Goal: Task Accomplishment & Management: Manage account settings

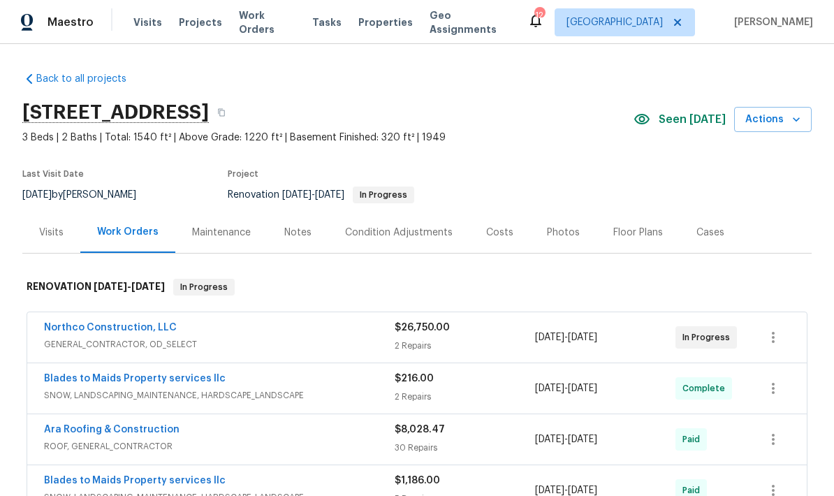
click at [75, 224] on div "Visits" at bounding box center [51, 232] width 58 height 41
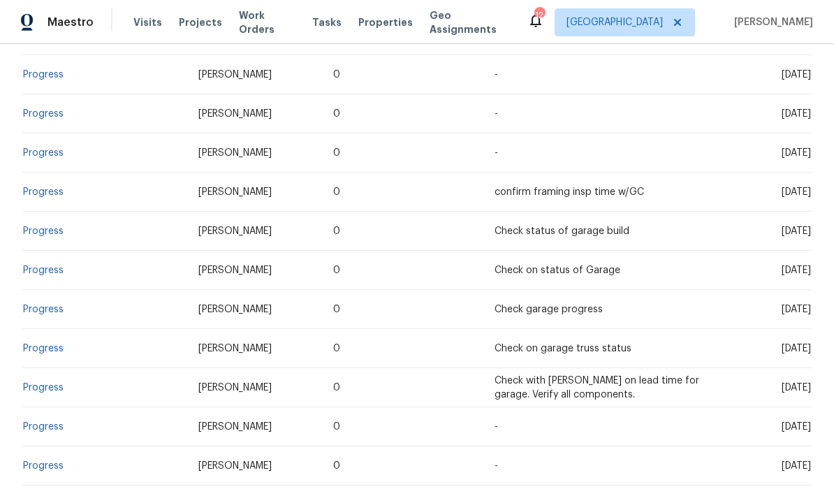
scroll to position [465, 0]
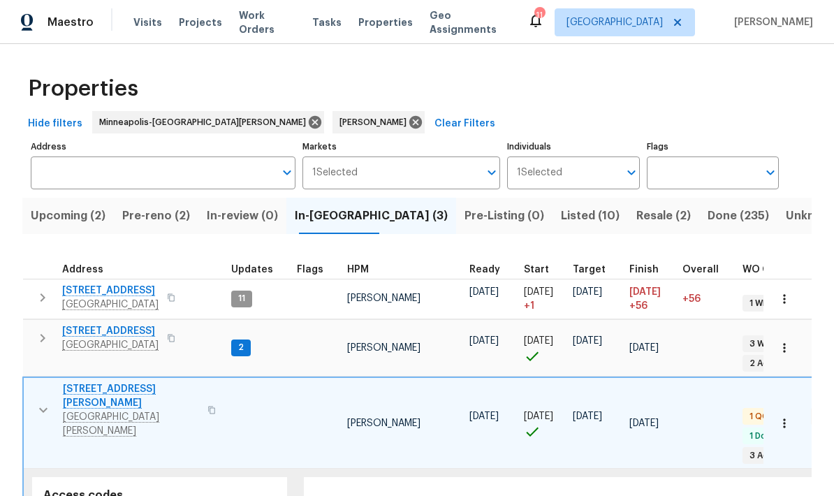
click at [47, 402] on icon "button" at bounding box center [43, 410] width 17 height 17
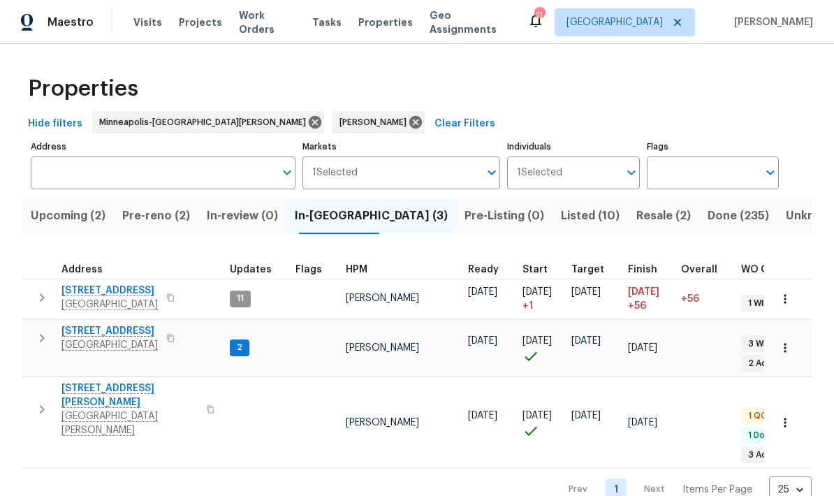
click at [43, 401] on icon "button" at bounding box center [42, 409] width 17 height 17
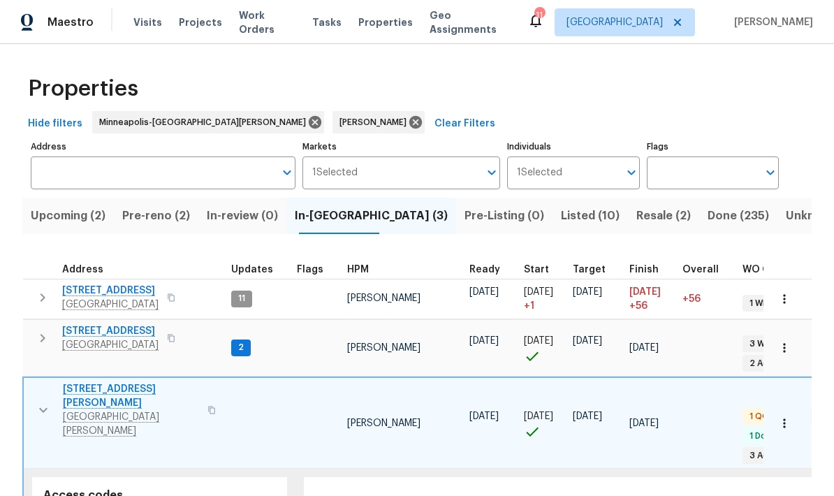
click at [107, 385] on span "1426 Burr St" at bounding box center [131, 396] width 136 height 28
click at [40, 402] on icon "button" at bounding box center [43, 410] width 17 height 17
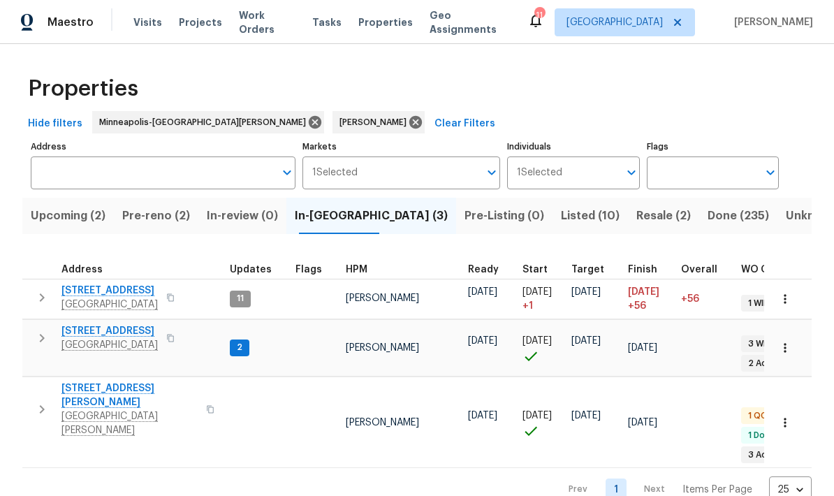
click at [45, 333] on icon "button" at bounding box center [42, 338] width 17 height 17
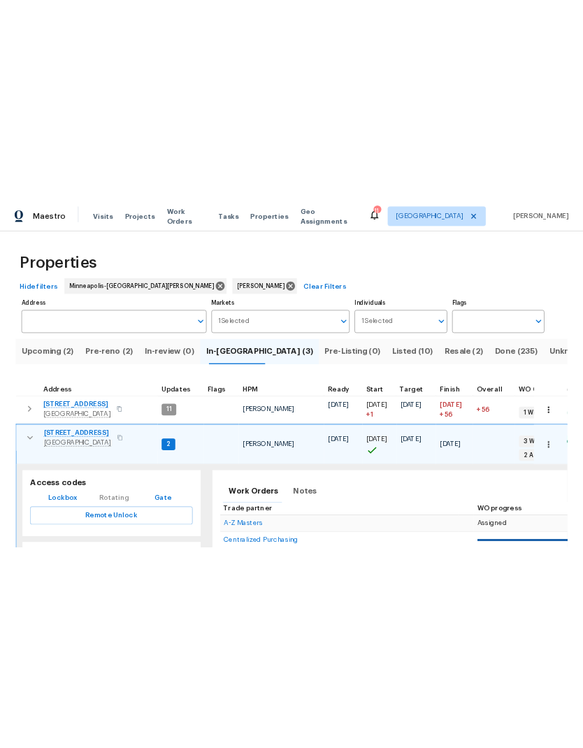
scroll to position [11, 0]
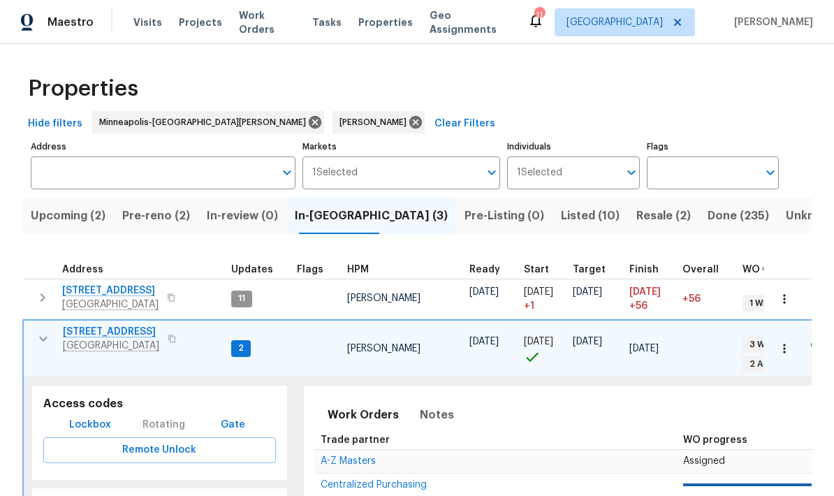
click at [106, 326] on span "[STREET_ADDRESS]" at bounding box center [111, 332] width 96 height 14
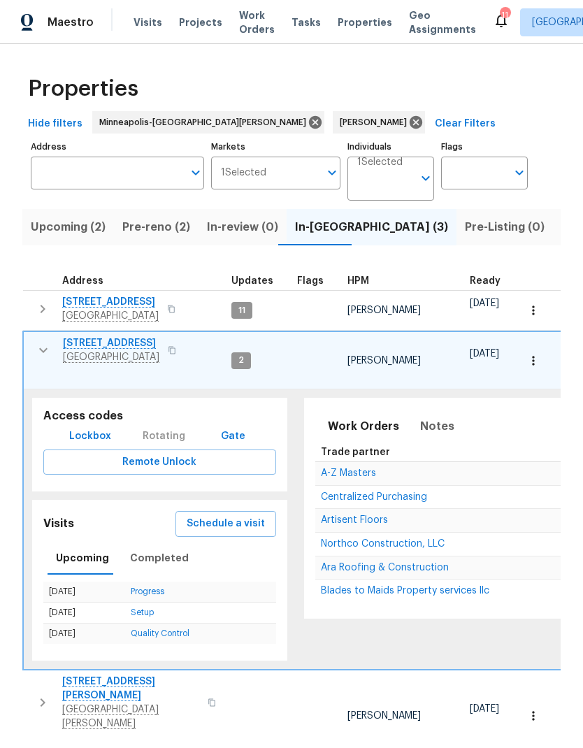
click at [38, 342] on icon "button" at bounding box center [43, 350] width 17 height 17
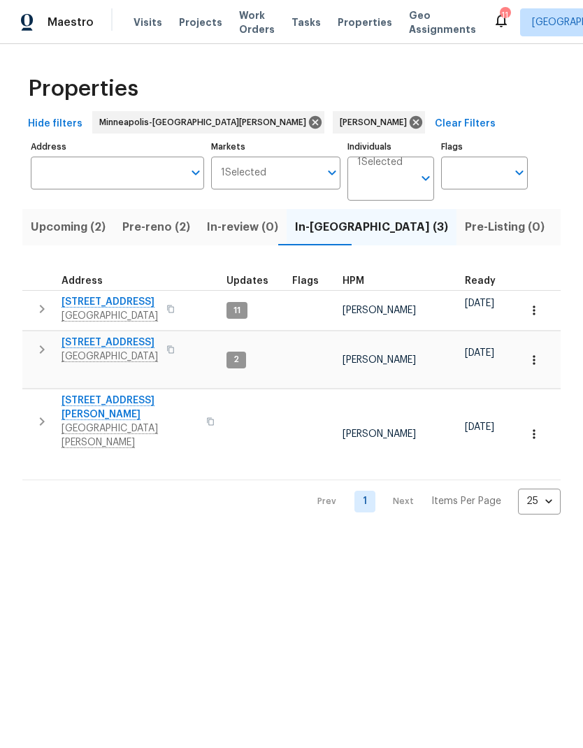
scroll to position [0, 3]
click at [45, 314] on icon "button" at bounding box center [42, 308] width 17 height 17
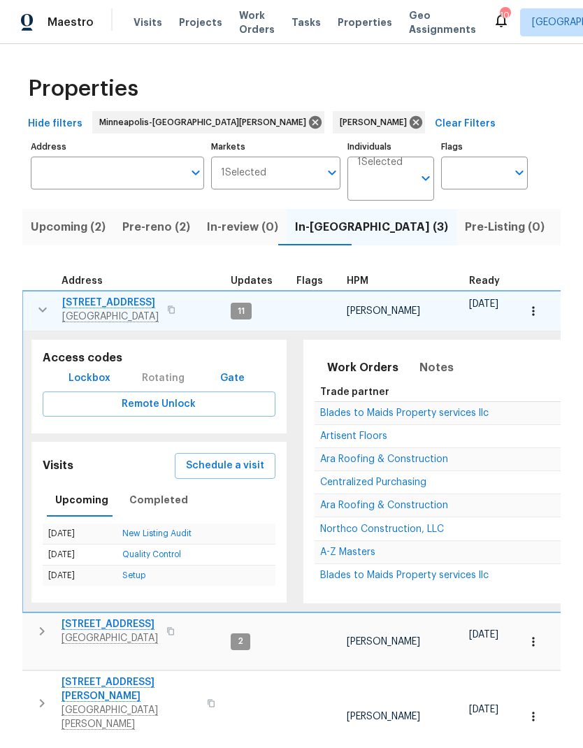
scroll to position [0, 0]
click at [210, 465] on span "Schedule a visit" at bounding box center [226, 465] width 78 height 17
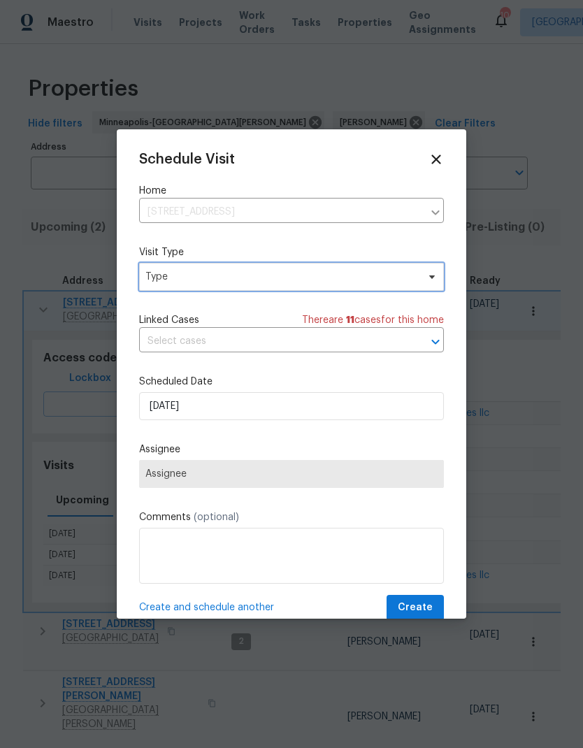
click at [408, 286] on span "Type" at bounding box center [291, 277] width 305 height 28
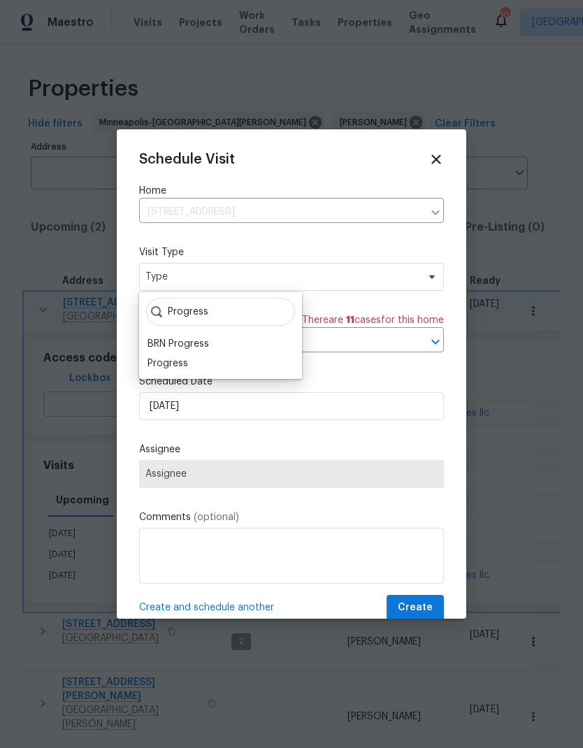
type input "Progress"
click at [180, 369] on div "Progress" at bounding box center [167, 363] width 41 height 14
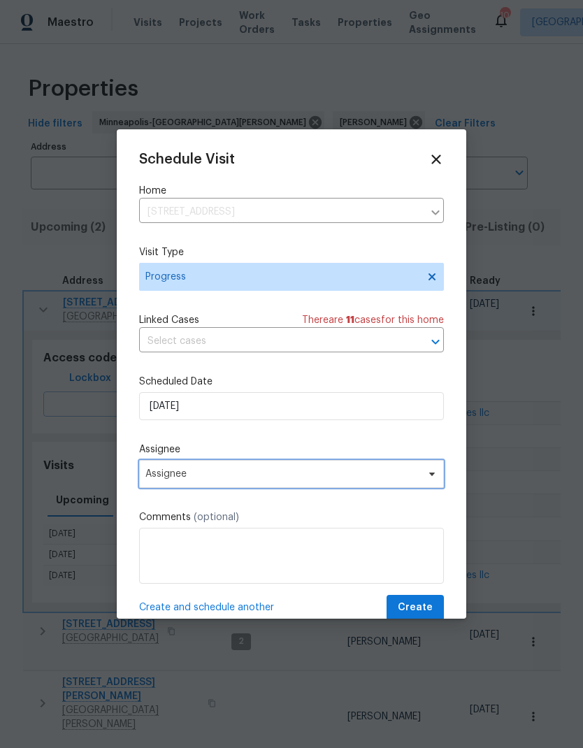
click at [416, 486] on span "Assignee" at bounding box center [291, 474] width 305 height 28
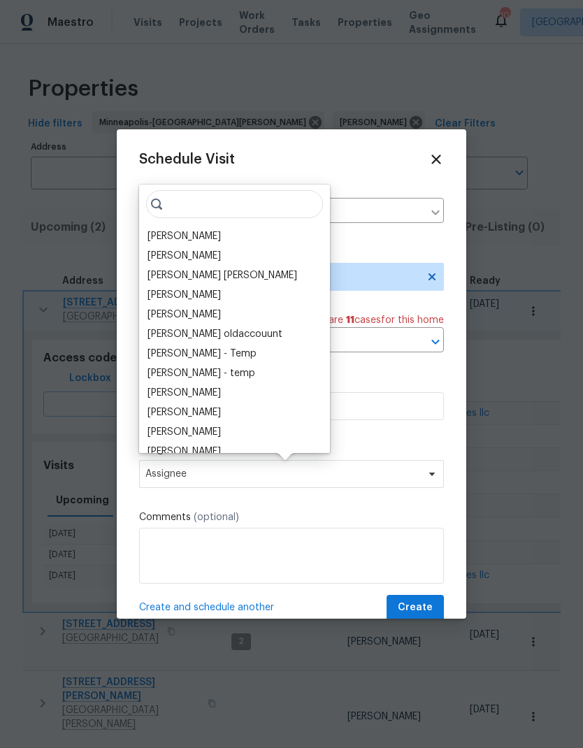
click at [200, 240] on div "[PERSON_NAME]" at bounding box center [183, 236] width 73 height 14
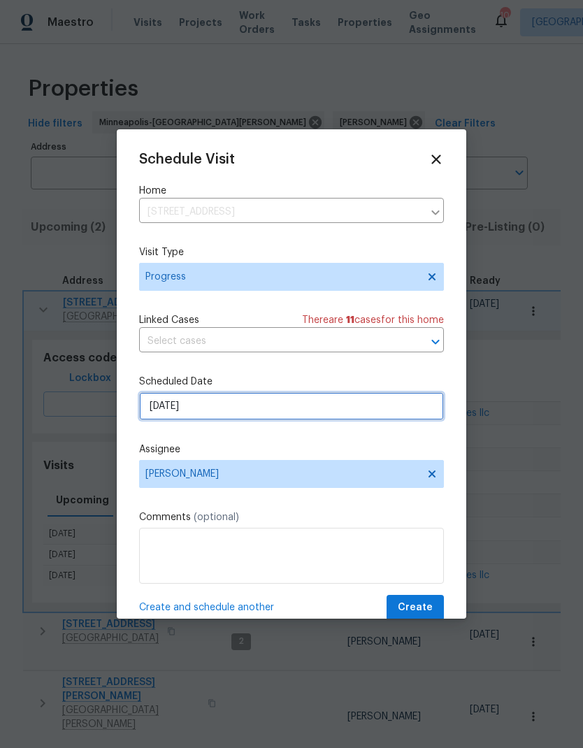
click at [233, 417] on input "[DATE]" at bounding box center [291, 406] width 305 height 28
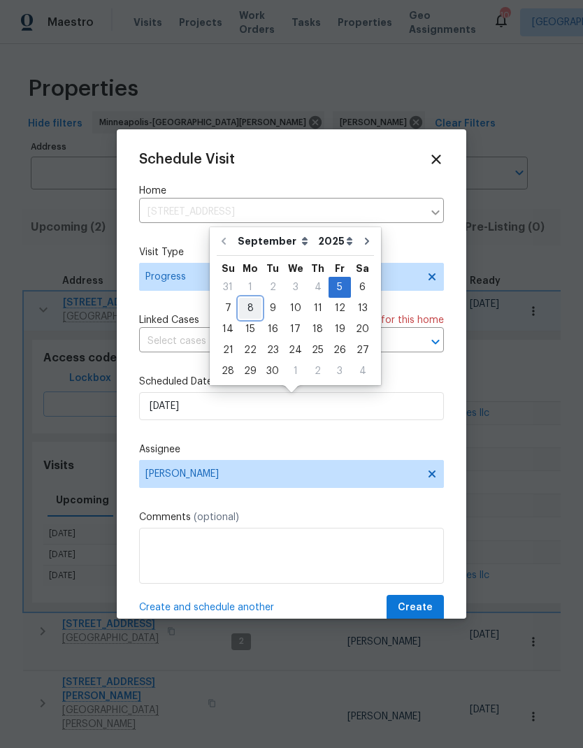
click at [247, 310] on div "8" at bounding box center [250, 308] width 22 height 20
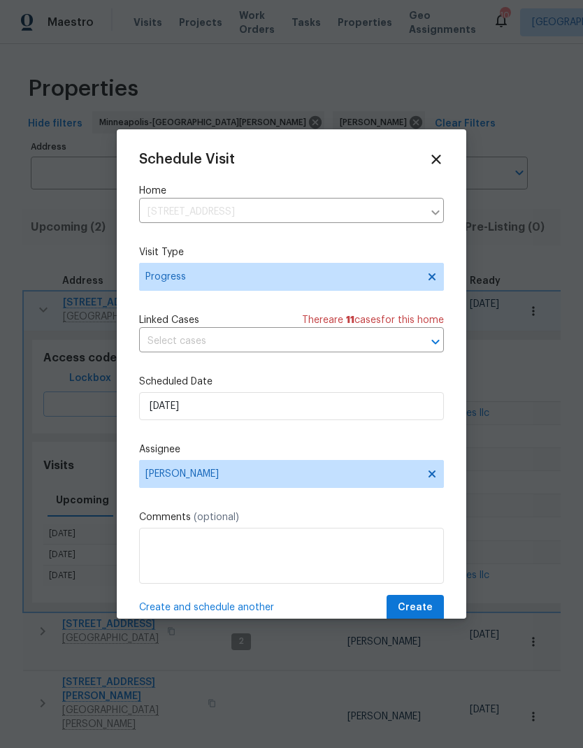
click at [257, 495] on span "Create and schedule another" at bounding box center [206, 607] width 135 height 14
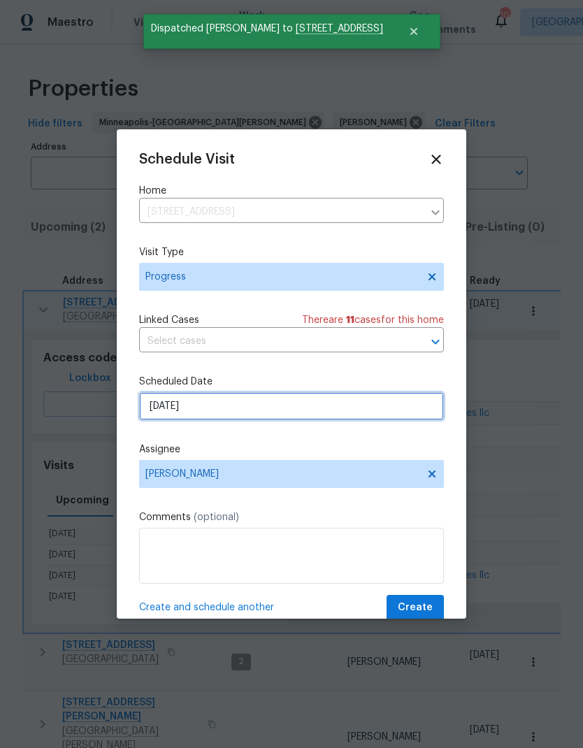
click at [211, 409] on input "9/8/2025" at bounding box center [291, 406] width 305 height 28
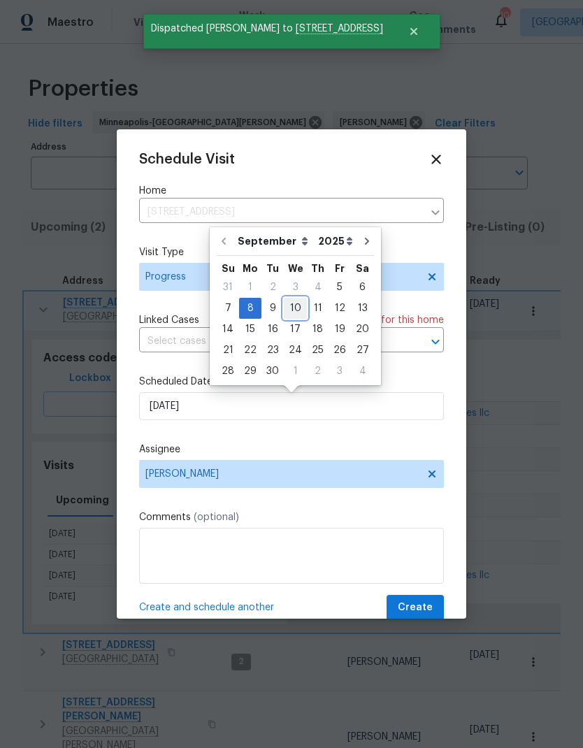
click at [299, 311] on div "10" at bounding box center [295, 308] width 23 height 20
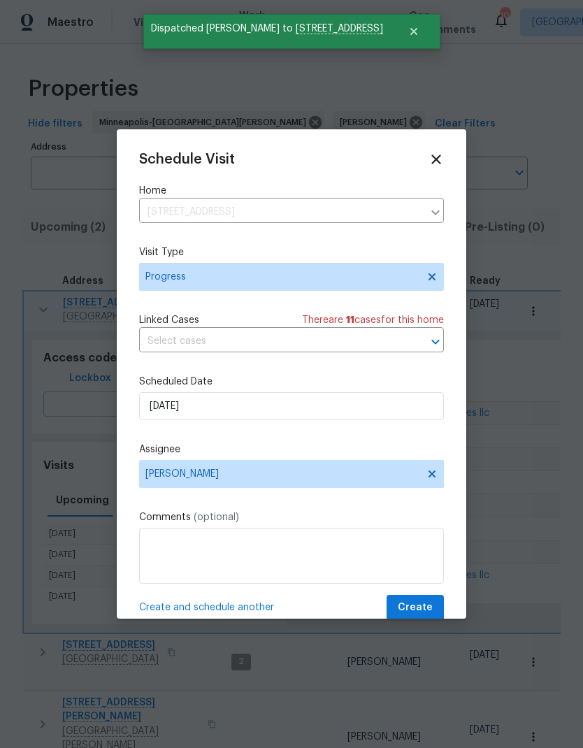
click at [228, 495] on span "Create and schedule another" at bounding box center [206, 607] width 135 height 14
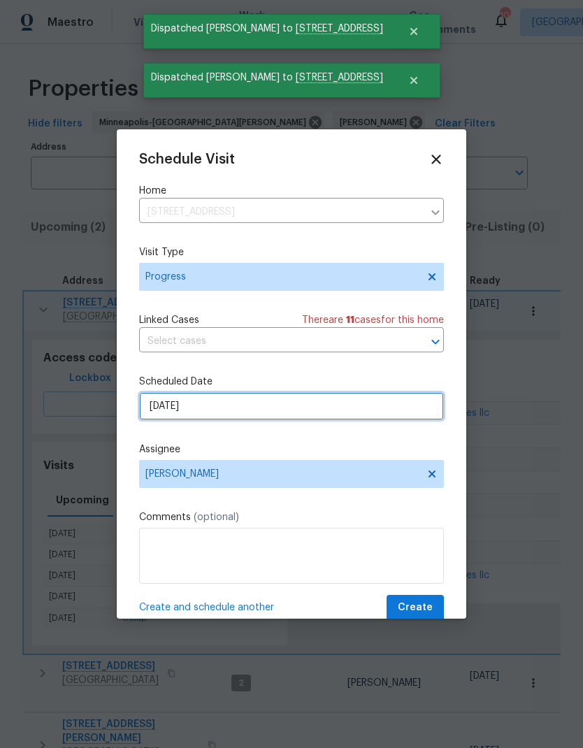
click at [261, 419] on input "9/10/2025" at bounding box center [291, 406] width 305 height 28
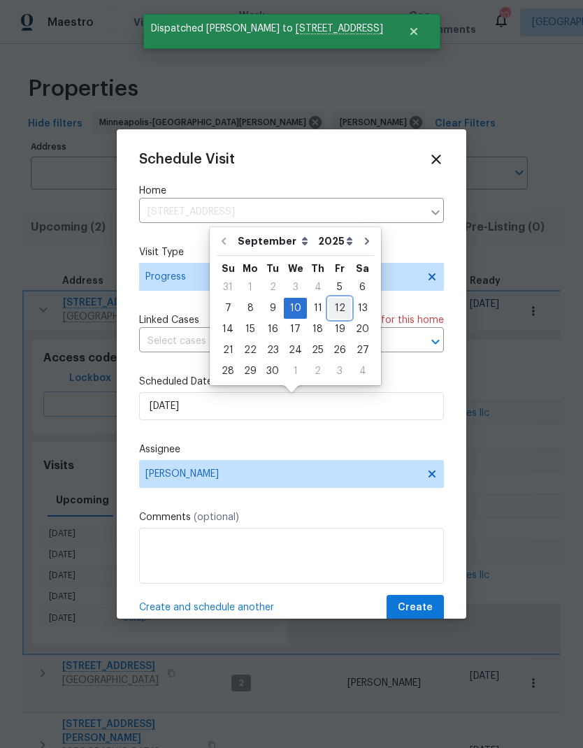
click at [337, 309] on div "12" at bounding box center [339, 308] width 22 height 20
type input "[DATE]"
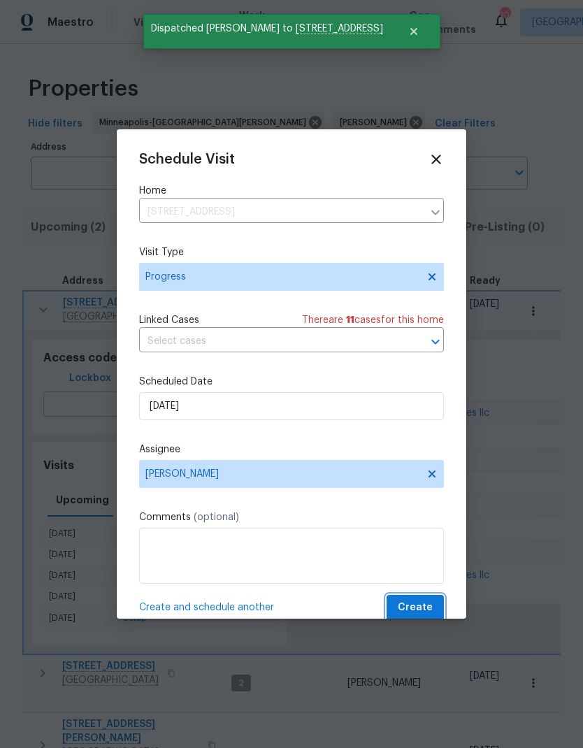
click at [432, 495] on span "Create" at bounding box center [415, 607] width 35 height 17
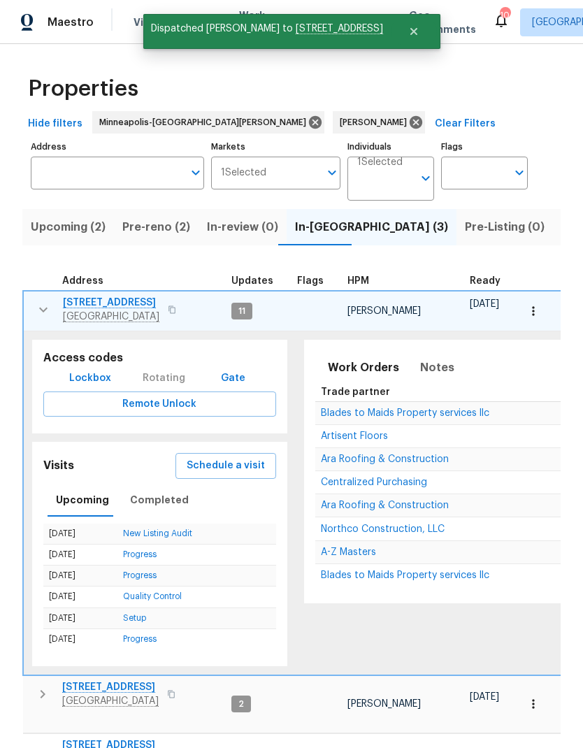
click at [43, 308] on icon "button" at bounding box center [43, 309] width 17 height 17
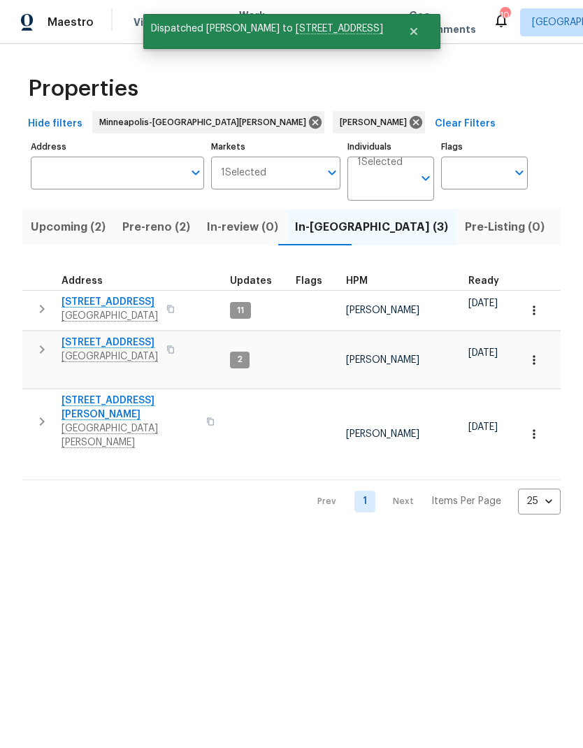
click at [41, 408] on button "button" at bounding box center [42, 421] width 28 height 56
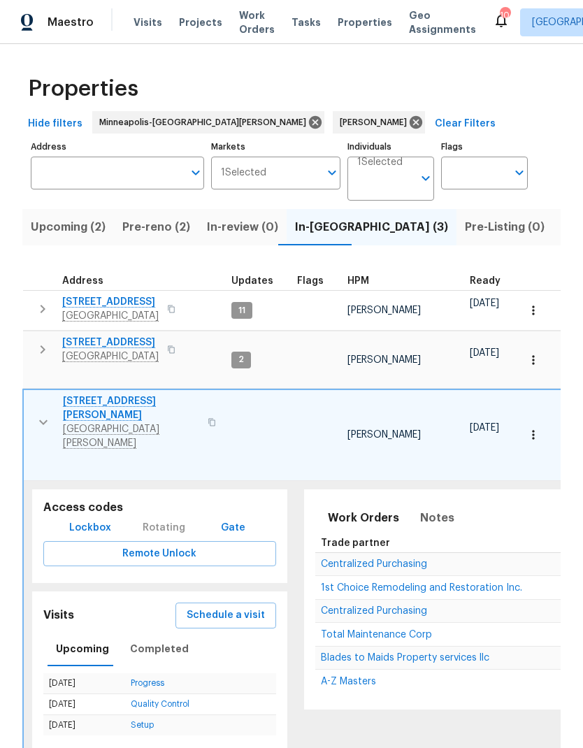
click at [260, 495] on span "Schedule a visit" at bounding box center [226, 614] width 78 height 17
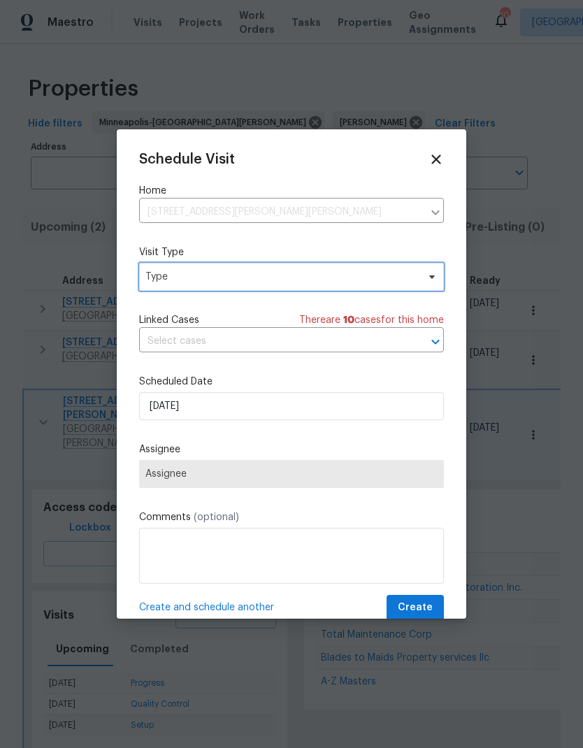
click at [422, 284] on span "Type" at bounding box center [291, 277] width 305 height 28
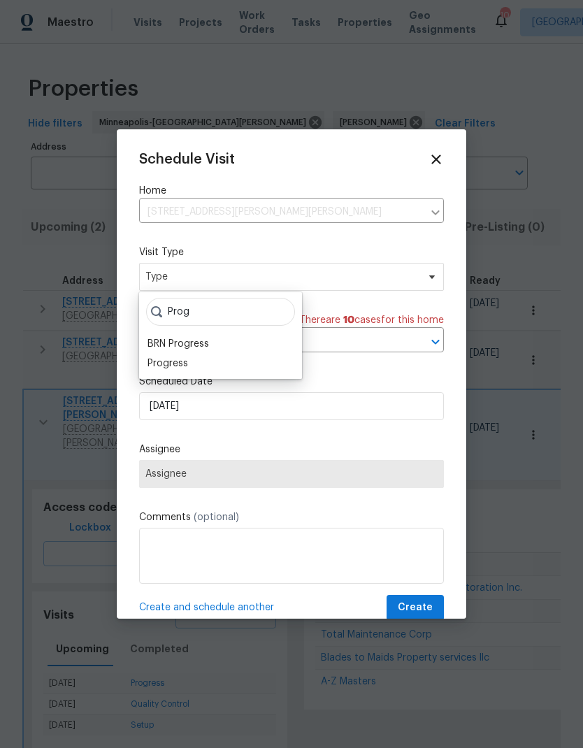
type input "Prog"
click at [187, 365] on div "Progress" at bounding box center [167, 363] width 41 height 14
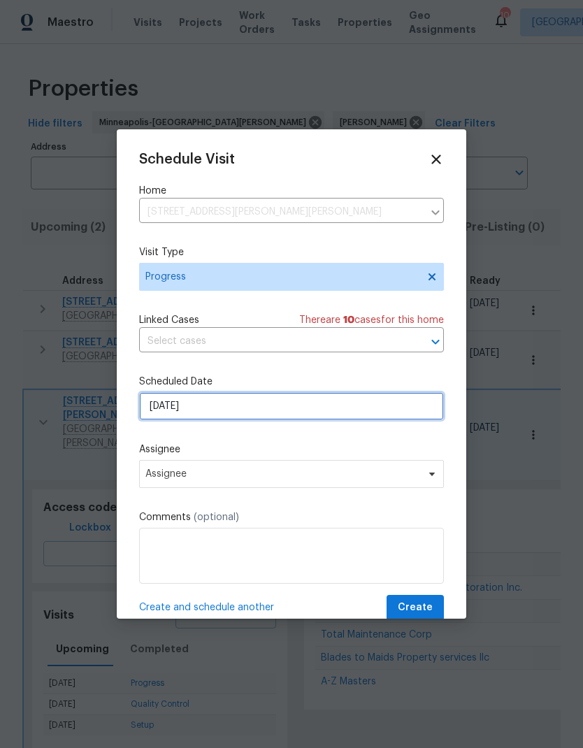
click at [341, 408] on input "[DATE]" at bounding box center [291, 406] width 305 height 28
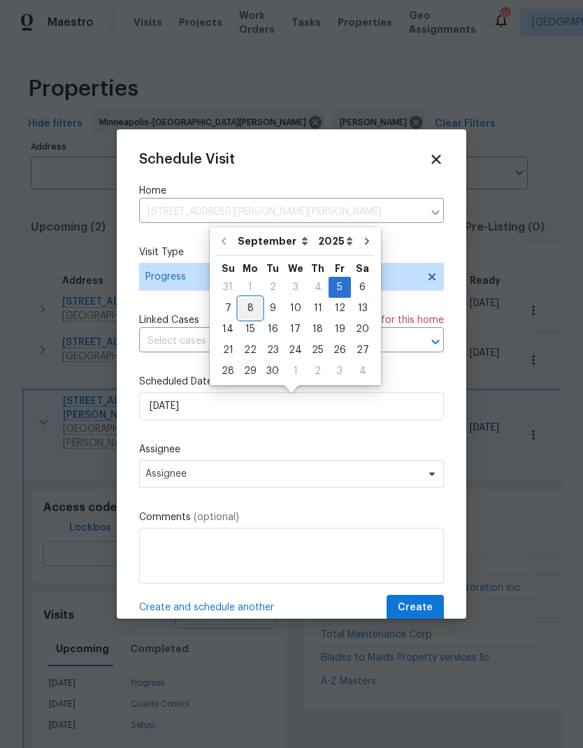
click at [250, 308] on div "8" at bounding box center [250, 308] width 22 height 20
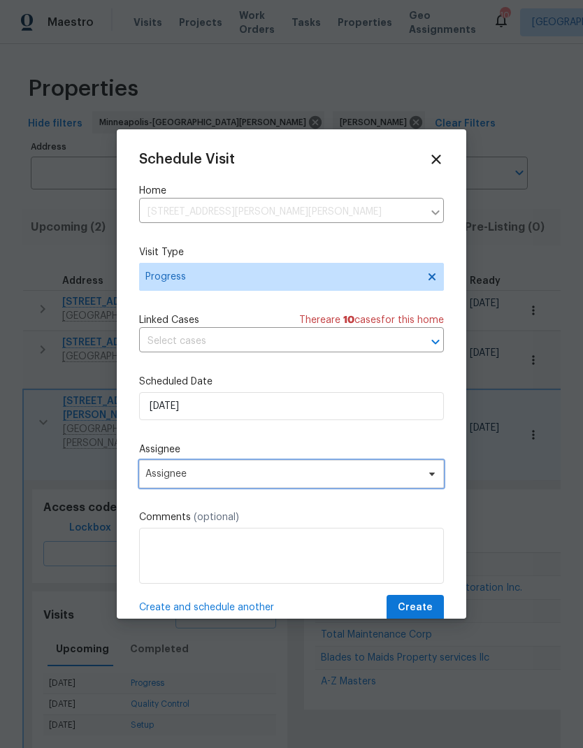
click at [282, 476] on span "Assignee" at bounding box center [282, 473] width 274 height 11
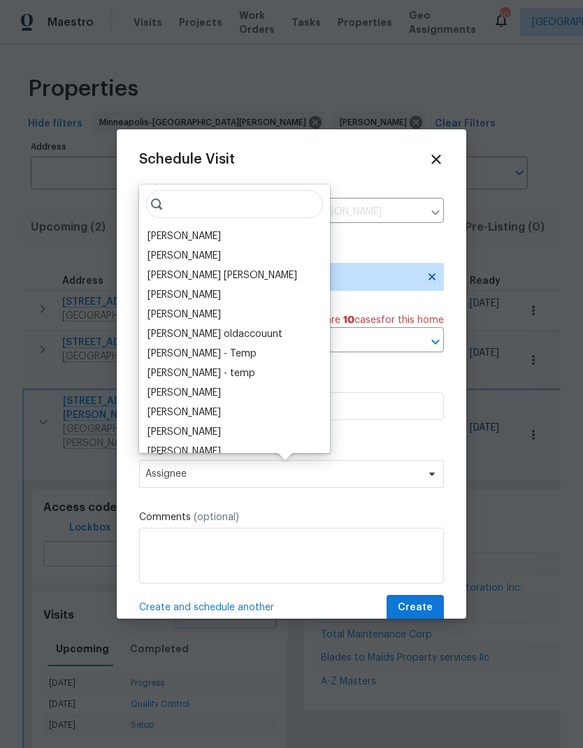
click at [234, 232] on div "[PERSON_NAME]" at bounding box center [234, 236] width 182 height 20
click at [201, 237] on div "[PERSON_NAME]" at bounding box center [183, 236] width 73 height 14
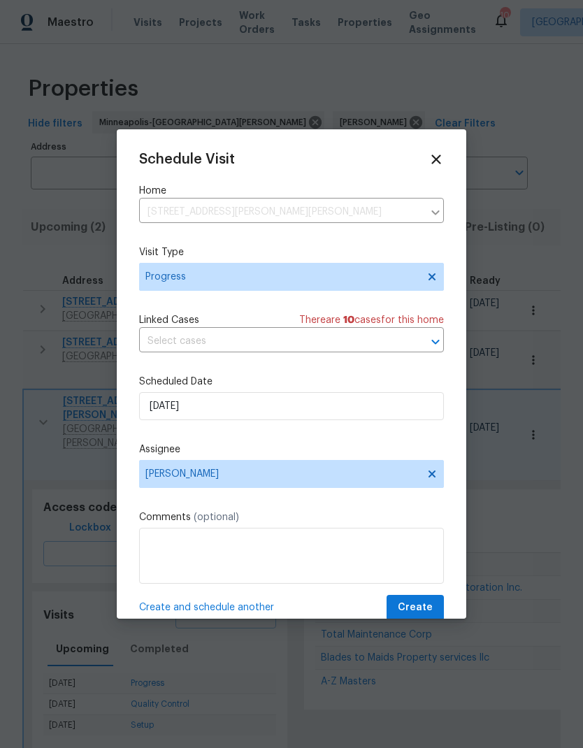
click at [235, 495] on span "Create and schedule another" at bounding box center [206, 607] width 135 height 14
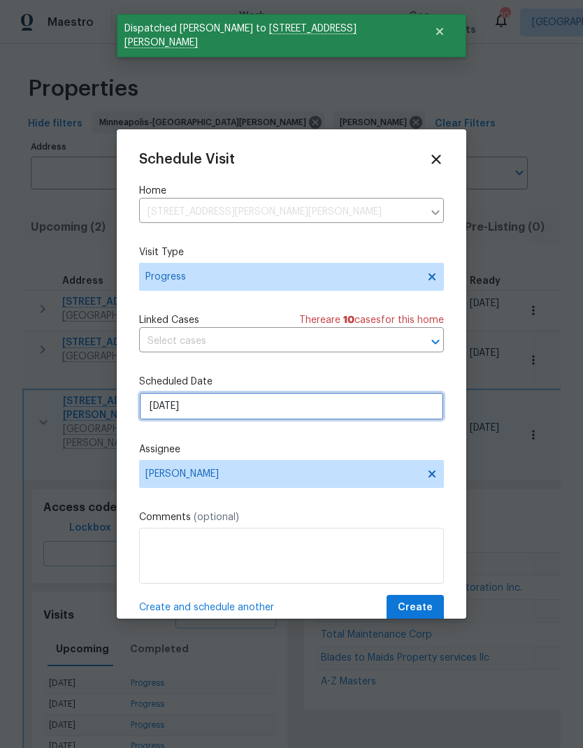
click at [221, 408] on input "[DATE]" at bounding box center [291, 406] width 305 height 28
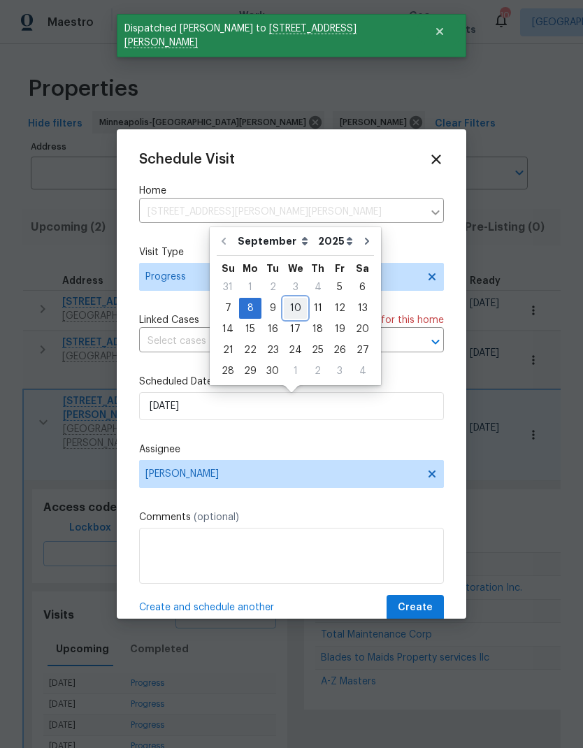
click at [295, 309] on div "10" at bounding box center [295, 308] width 23 height 20
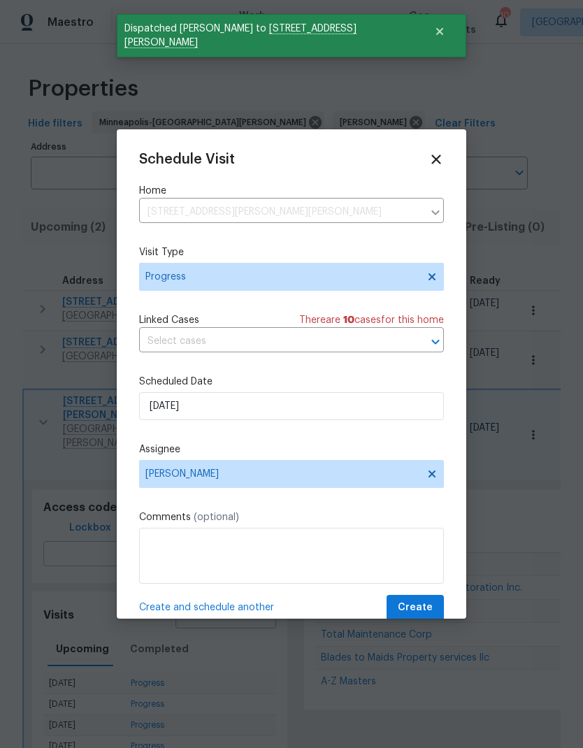
click at [238, 495] on span "Create and schedule another" at bounding box center [206, 607] width 135 height 14
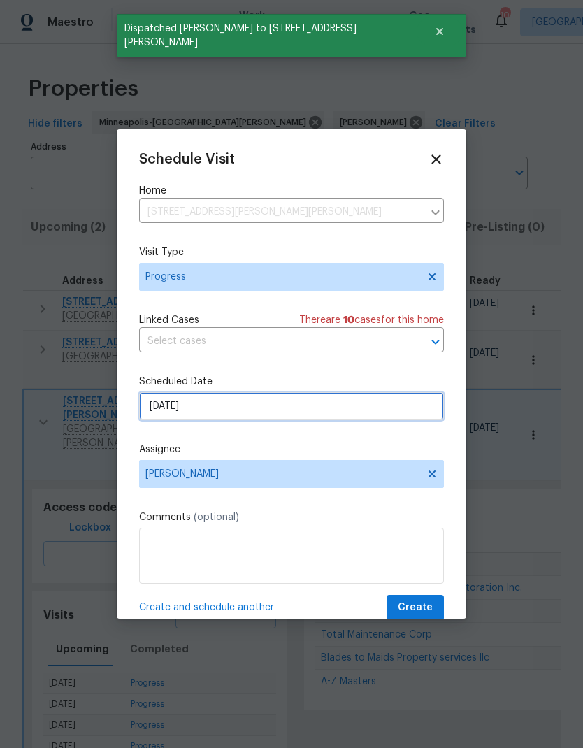
click at [261, 420] on input "[DATE]" at bounding box center [291, 406] width 305 height 28
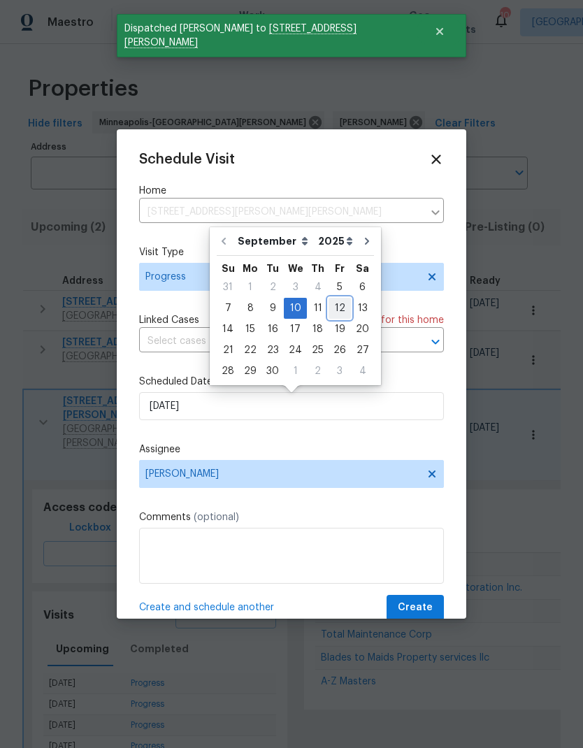
click at [333, 302] on div "12" at bounding box center [339, 308] width 22 height 20
type input "[DATE]"
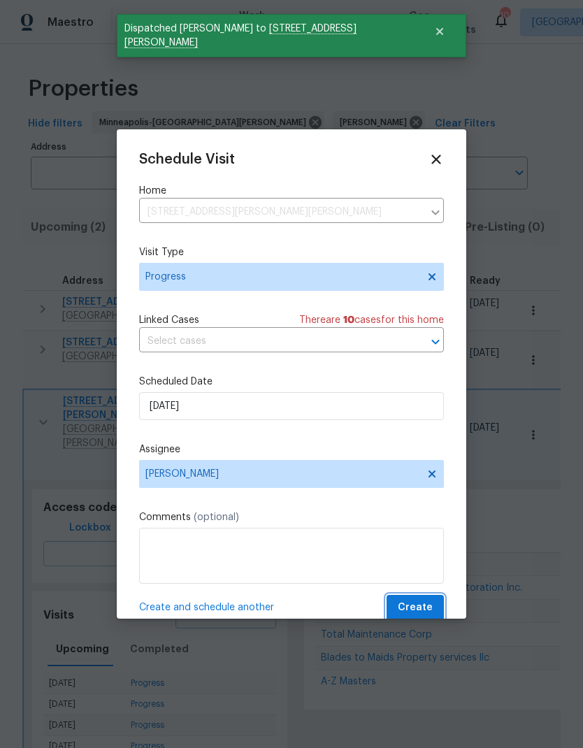
click at [442, 495] on button "Create" at bounding box center [414, 608] width 57 height 26
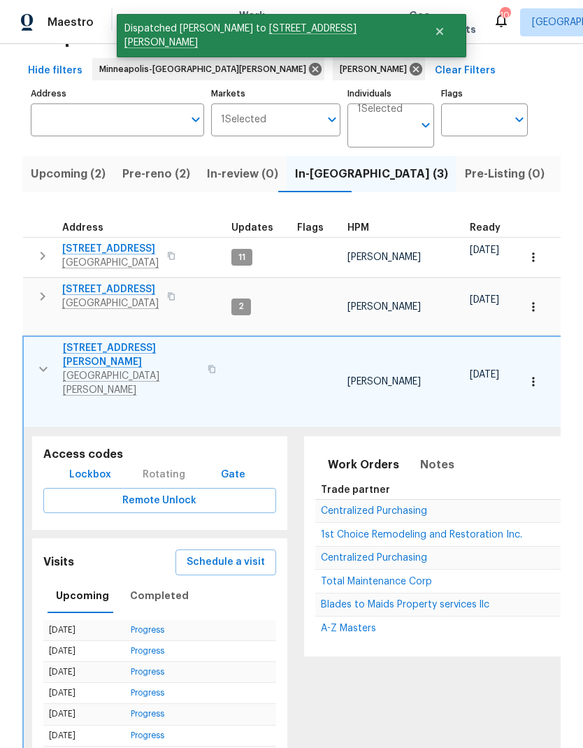
scroll to position [52, 0]
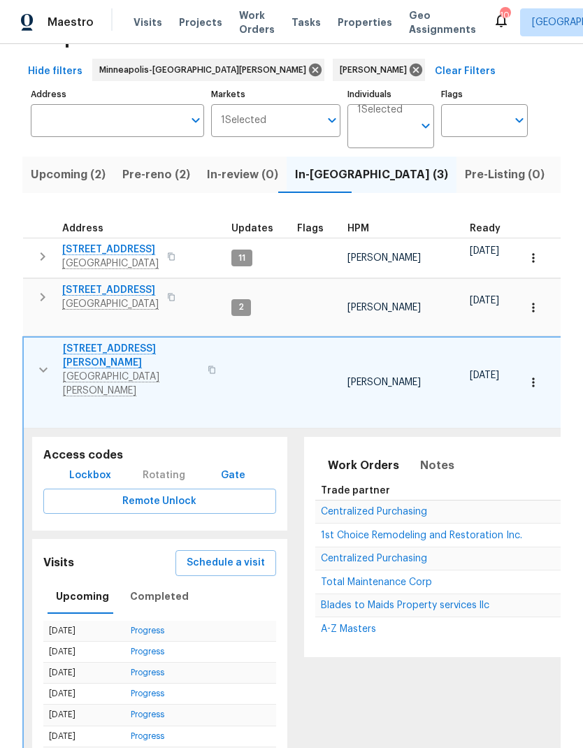
click at [40, 296] on icon "button" at bounding box center [42, 297] width 17 height 17
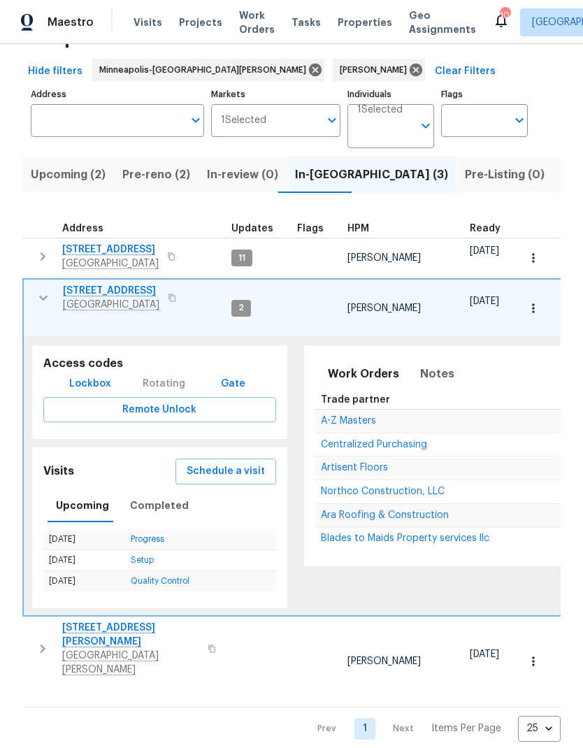
scroll to position [0, 0]
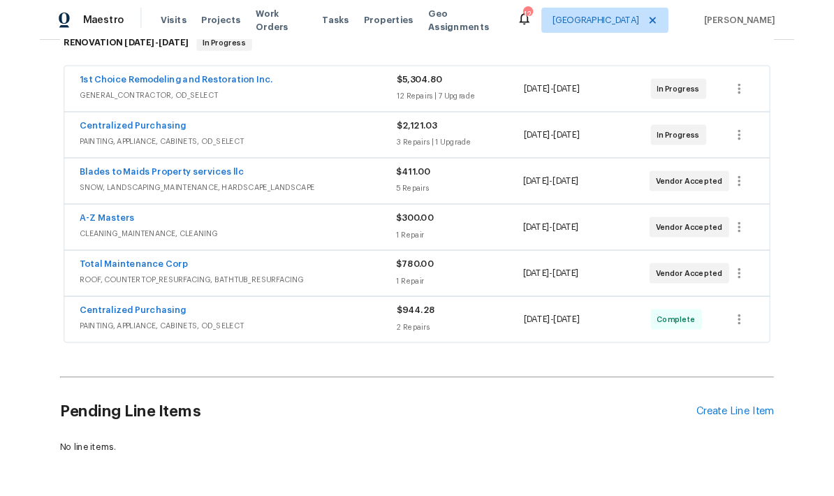
scroll to position [253, 0]
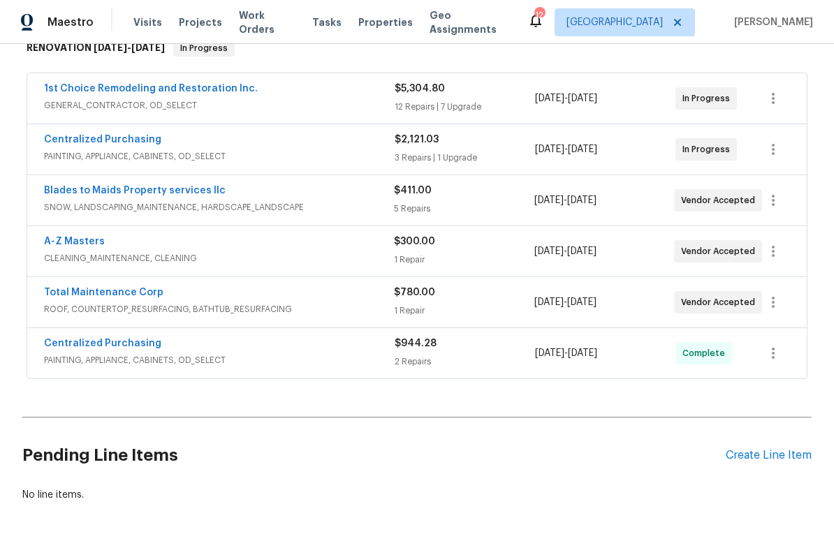
click at [775, 449] on div "Create Line Item" at bounding box center [769, 455] width 86 height 13
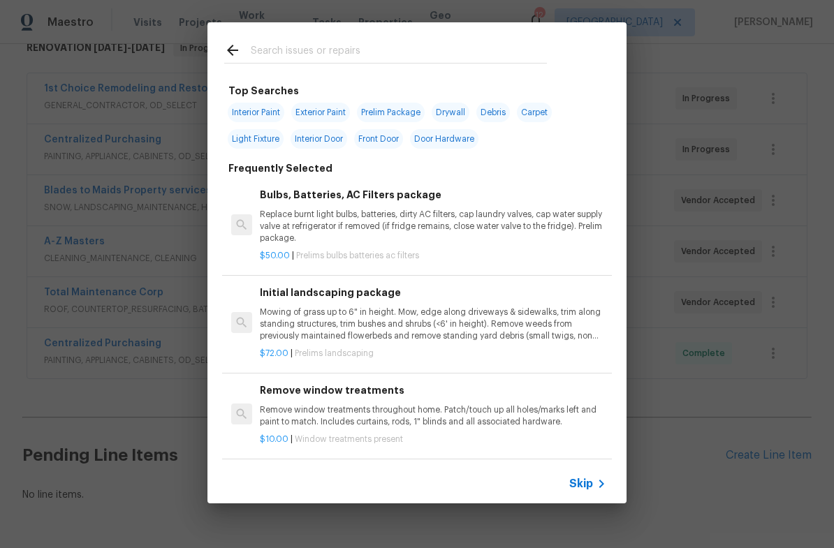
click at [432, 56] on input "text" at bounding box center [399, 52] width 296 height 21
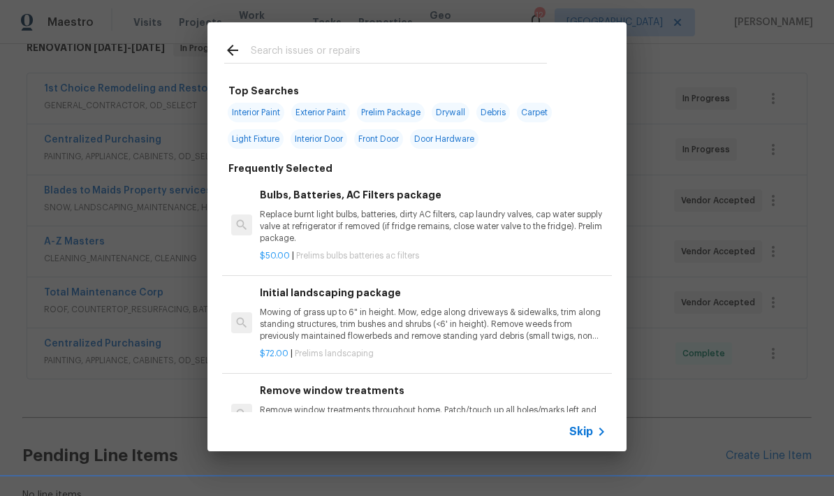
click at [228, 45] on icon at bounding box center [232, 50] width 17 height 17
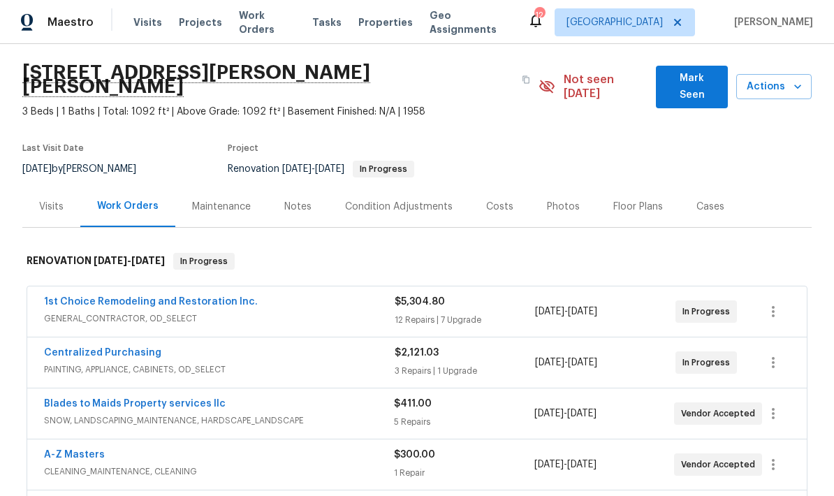
scroll to position [9, 0]
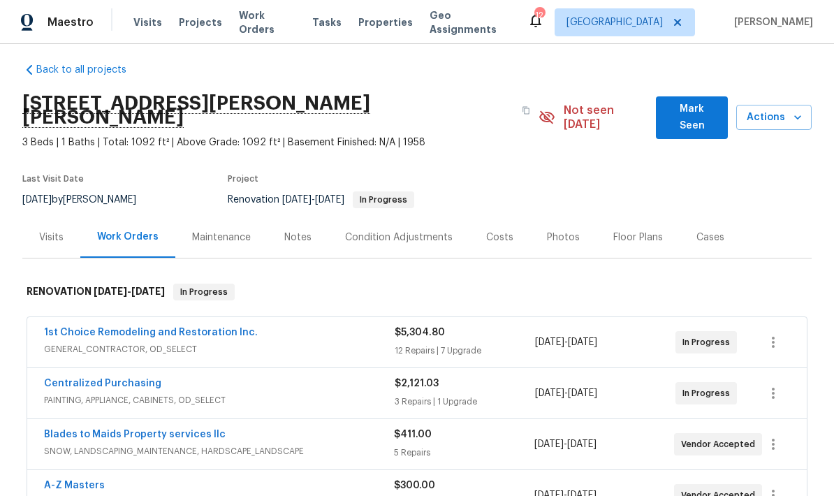
click at [492, 231] on div "Costs" at bounding box center [499, 238] width 27 height 14
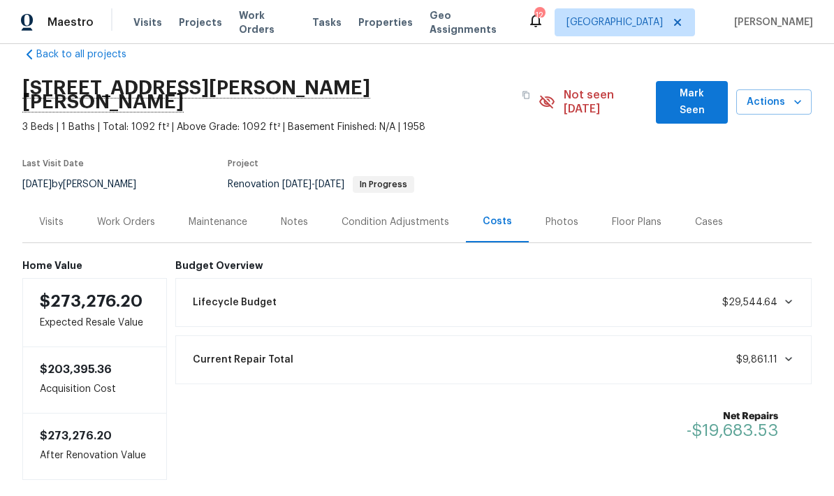
scroll to position [24, 0]
click at [147, 216] on div "Work Orders" at bounding box center [126, 223] width 58 height 14
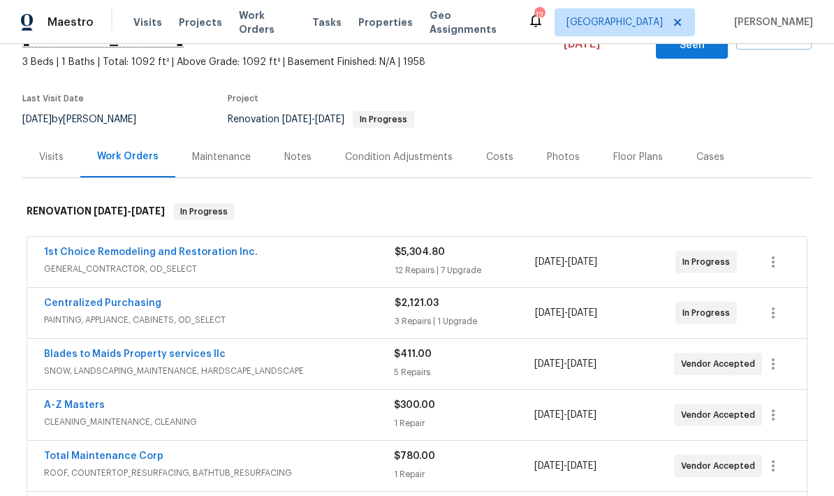
scroll to position [88, 0]
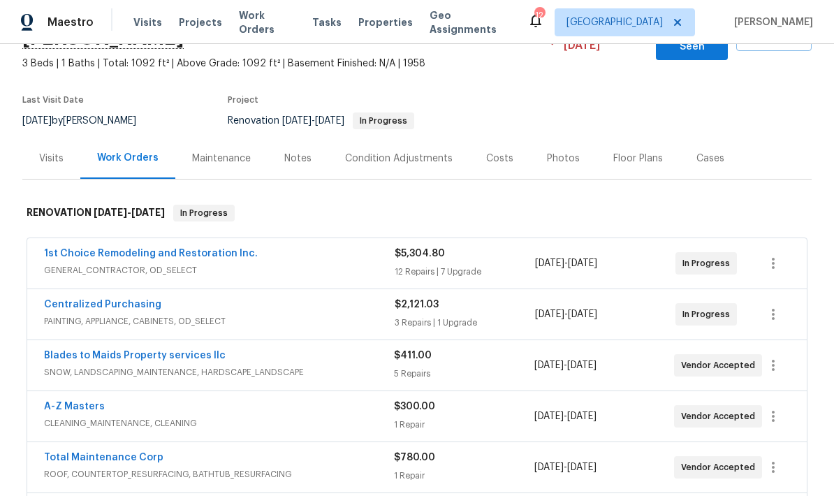
click at [189, 249] on link "1st Choice Remodeling and Restoration Inc." at bounding box center [151, 254] width 214 height 10
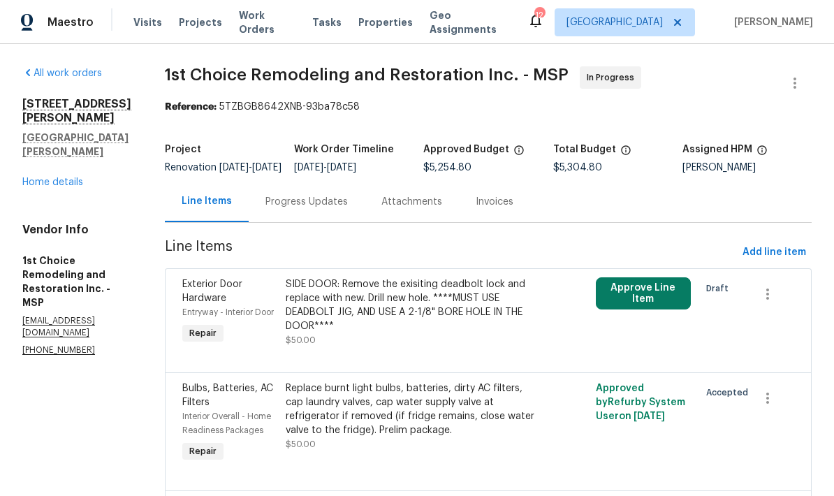
click at [657, 299] on button "Approve Line Item" at bounding box center [643, 293] width 95 height 32
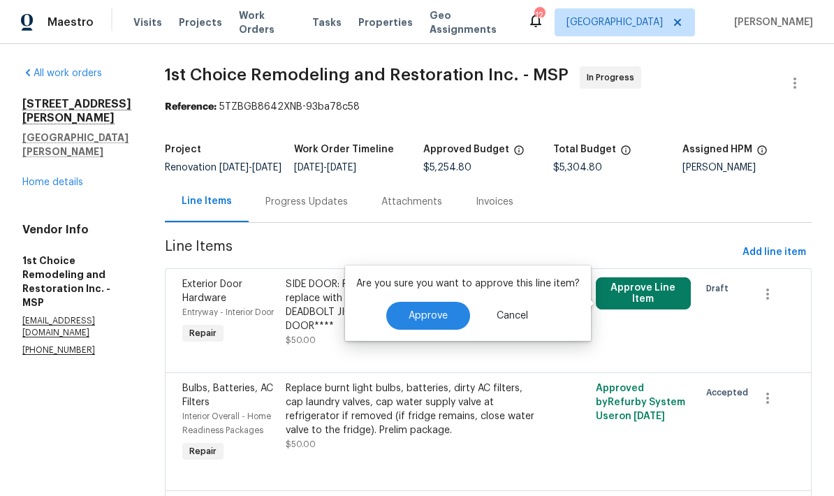
click at [445, 314] on button "Approve" at bounding box center [428, 316] width 84 height 28
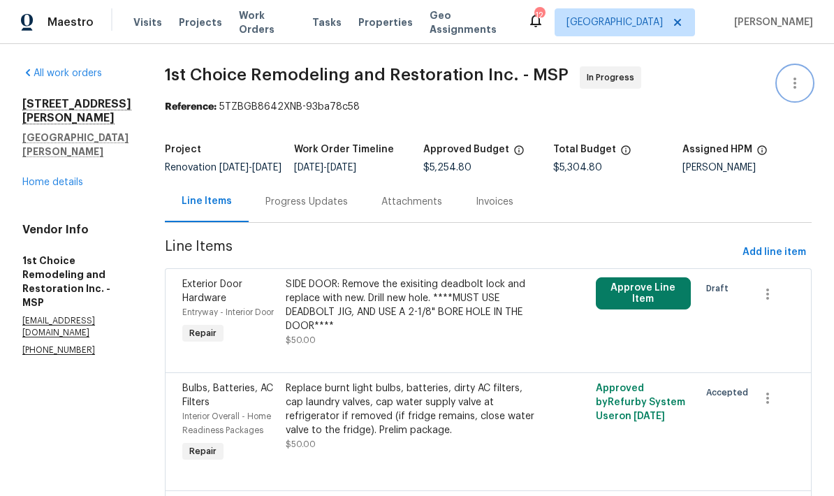
click at [801, 78] on icon "button" at bounding box center [795, 83] width 17 height 17
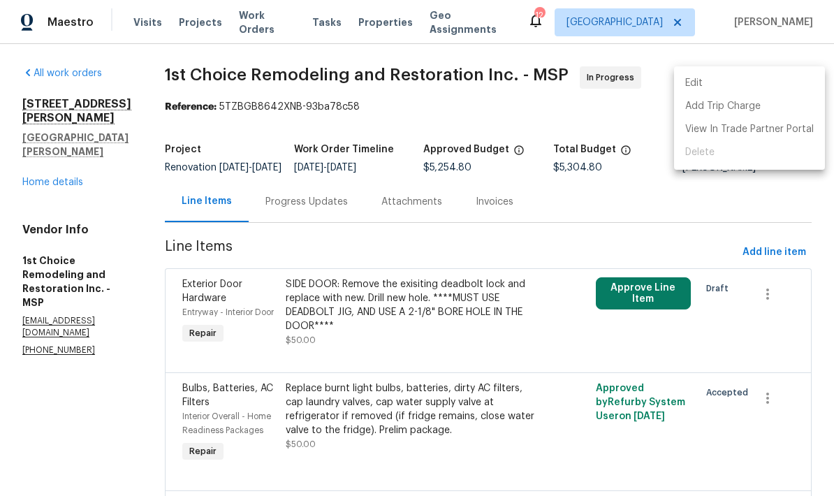
click at [518, 263] on div at bounding box center [417, 248] width 834 height 496
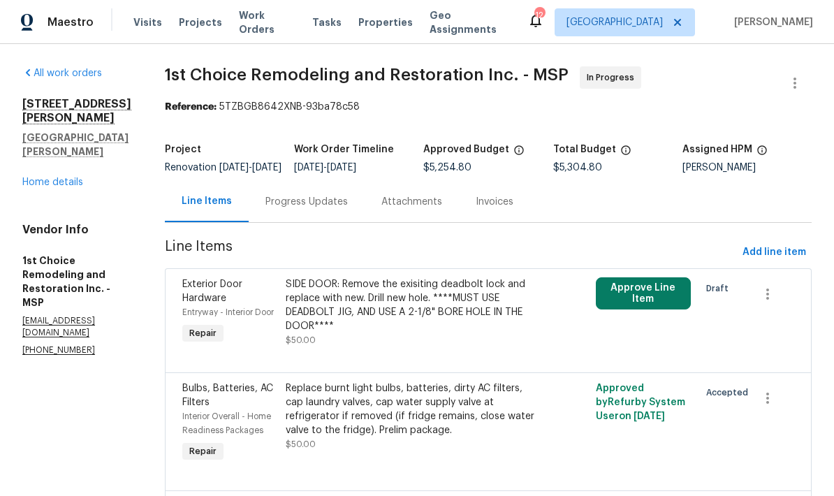
click at [79, 177] on link "Home details" at bounding box center [52, 182] width 61 height 10
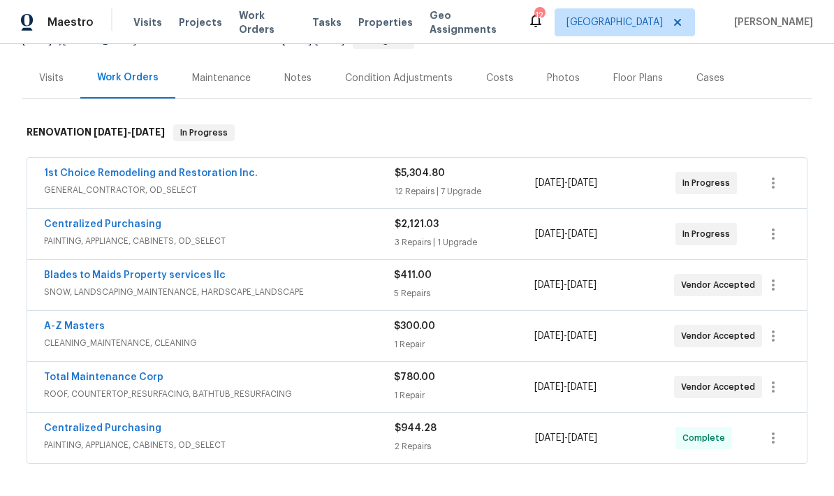
scroll to position [169, 0]
click at [212, 182] on span "GENERAL_CONTRACTOR, OD_SELECT" at bounding box center [219, 189] width 351 height 14
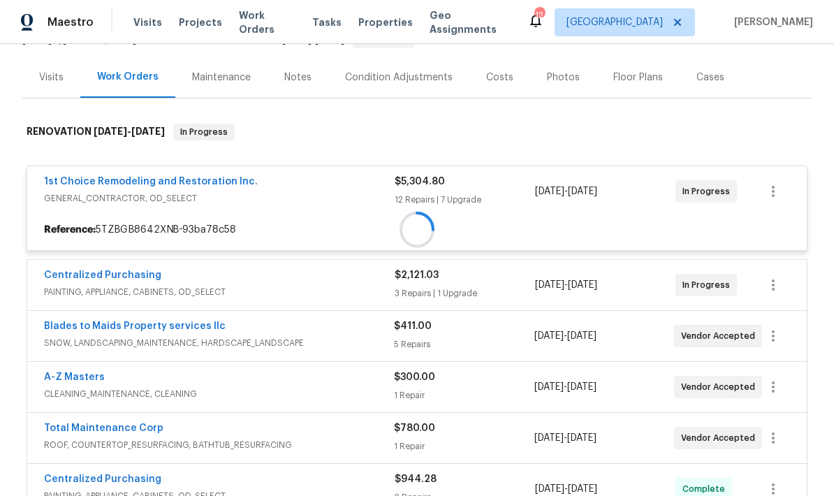
click at [231, 166] on div "1st Choice Remodeling and Restoration Inc. GENERAL_CONTRACTOR, OD_SELECT $5,304…" at bounding box center [417, 191] width 780 height 50
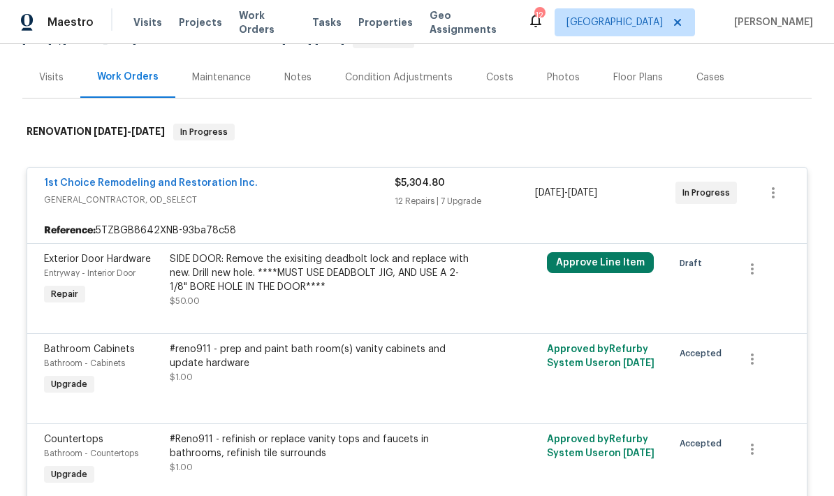
click at [219, 178] on link "1st Choice Remodeling and Restoration Inc." at bounding box center [151, 183] width 214 height 10
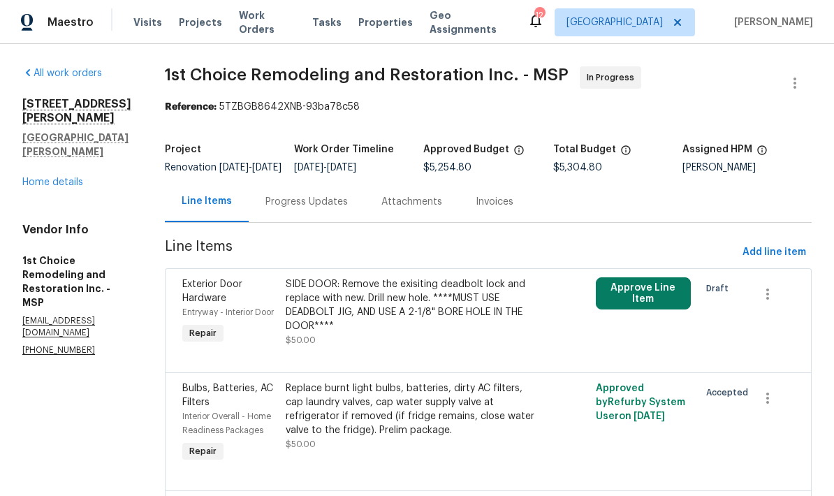
click at [94, 149] on div "1426 Burr St St. Paul, MN 55130 Home details" at bounding box center [76, 143] width 109 height 92
click at [794, 261] on span "Add line item" at bounding box center [775, 252] width 64 height 17
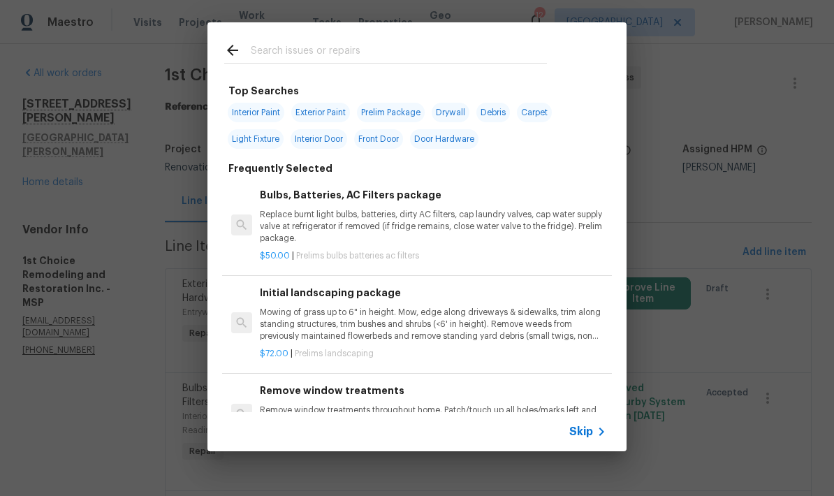
click at [413, 33] on div at bounding box center [385, 49] width 356 height 55
click at [437, 43] on input "text" at bounding box center [399, 52] width 296 height 21
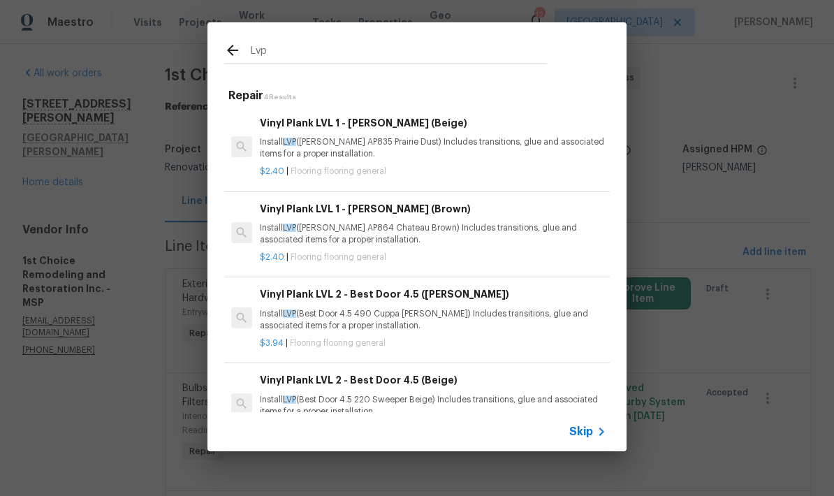
type input "LVP"
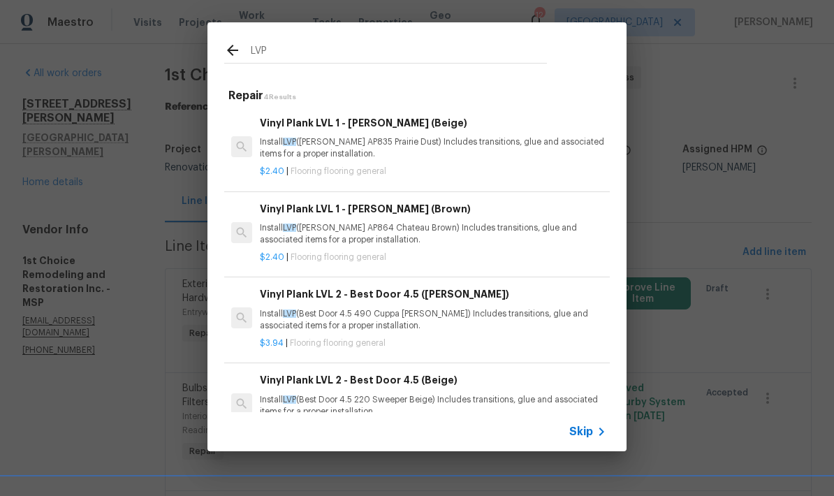
click at [428, 391] on div "Vinyl Plank LVL 2 - Best Door 4.5 (Beige) Install LVP (Best Door 4.5 220 Sweepe…" at bounding box center [433, 394] width 347 height 45
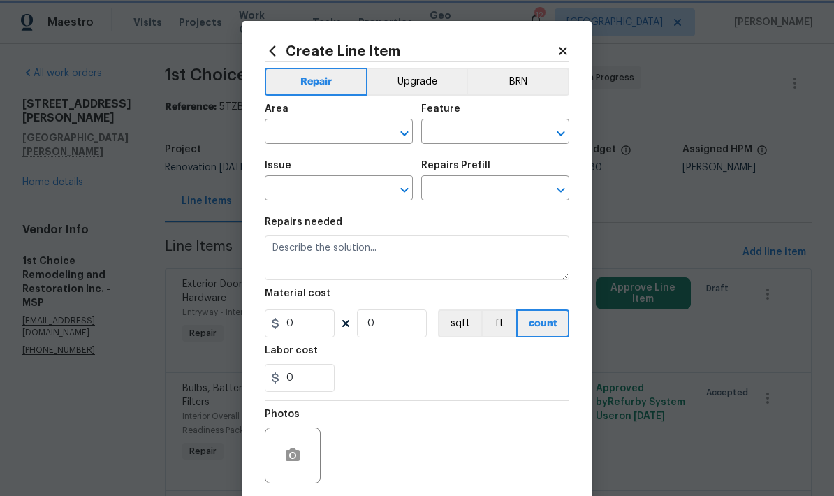
type input "Overall Flooring"
type input "Flooring General"
type input "Vinyl Plank LVL 2 - Best Door 4.5 (Beige) $3.94"
type textarea "Install LVP (Best Door 4.5 220 Sweeper Beige) Includes transitions, glue and as…"
type input "3.94"
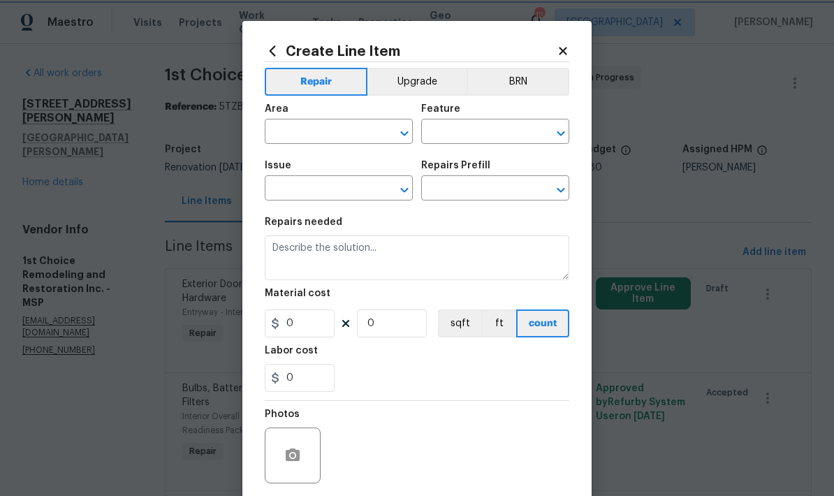
type input "1"
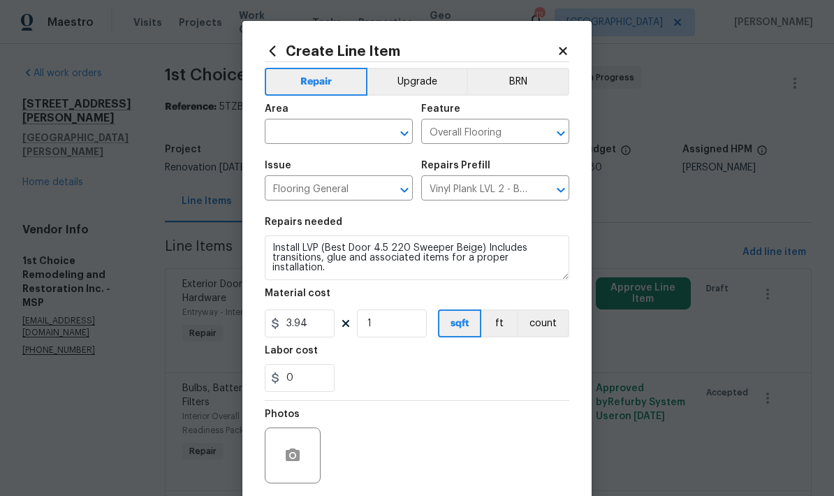
click at [355, 123] on input "text" at bounding box center [319, 133] width 109 height 22
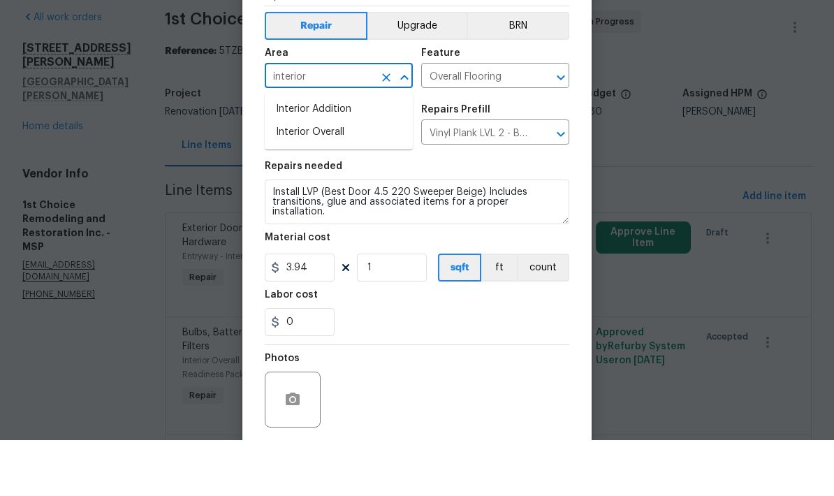
click at [356, 177] on li "Interior Overall" at bounding box center [339, 188] width 148 height 23
type input "Interior Overall"
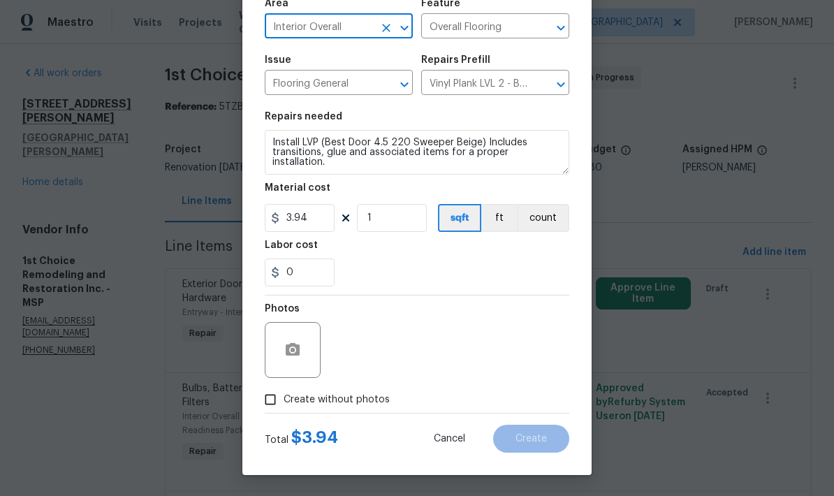
scroll to position [108, 0]
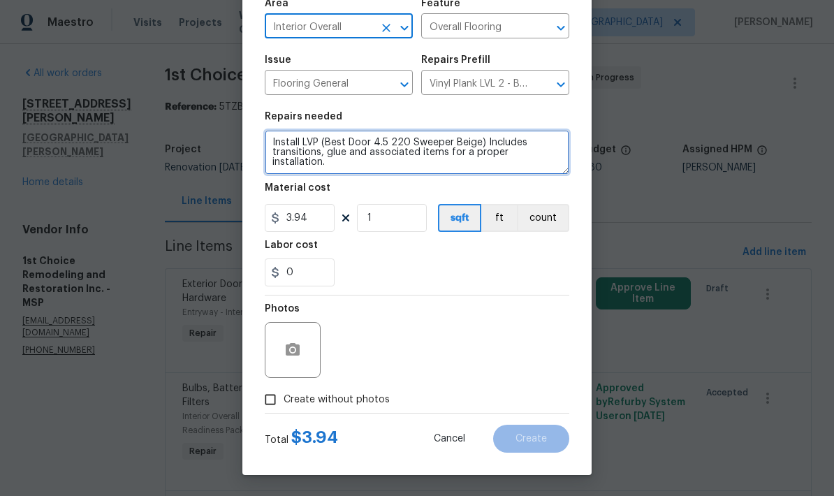
click at [271, 131] on textarea "Install LVP (Best Door 4.5 220 Sweeper Beige) Includes transitions, glue and as…" at bounding box center [417, 152] width 305 height 45
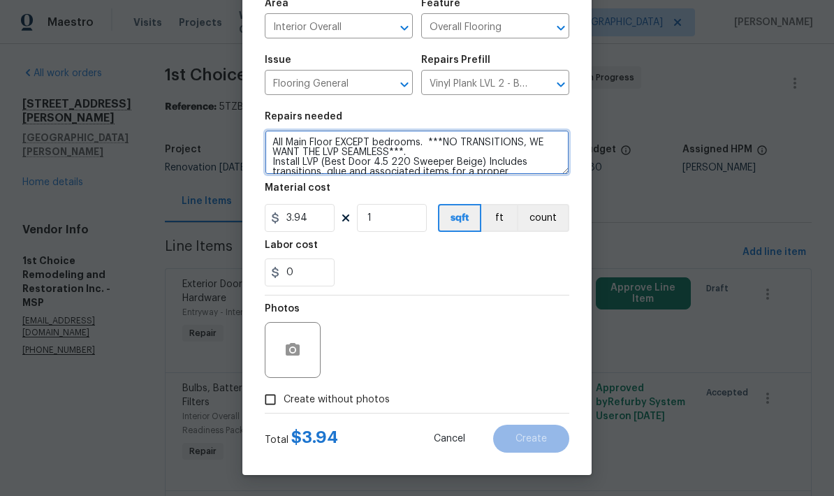
type textarea "All Main Floor EXCEPT bedrooms. ***NO TRANSITIONS, WE WANT THE LVP SEAMLESS***.…"
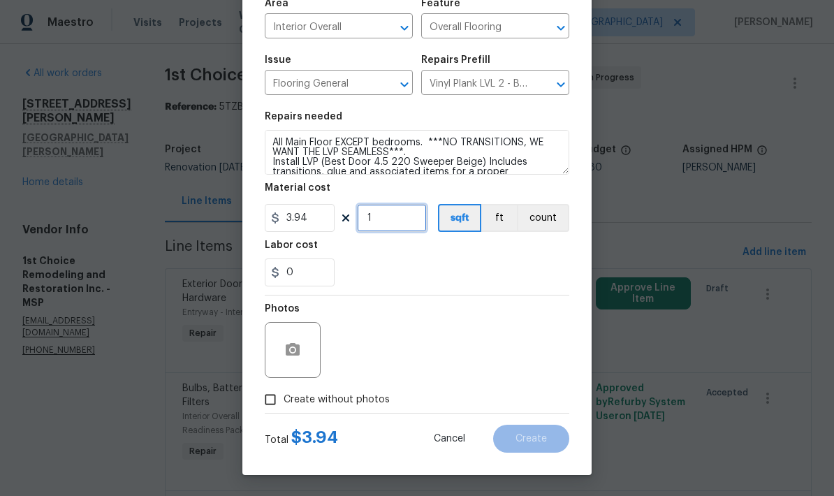
click at [405, 221] on input "1" at bounding box center [392, 218] width 70 height 28
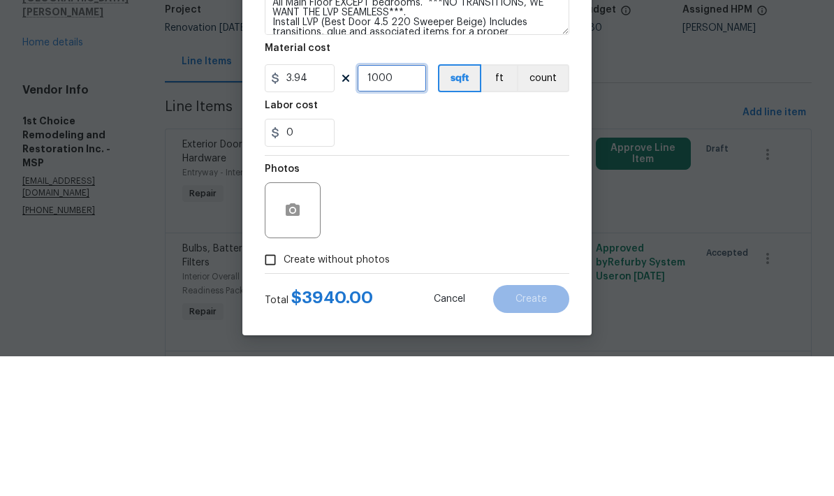
type input "1000"
click at [553, 258] on div "0" at bounding box center [417, 272] width 305 height 28
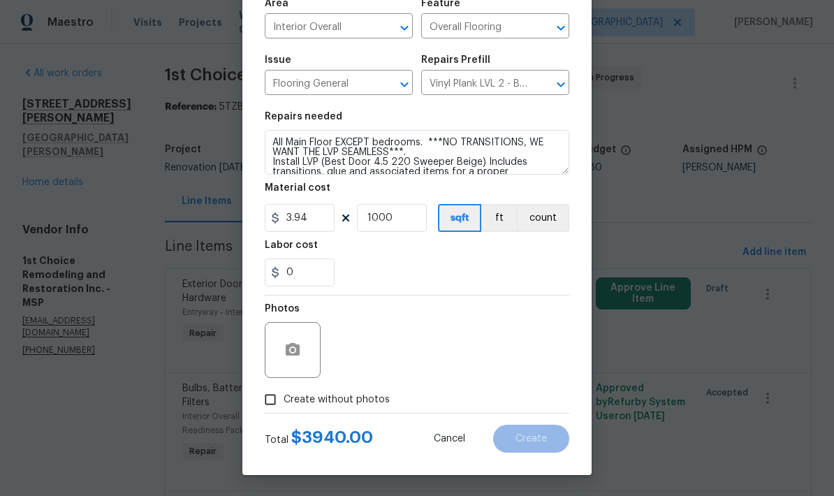
click at [265, 402] on input "Create without photos" at bounding box center [270, 399] width 27 height 27
checkbox input "true"
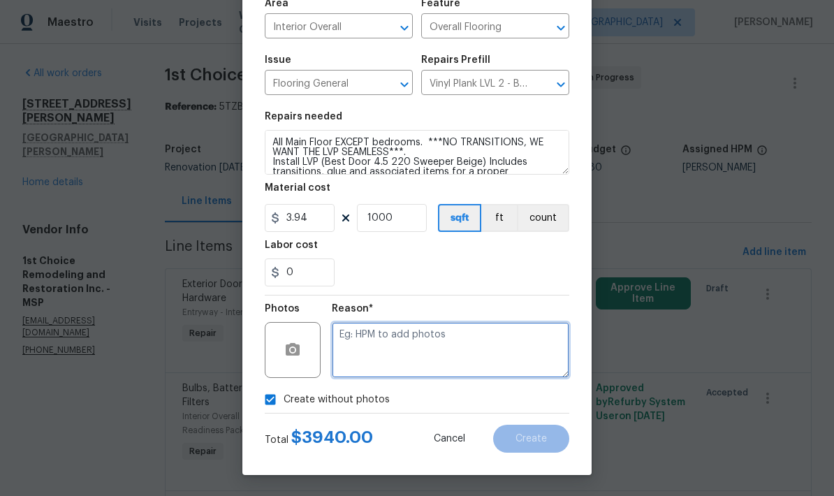
click at [428, 334] on textarea at bounding box center [451, 350] width 238 height 56
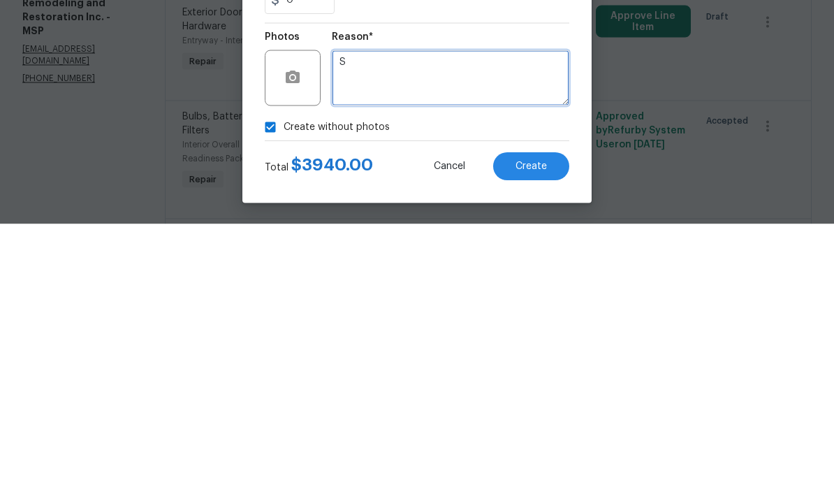
type textarea "S"
click at [442, 386] on div "Create without photos" at bounding box center [417, 399] width 305 height 27
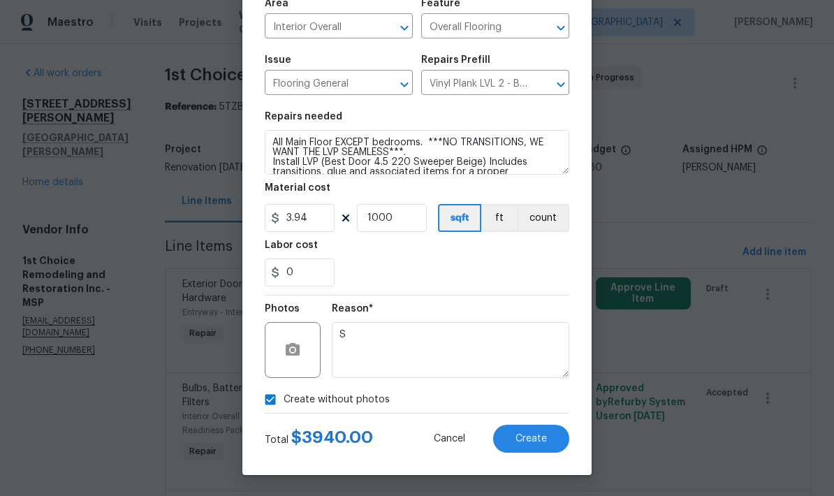
click at [547, 432] on button "Create" at bounding box center [531, 439] width 76 height 28
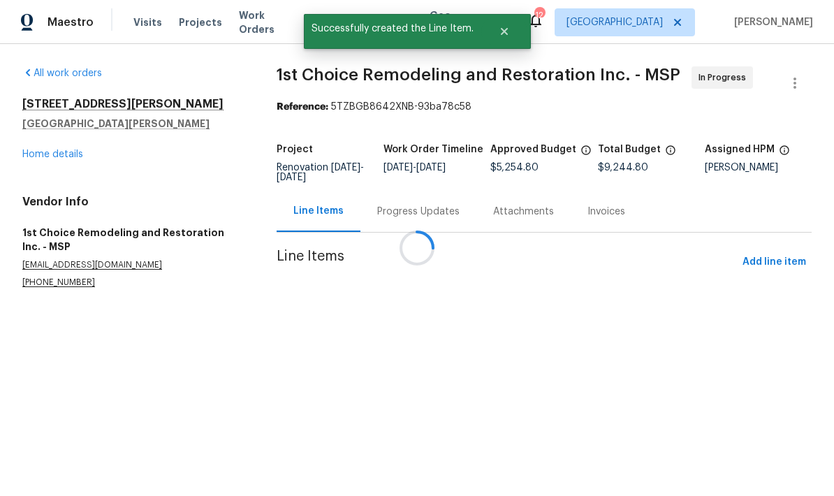
scroll to position [0, 0]
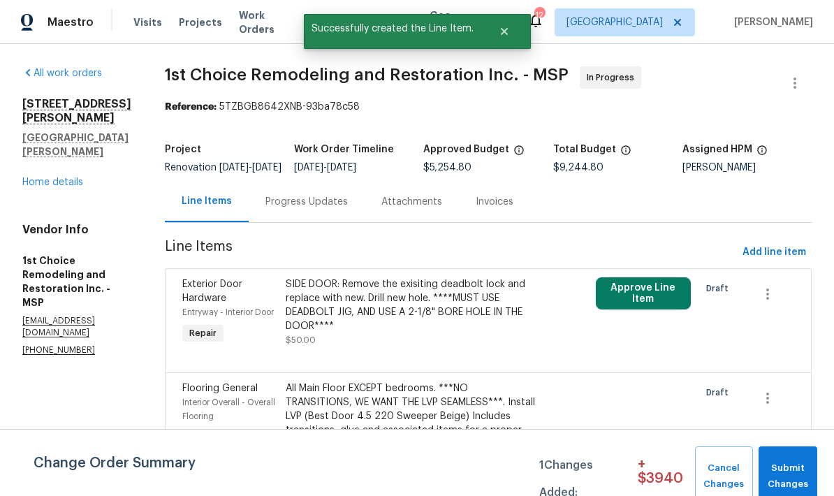
click at [75, 177] on link "Home details" at bounding box center [52, 182] width 61 height 10
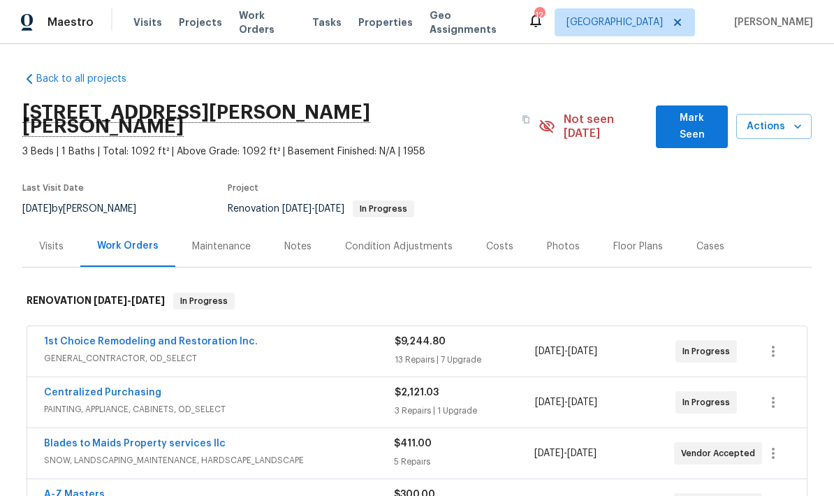
click at [618, 240] on div "Floor Plans" at bounding box center [638, 247] width 50 height 14
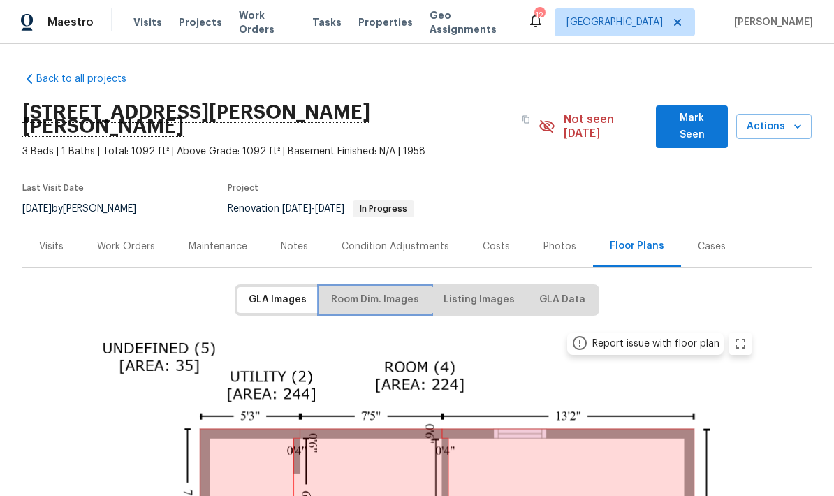
click at [362, 291] on span "Room Dim. Images" at bounding box center [375, 299] width 88 height 17
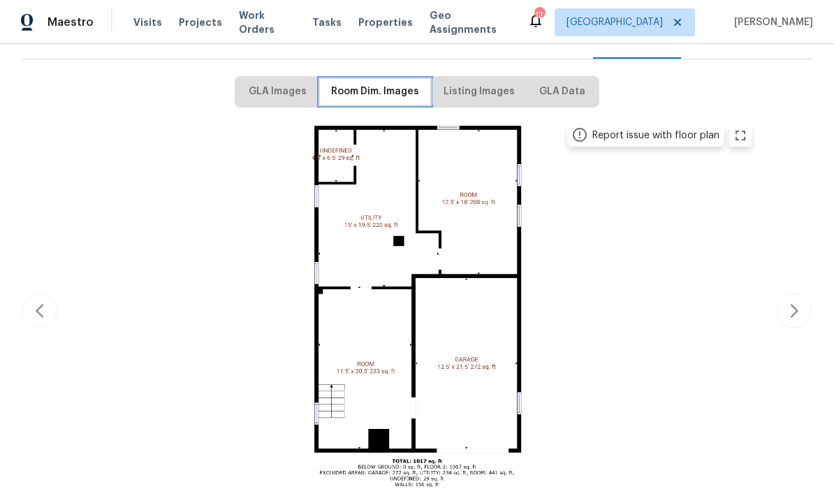
scroll to position [212, 0]
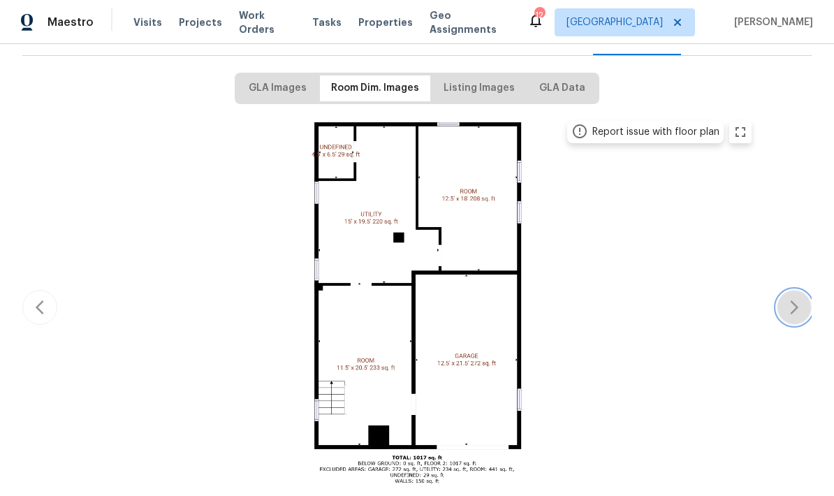
click at [795, 303] on button "button" at bounding box center [794, 307] width 35 height 35
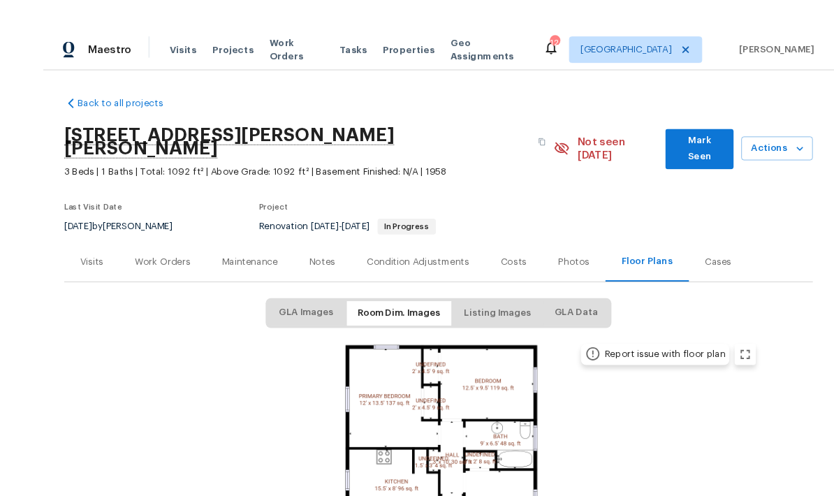
scroll to position [56, 0]
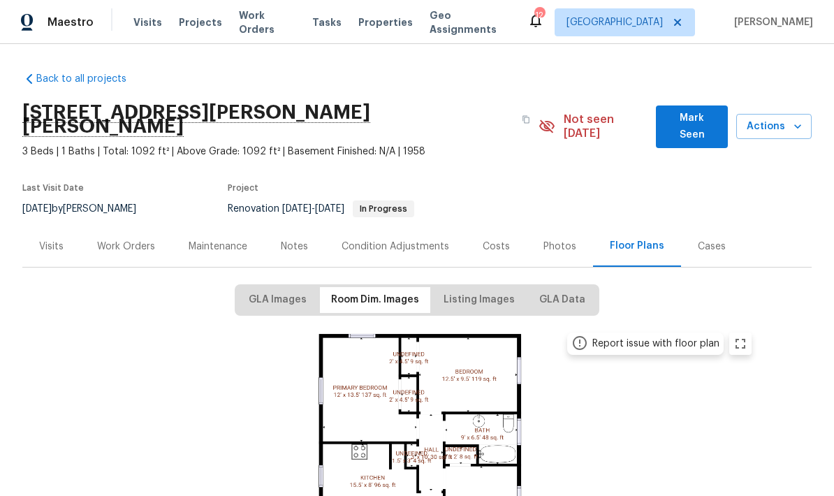
click at [150, 240] on div "Work Orders" at bounding box center [126, 247] width 58 height 14
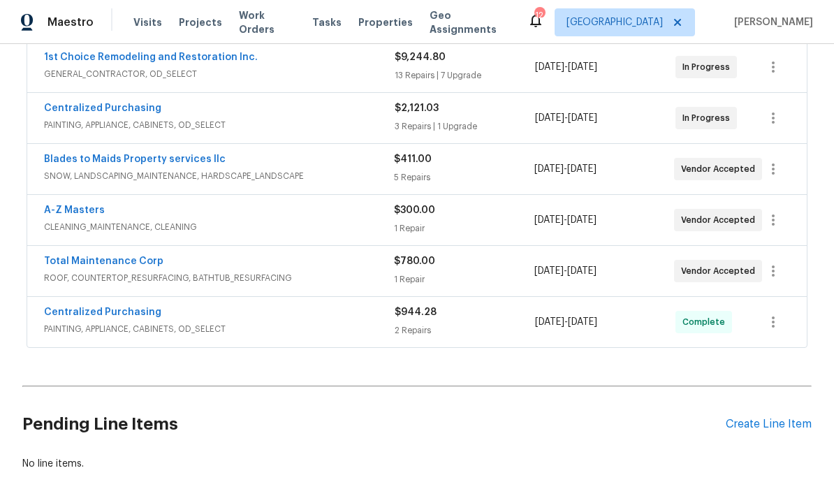
scroll to position [284, 0]
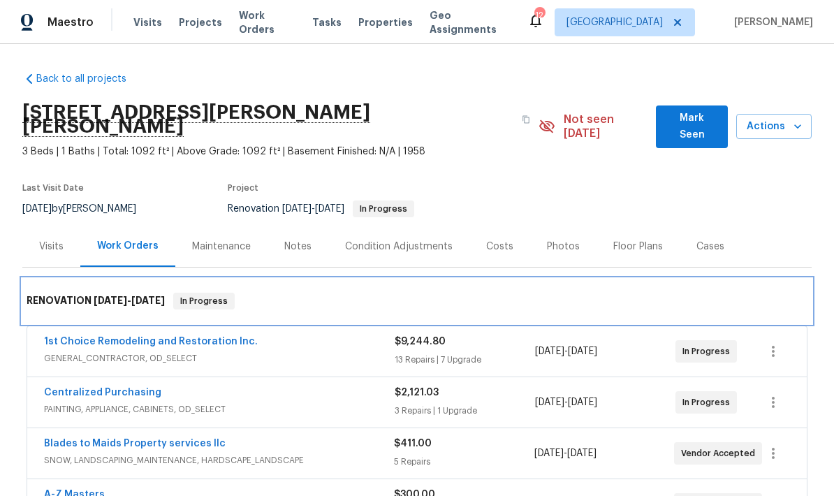
click at [205, 309] on div "RENOVATION 8/18/25 - 9/18/25 In Progress" at bounding box center [416, 301] width 789 height 45
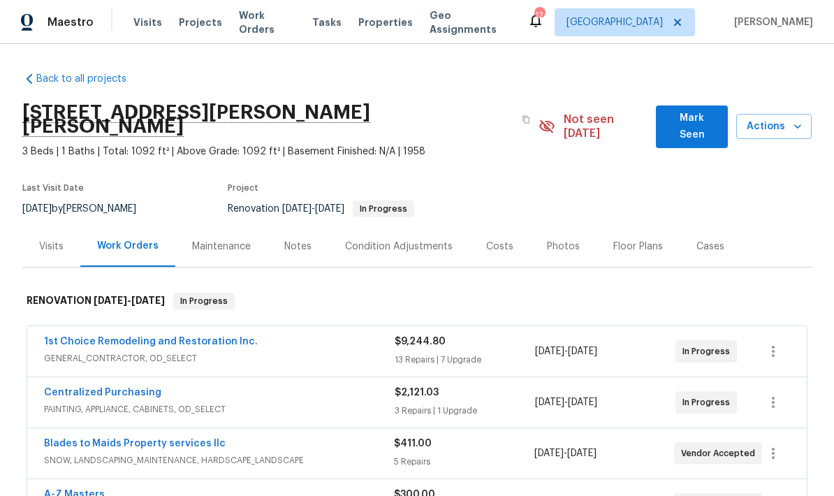
click at [210, 337] on link "1st Choice Remodeling and Restoration Inc." at bounding box center [151, 342] width 214 height 10
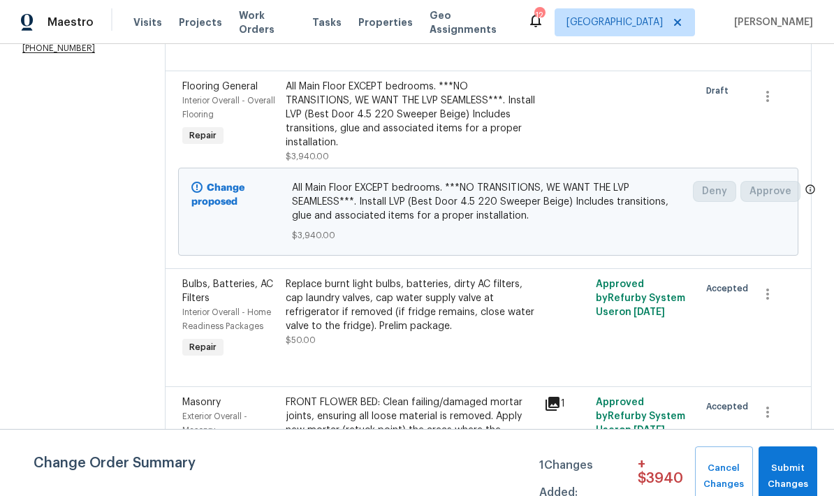
scroll to position [301, 0]
click at [768, 105] on icon "button" at bounding box center [767, 97] width 17 height 17
click at [404, 135] on div at bounding box center [417, 248] width 834 height 496
click at [386, 132] on div "All Main Floor EXCEPT bedrooms. ***NO TRANSITIONS, WE WANT THE LVP SEAMLESS***.…" at bounding box center [411, 115] width 250 height 70
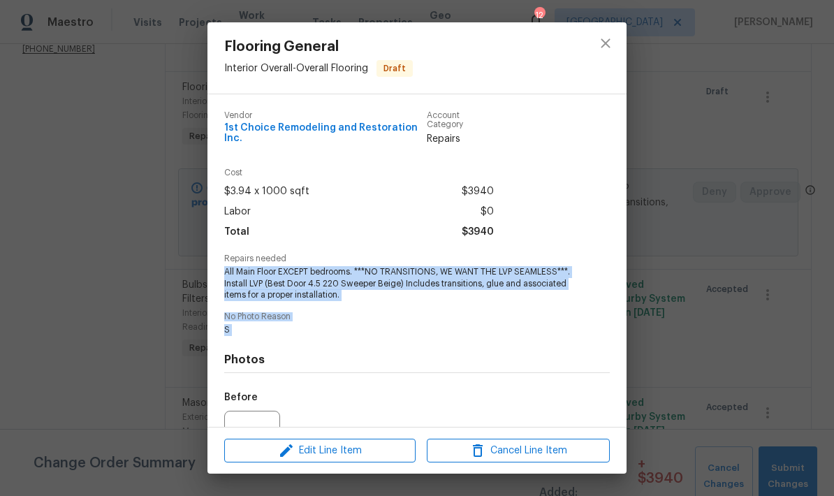
click at [410, 367] on h4 "Photos" at bounding box center [417, 360] width 386 height 14
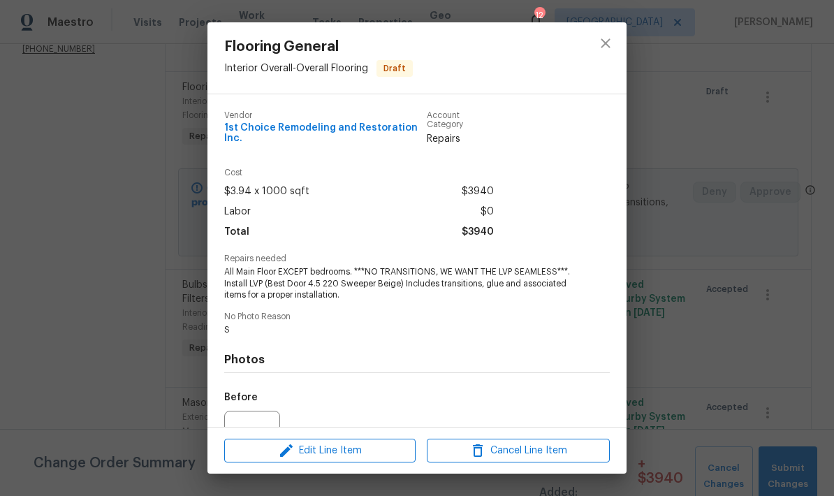
click at [232, 275] on span "All Main Floor EXCEPT bedrooms. ***NO TRANSITIONS, WE WANT THE LVP SEAMLESS***.…" at bounding box center [397, 283] width 347 height 35
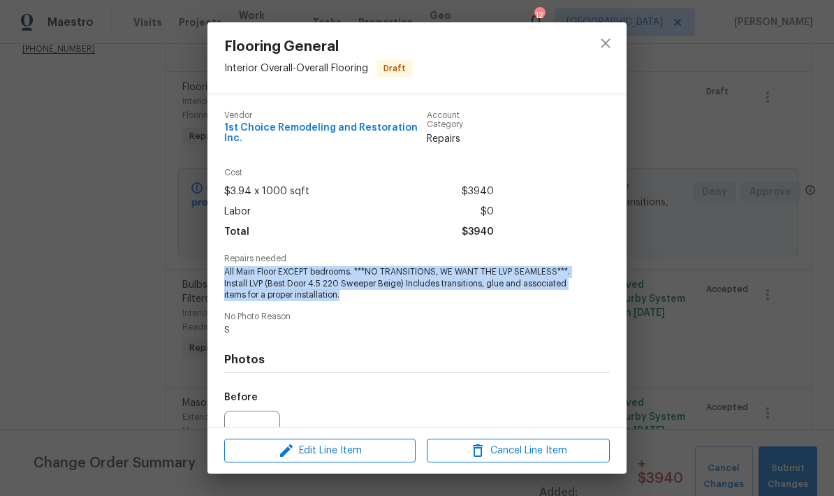
copy span "All Main Floor EXCEPT bedrooms. ***NO TRANSITIONS, WE WANT THE LVP SEAMLESS***.…"
click at [560, 448] on span "Cancel Line Item" at bounding box center [518, 450] width 175 height 17
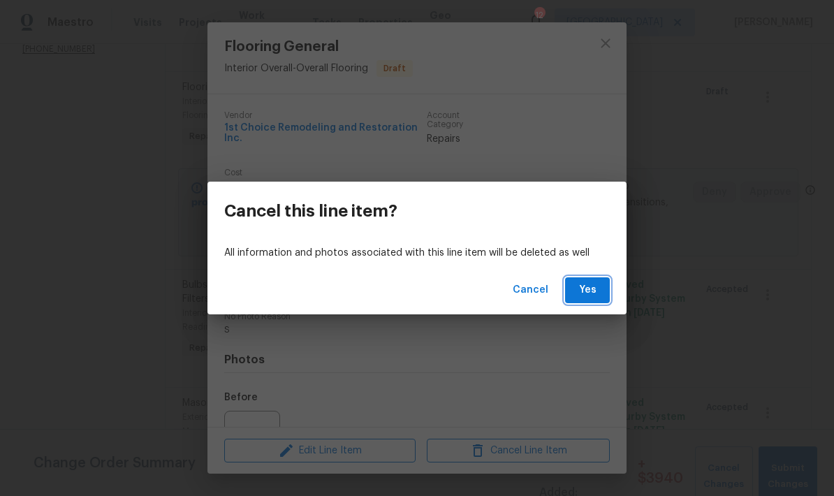
click at [592, 296] on span "Yes" at bounding box center [587, 290] width 22 height 17
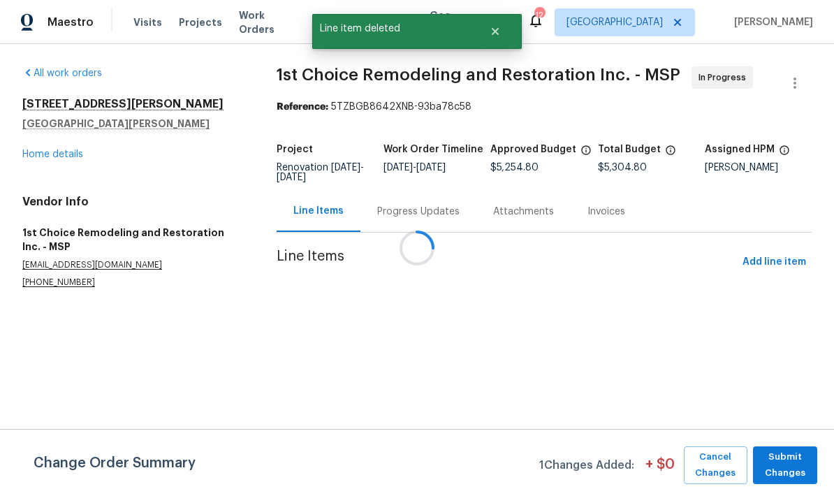
scroll to position [0, 0]
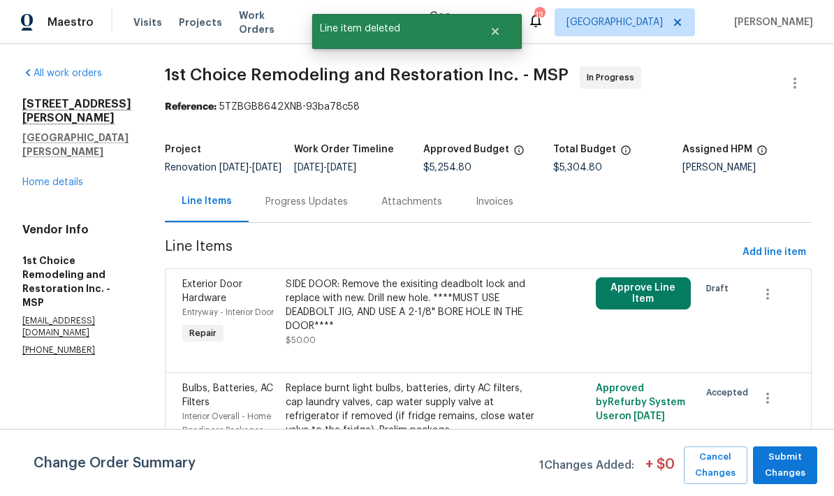
click at [76, 177] on link "Home details" at bounding box center [52, 182] width 61 height 10
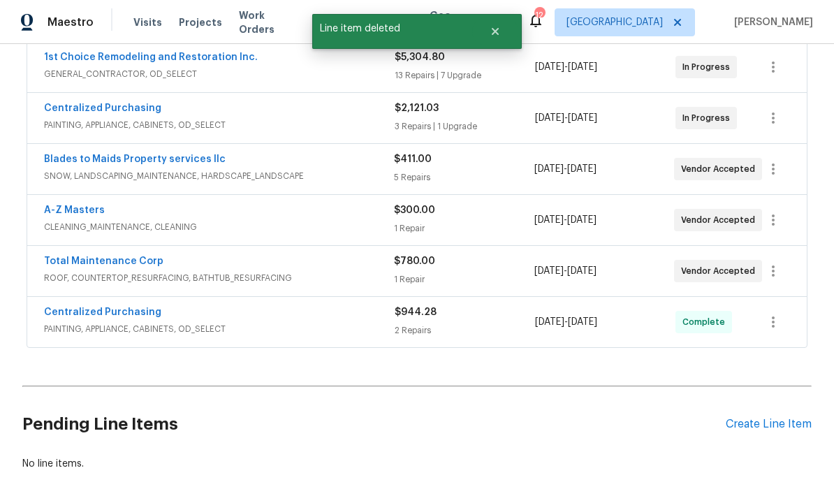
scroll to position [284, 0]
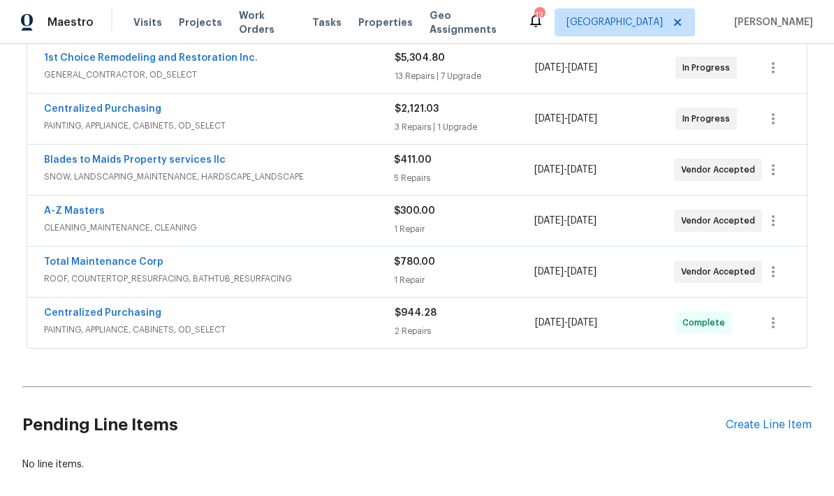
click at [759, 418] on div "Create Line Item" at bounding box center [769, 424] width 86 height 13
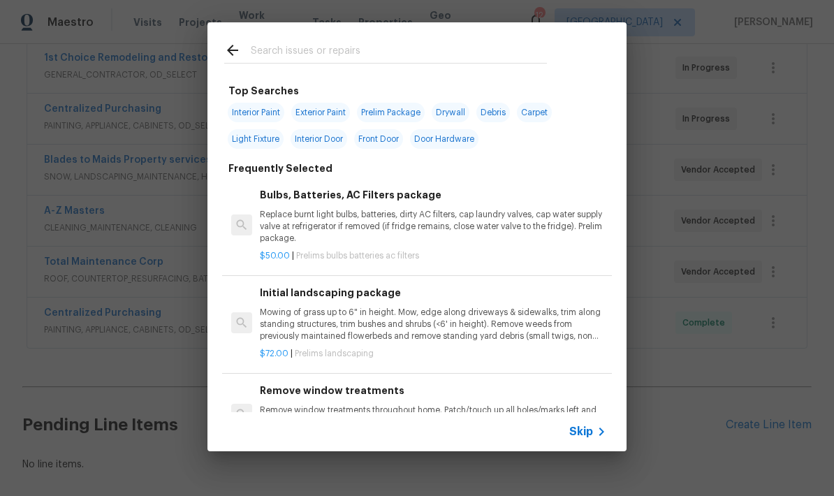
click at [364, 42] on input "text" at bounding box center [399, 52] width 296 height 21
type input "Lvp"
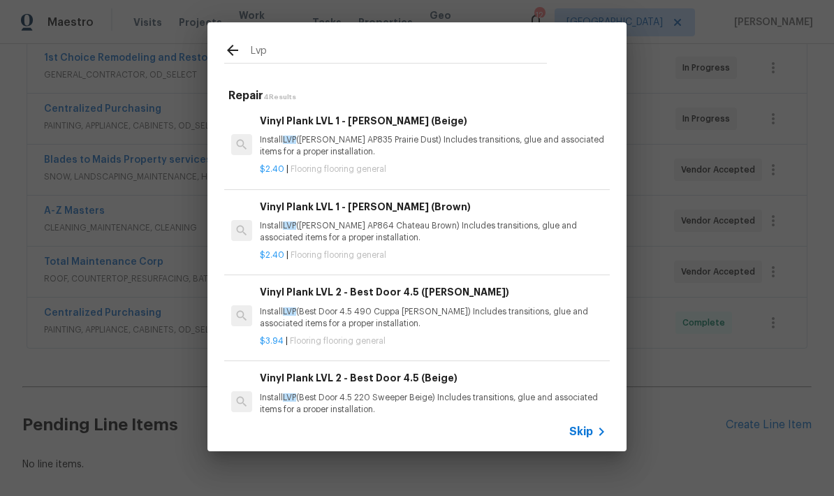
scroll to position [2, 0]
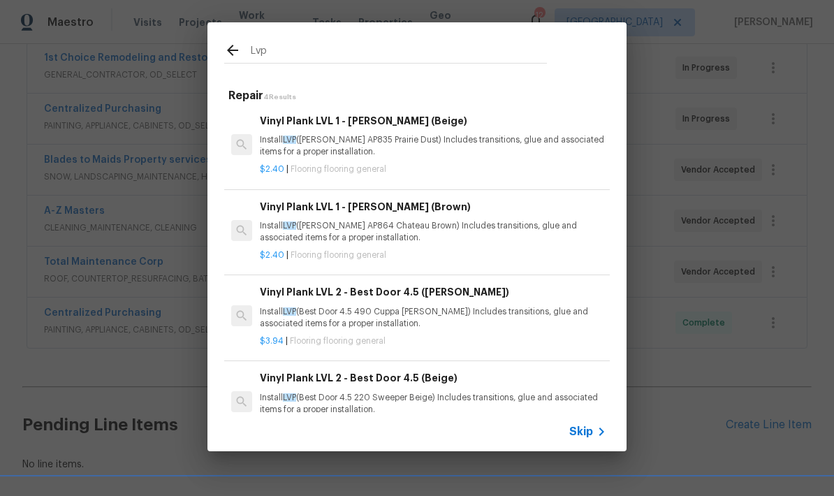
click at [365, 392] on p "Install LVP (Best Door 4.5 220 Sweeper Beige) Includes transitions, glue and as…" at bounding box center [433, 404] width 347 height 24
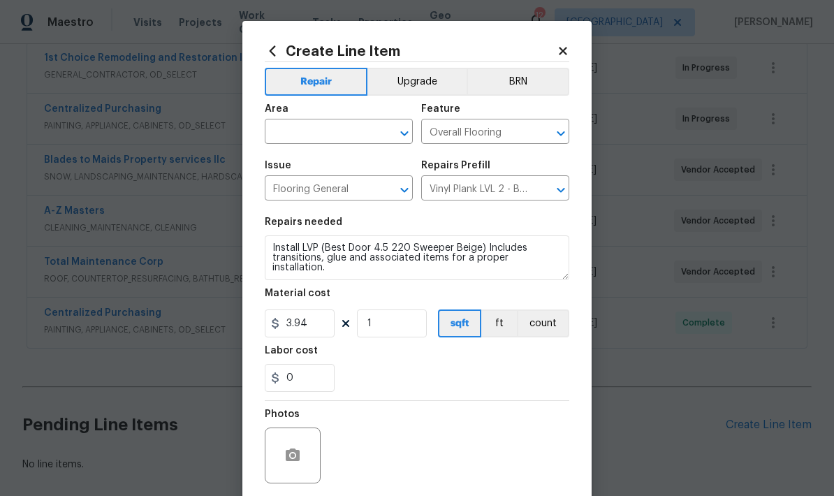
click at [347, 131] on input "text" at bounding box center [319, 133] width 109 height 22
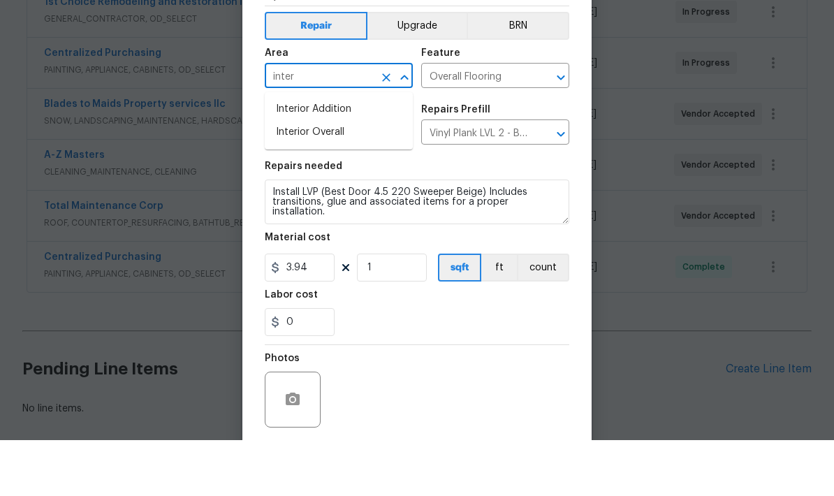
click at [342, 177] on li "Interior Overall" at bounding box center [339, 188] width 148 height 23
type input "Interior Overall"
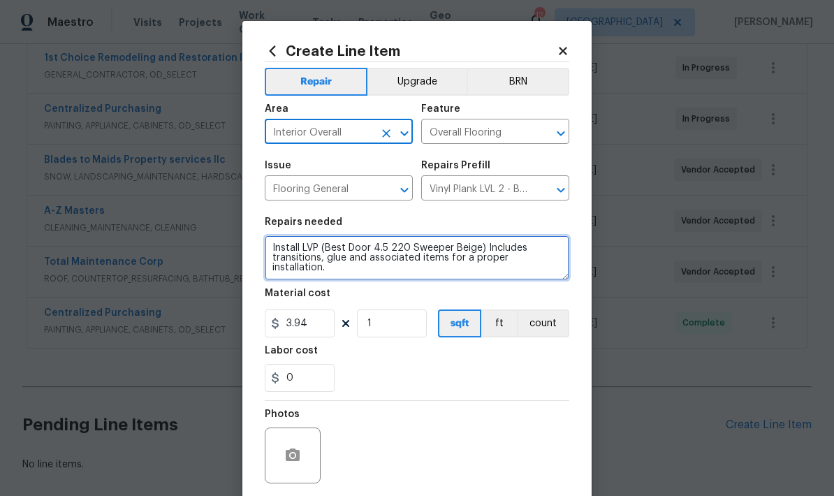
click at [309, 249] on textarea "Install LVP (Best Door 4.5 220 Sweeper Beige) Includes transitions, glue and as…" at bounding box center [417, 257] width 305 height 45
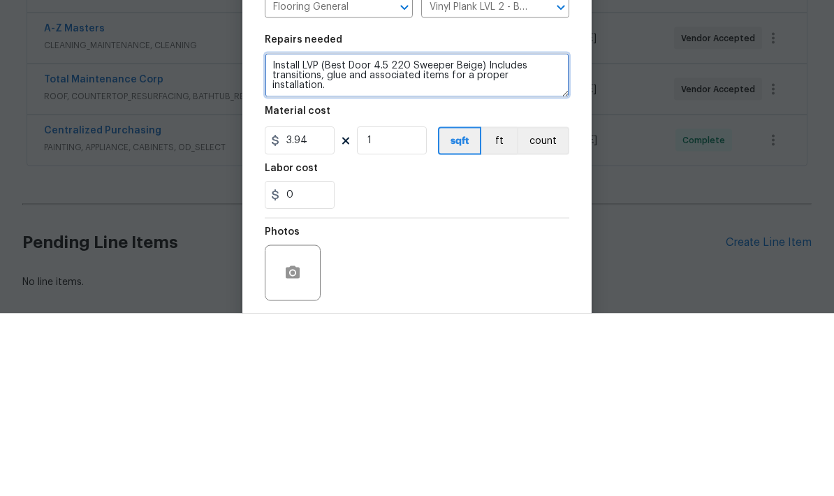
click at [302, 235] on textarea "Install LVP (Best Door 4.5 220 Sweeper Beige) Includes transitions, glue and as…" at bounding box center [417, 257] width 305 height 45
click at [294, 235] on textarea "Install LVP (Best Door 4.5 220 Sweeper Beige) Includes transitions, glue and as…" at bounding box center [417, 257] width 305 height 45
paste textarea "All Main Floor EXCEPT bedrooms. ***NO TRANSITIONS, WE WANT THE LVP SEAMLESS***."
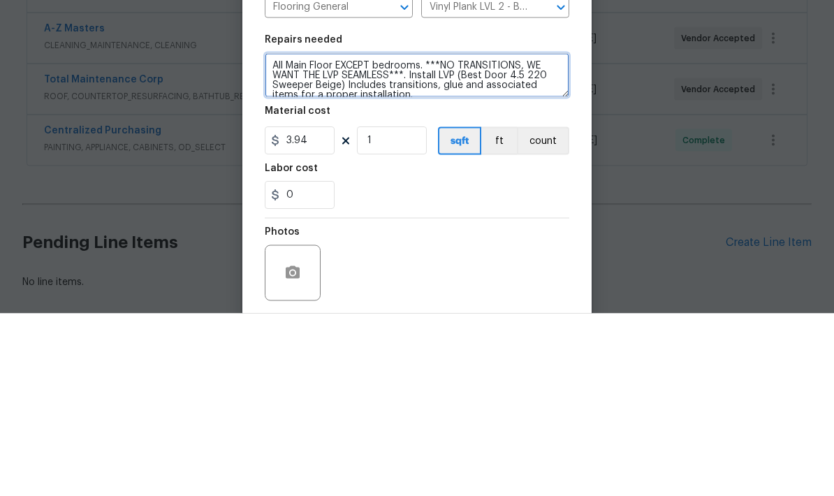
scroll to position [3, 0]
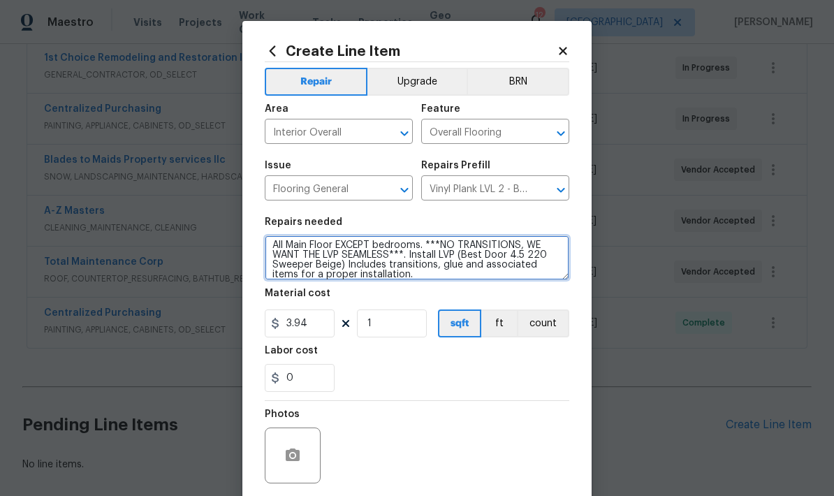
type textarea "All Main Floor EXCEPT bedrooms. ***NO TRANSITIONS, WE WANT THE LVP SEAMLESS***.…"
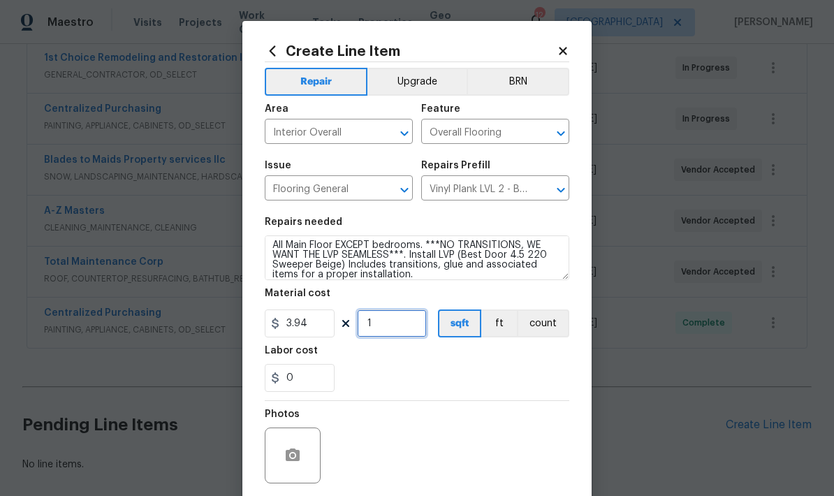
click at [397, 326] on input "1" at bounding box center [392, 323] width 70 height 28
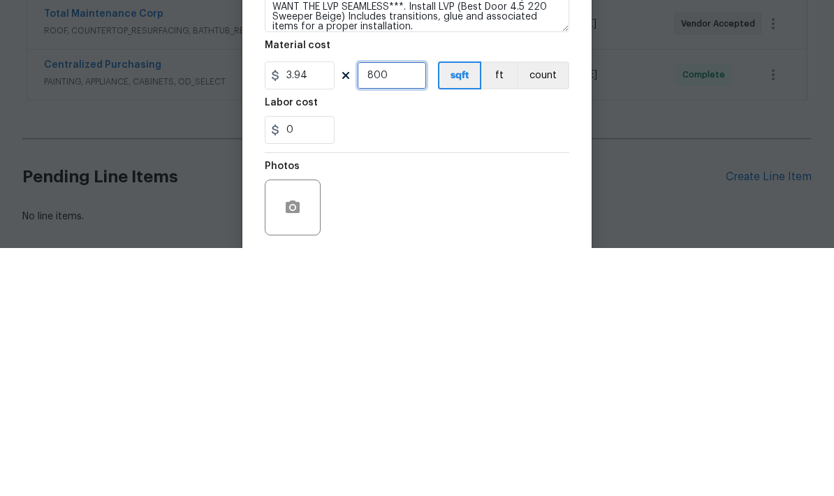
type input "800"
click at [558, 364] on div "0" at bounding box center [417, 378] width 305 height 28
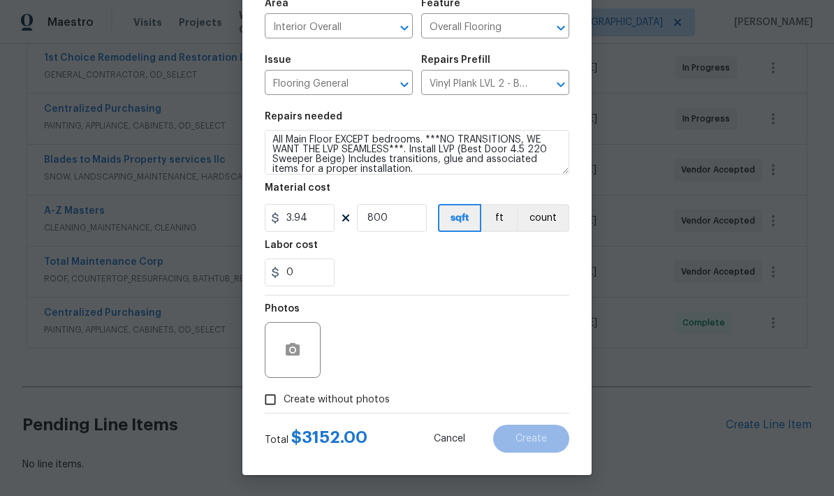
scroll to position [108, 0]
click at [282, 406] on input "Create without photos" at bounding box center [270, 399] width 27 height 27
checkbox input "true"
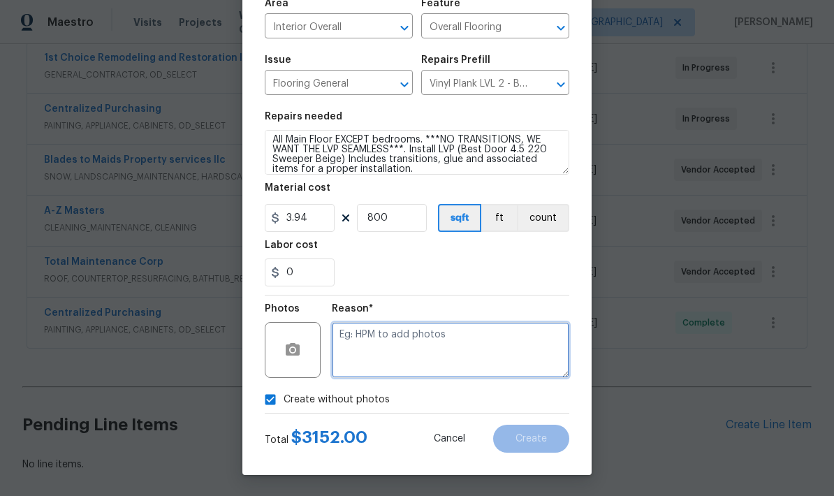
click at [456, 350] on textarea at bounding box center [451, 350] width 238 height 56
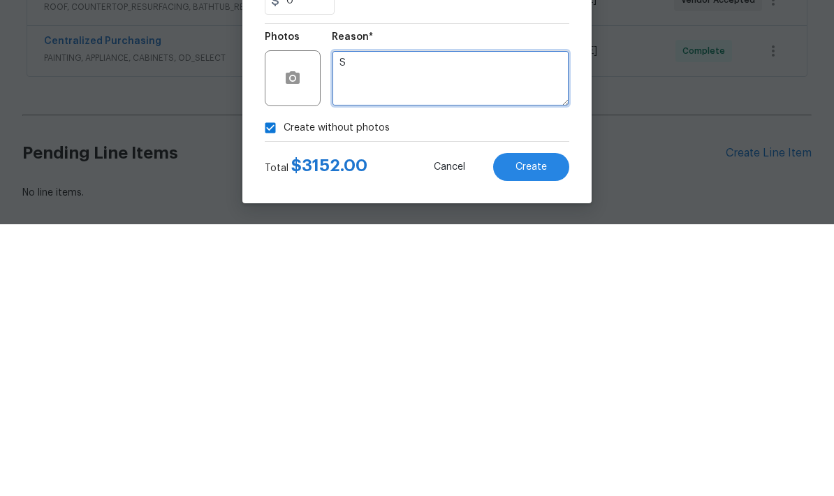
type textarea "S"
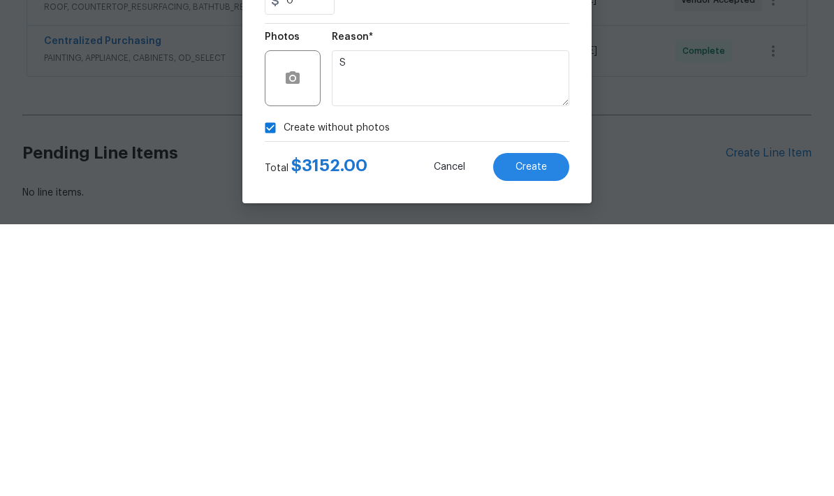
click at [458, 386] on div "Create without photos" at bounding box center [417, 399] width 305 height 27
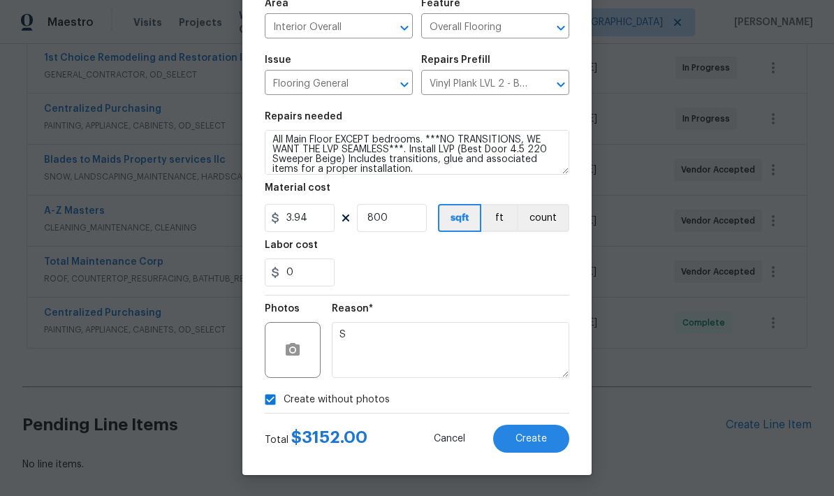
click at [544, 442] on span "Create" at bounding box center [531, 439] width 31 height 10
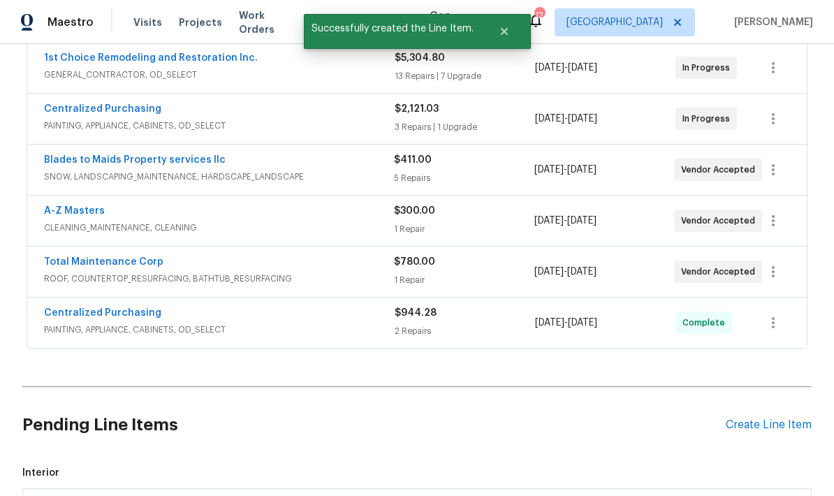
click at [769, 418] on div "Create Line Item" at bounding box center [769, 424] width 86 height 13
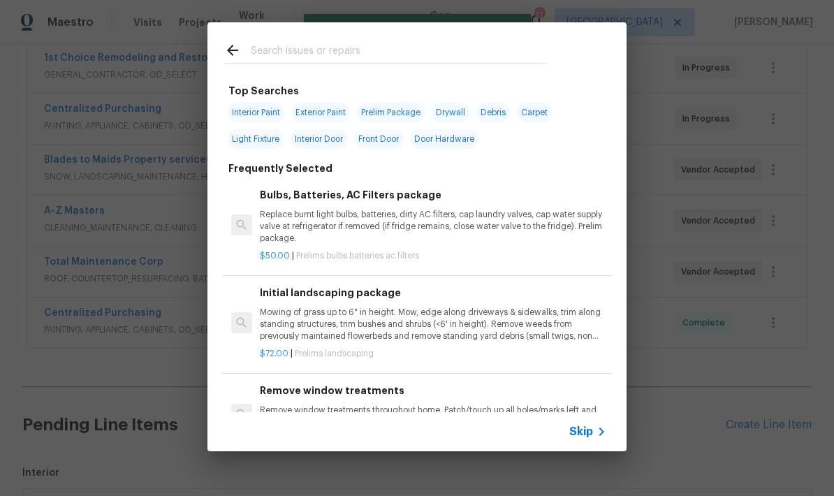
click at [452, 57] on input "text" at bounding box center [399, 52] width 296 height 21
type input "Carpet"
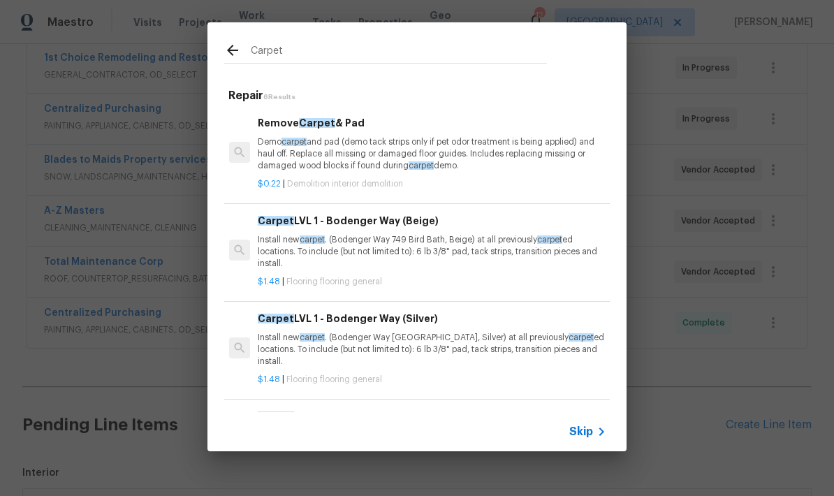
scroll to position [0, 2]
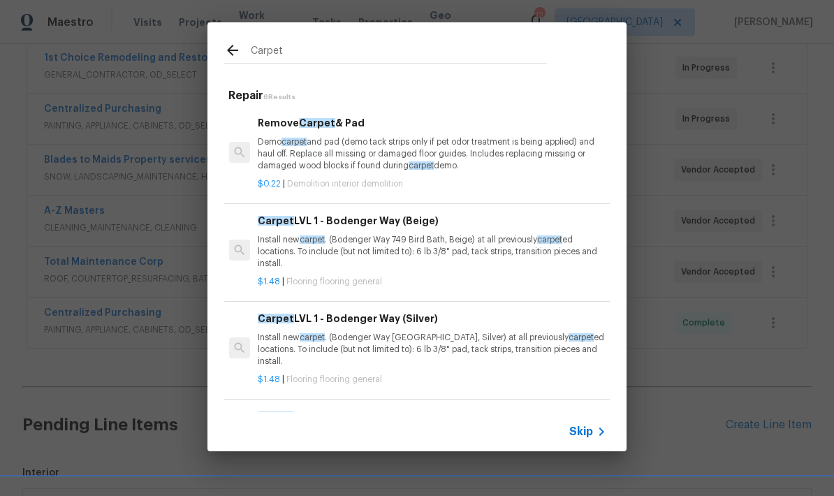
click at [488, 238] on p "Install new carpet . (Bodenger Way 749 Bird Bath, Beige) at all previously carp…" at bounding box center [431, 252] width 347 height 36
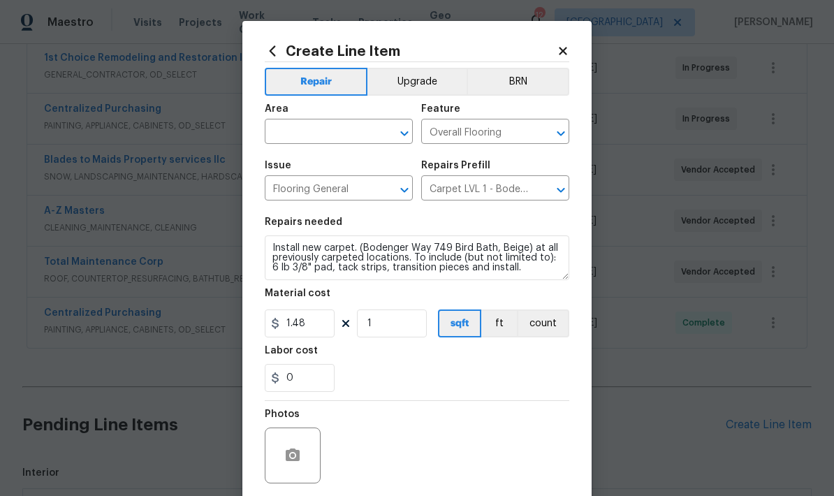
click at [367, 141] on input "text" at bounding box center [319, 133] width 109 height 22
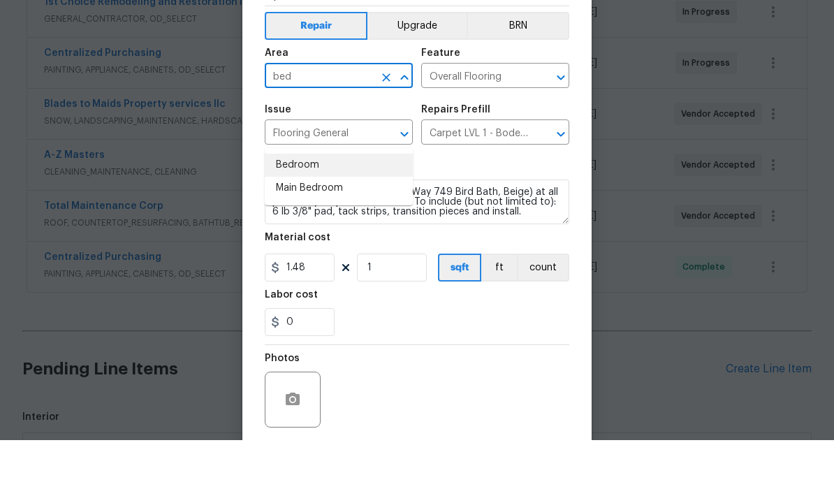
click at [330, 210] on li "Bedroom" at bounding box center [339, 221] width 148 height 23
type input "Bedroom"
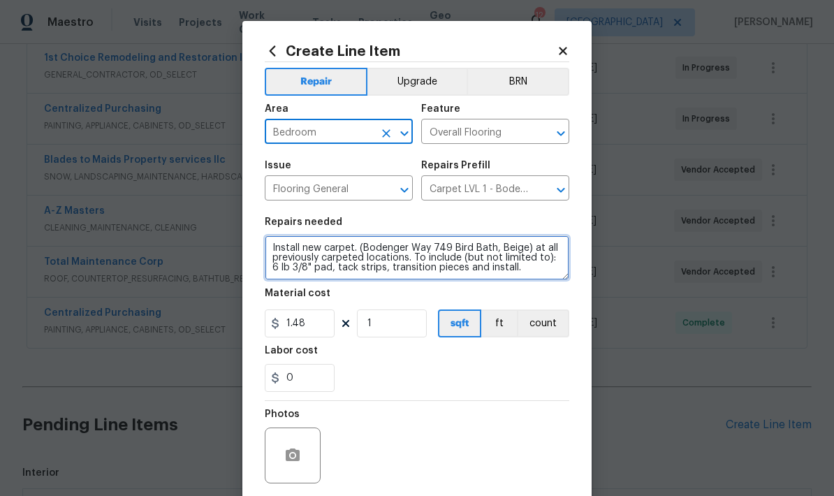
click at [265, 245] on textarea "Install new carpet. (Bodenger Way 749 Bird Bath, Beige) at all previously carpe…" at bounding box center [417, 257] width 305 height 45
type textarea "Bedrooms: Install new carpet. (Bodenger Way 749 Bird Bath, Beige) at all previo…"
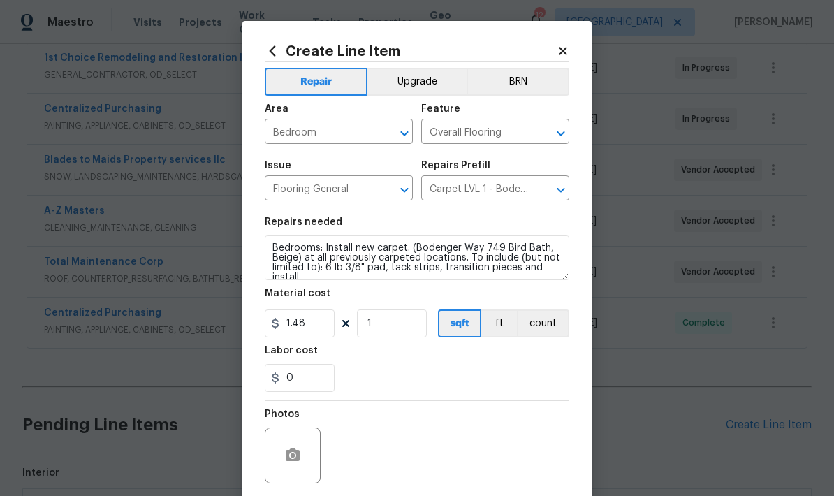
click at [454, 408] on div "Photos" at bounding box center [417, 446] width 305 height 91
click at [410, 323] on input "1" at bounding box center [392, 323] width 70 height 28
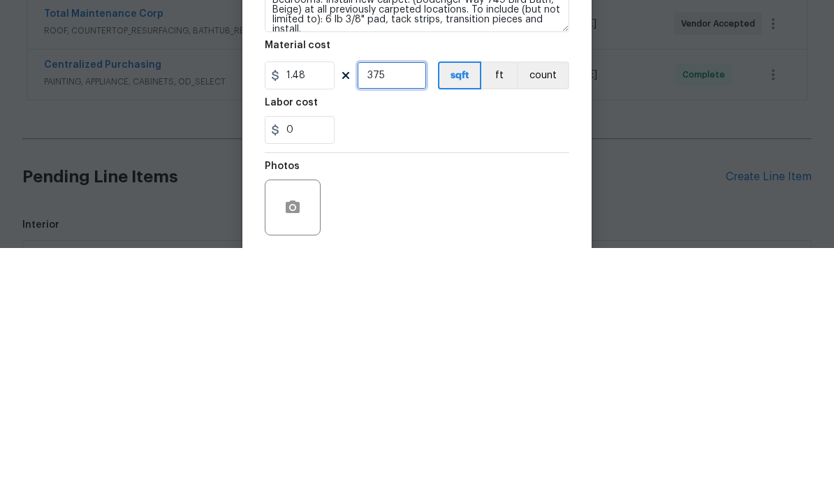
type input "375"
click at [516, 364] on div "0" at bounding box center [417, 378] width 305 height 28
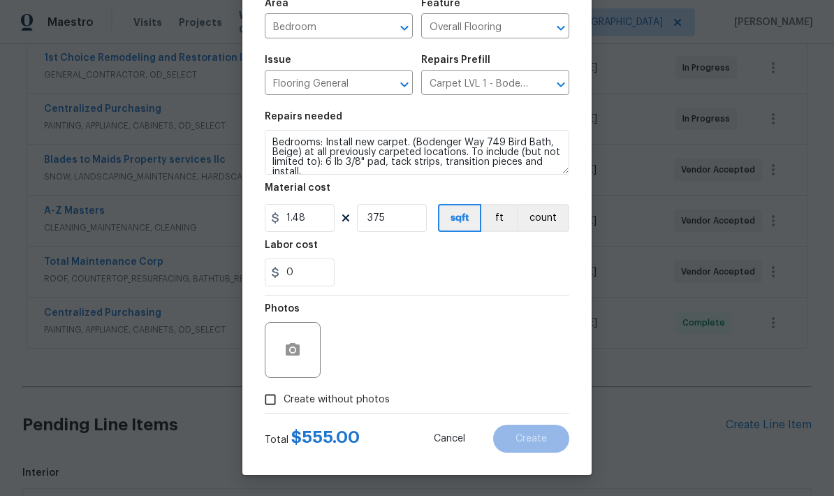
scroll to position [108, 0]
click at [278, 407] on input "Create without photos" at bounding box center [270, 399] width 27 height 27
checkbox input "true"
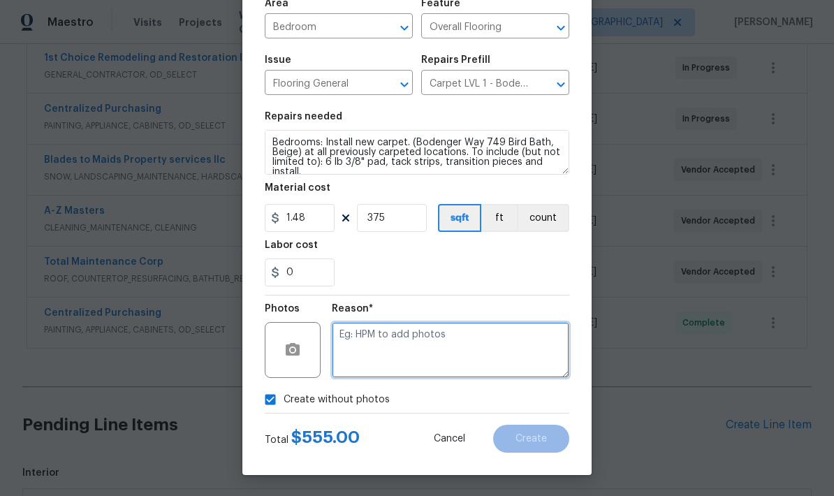
click at [474, 330] on textarea at bounding box center [451, 350] width 238 height 56
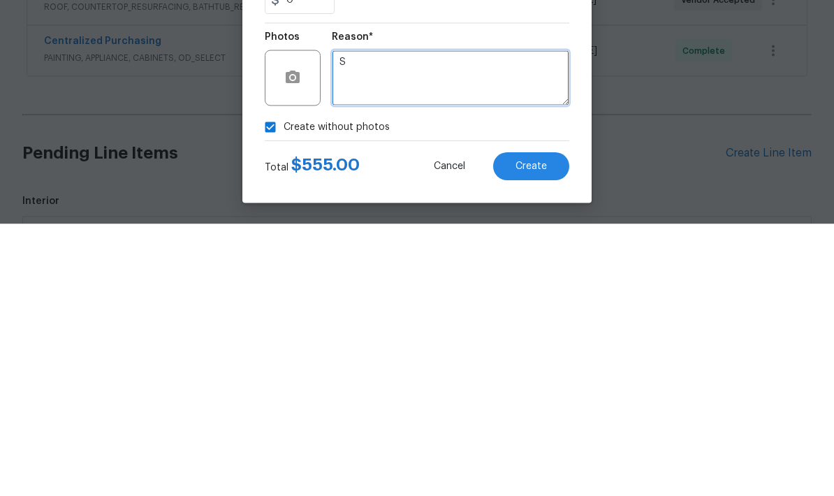
type textarea "S"
click at [442, 386] on div "Create without photos" at bounding box center [417, 399] width 305 height 27
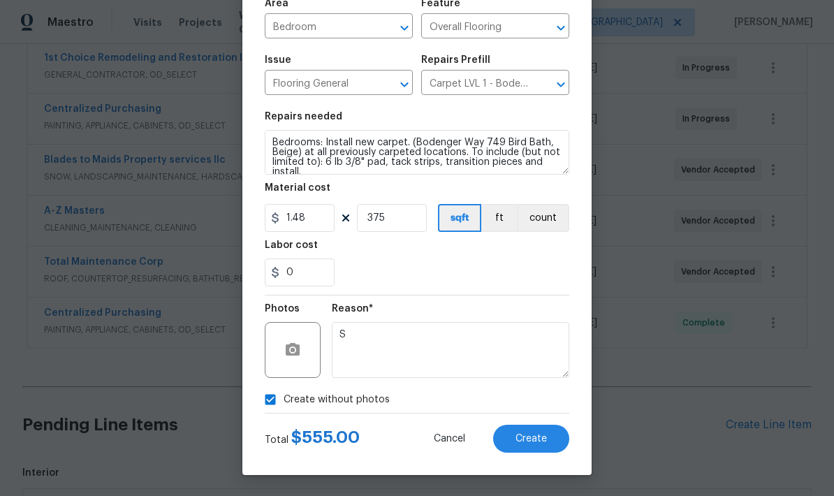
click at [541, 449] on button "Create" at bounding box center [531, 439] width 76 height 28
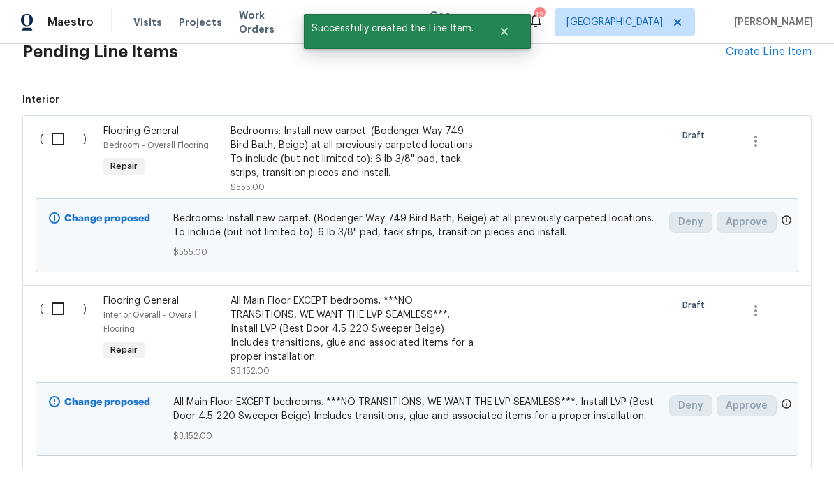
scroll to position [656, 0]
click at [54, 125] on input "checkbox" at bounding box center [63, 139] width 40 height 29
checkbox input "true"
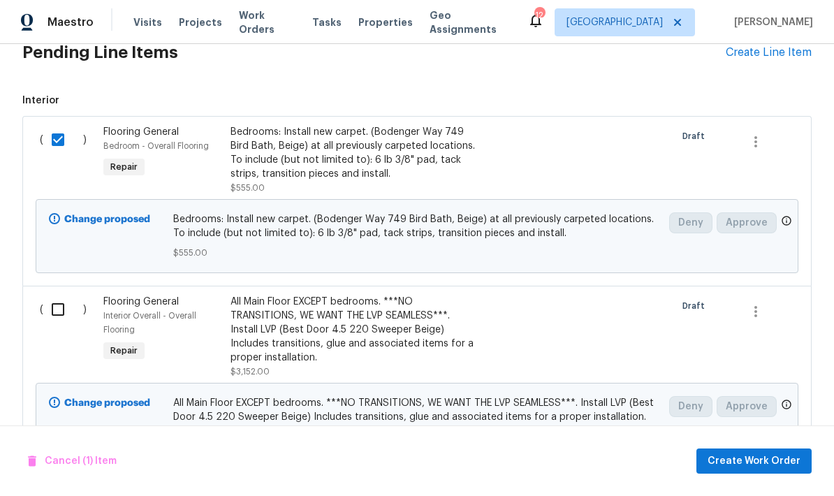
click at [63, 295] on input "checkbox" at bounding box center [63, 309] width 40 height 29
checkbox input "true"
click at [765, 458] on span "Create Work Order" at bounding box center [754, 461] width 93 height 17
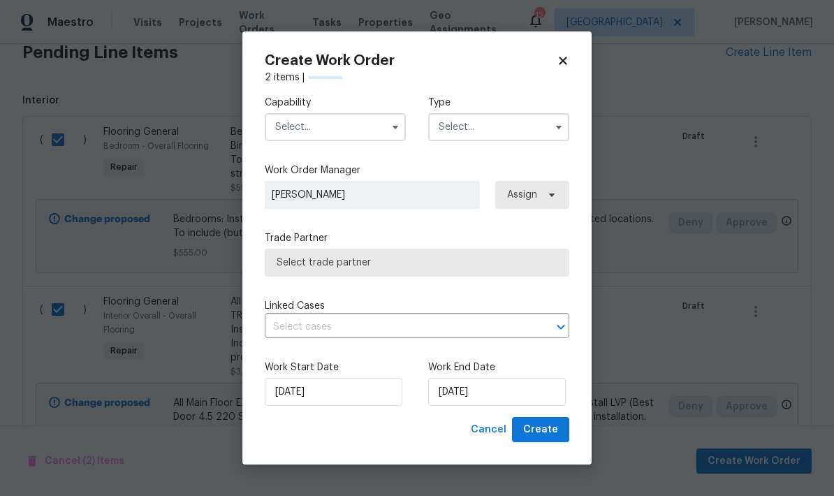
checkbox input "false"
click at [374, 134] on input "text" at bounding box center [335, 127] width 141 height 28
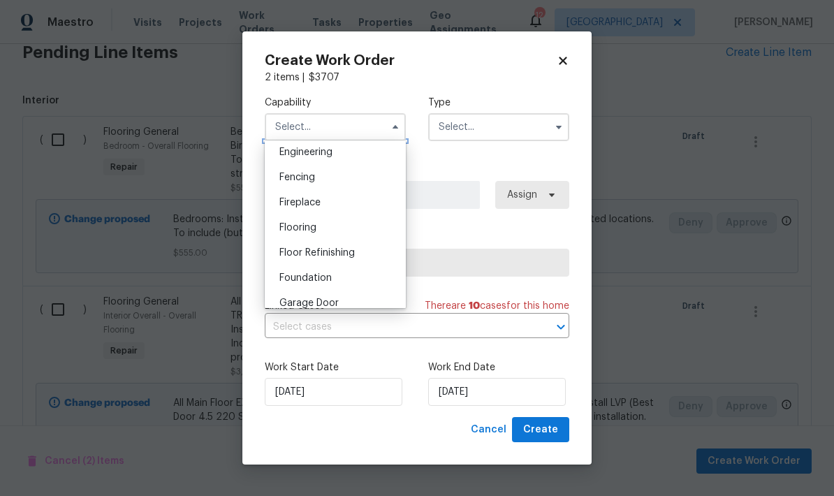
scroll to position [481, 0]
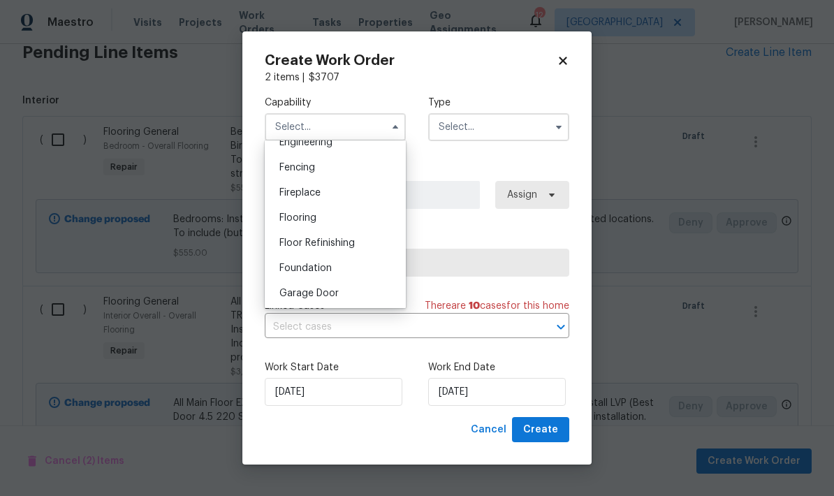
click at [328, 212] on div "Flooring" at bounding box center [335, 217] width 134 height 25
type input "Flooring"
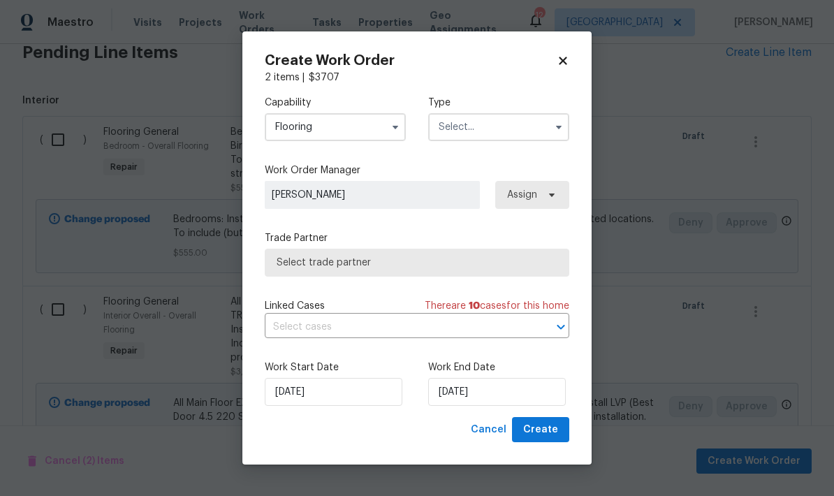
click at [506, 124] on input "text" at bounding box center [498, 127] width 141 height 28
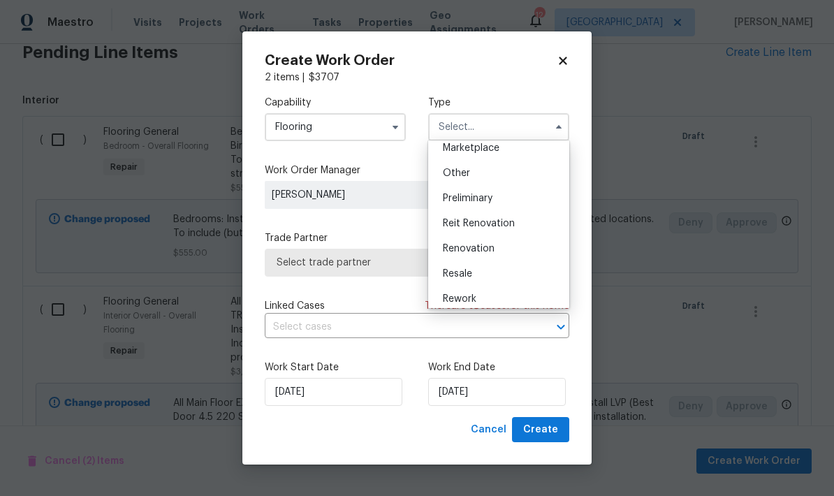
scroll to position [277, 0]
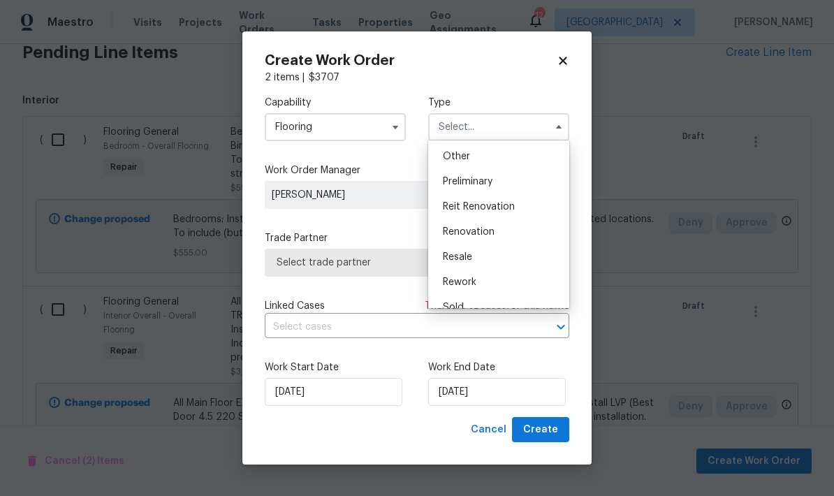
click at [480, 242] on div "Renovation" at bounding box center [499, 231] width 134 height 25
type input "Renovation"
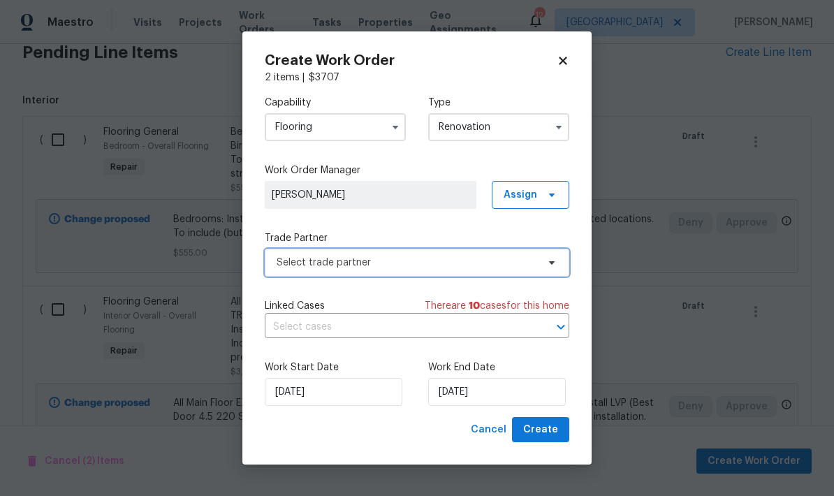
click at [458, 264] on span "Select trade partner" at bounding box center [407, 263] width 261 height 14
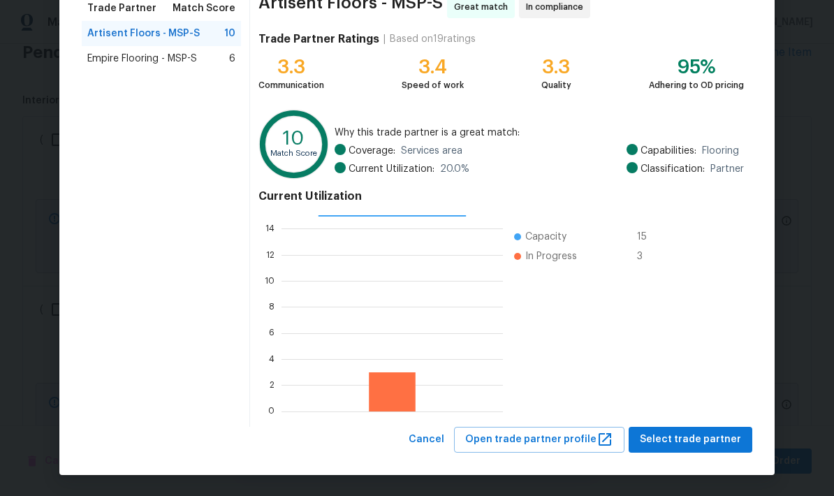
scroll to position [120, 0]
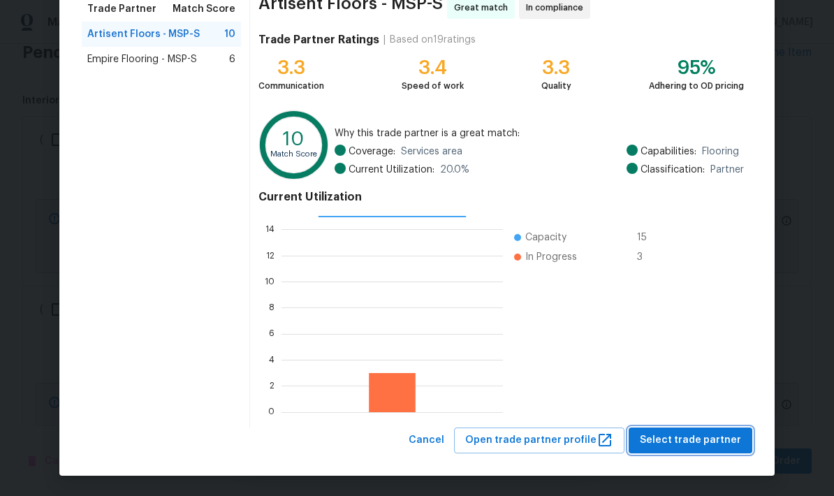
click at [708, 439] on span "Select trade partner" at bounding box center [690, 440] width 101 height 17
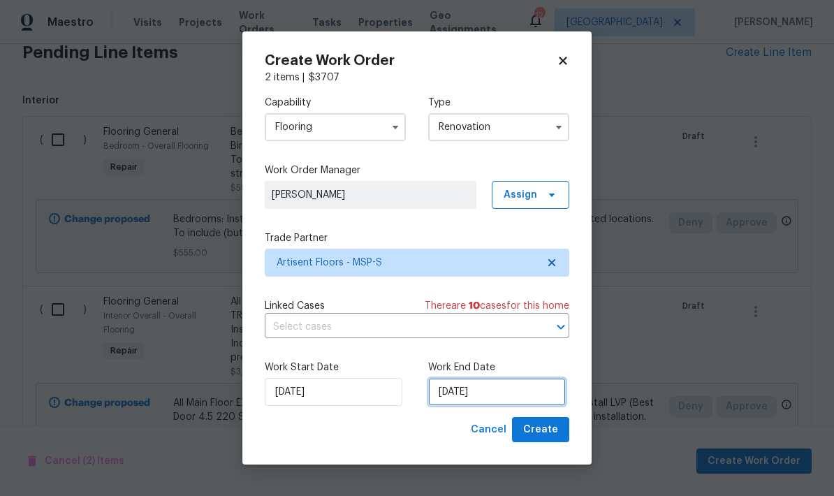
click at [523, 395] on input "[DATE]" at bounding box center [497, 392] width 138 height 28
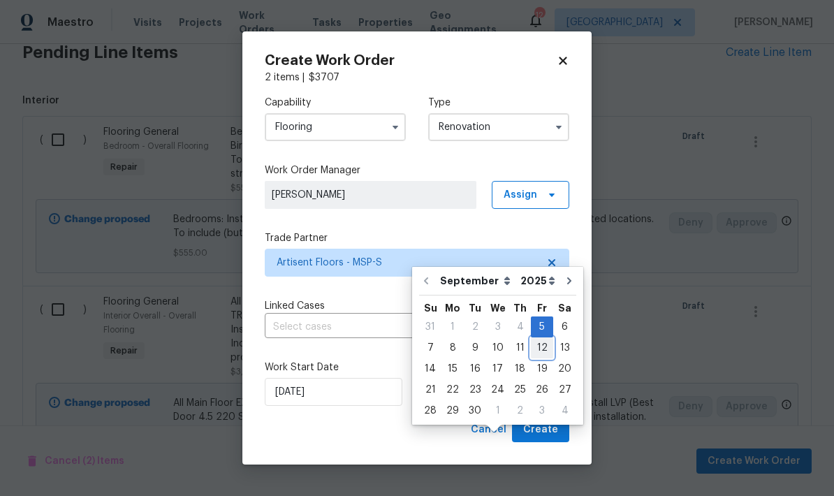
click at [535, 338] on div "12" at bounding box center [542, 348] width 22 height 20
type input "[DATE]"
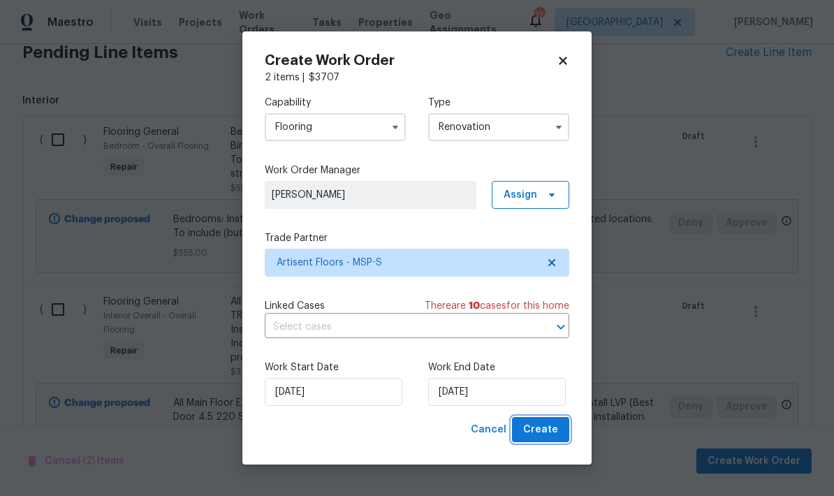
click at [546, 432] on span "Create" at bounding box center [540, 429] width 35 height 17
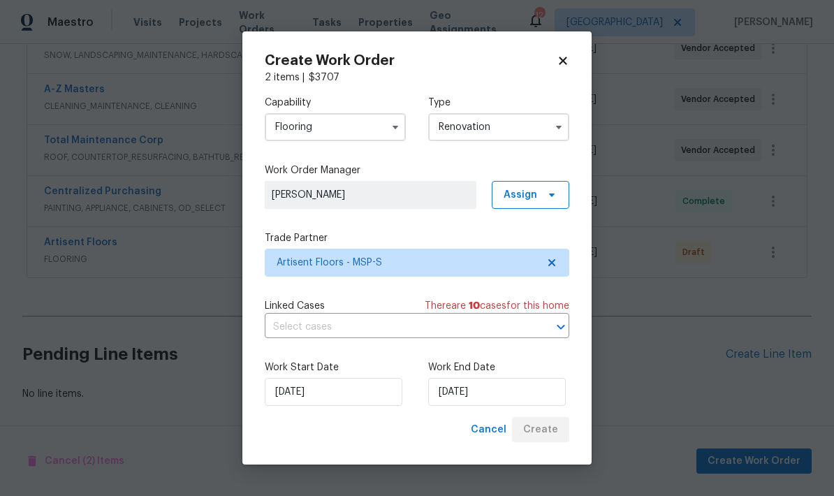
scroll to position [0, 0]
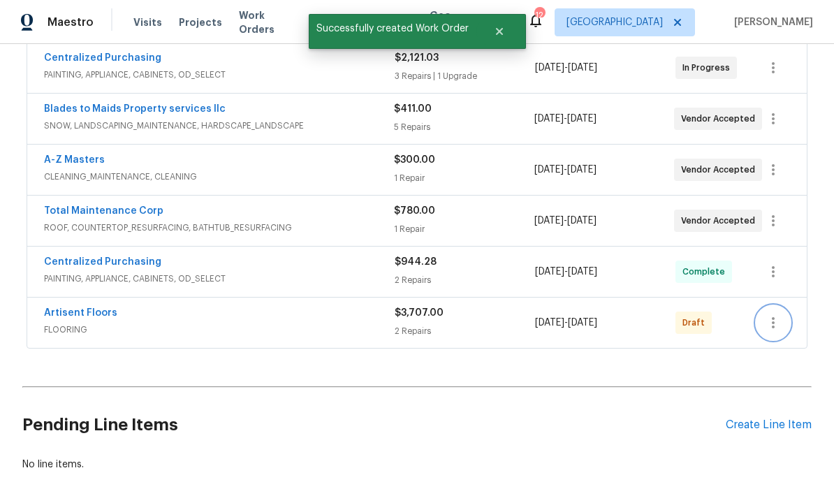
click at [776, 314] on icon "button" at bounding box center [773, 322] width 17 height 17
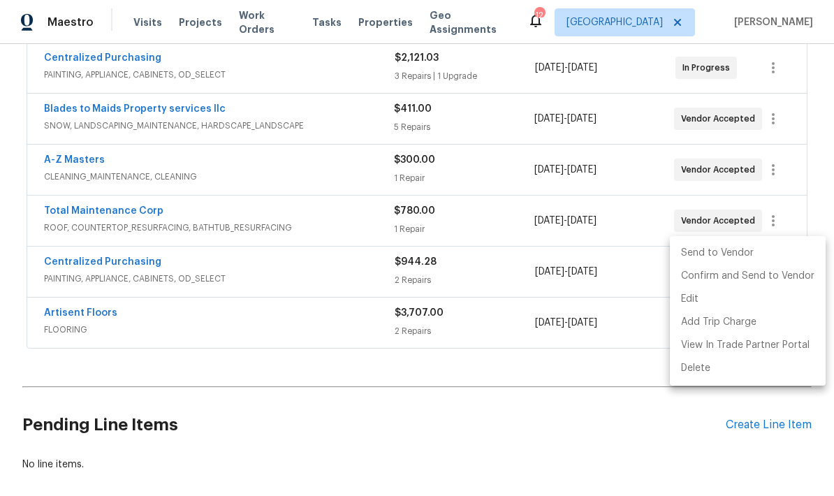
click at [727, 253] on li "Send to Vendor" at bounding box center [748, 253] width 156 height 23
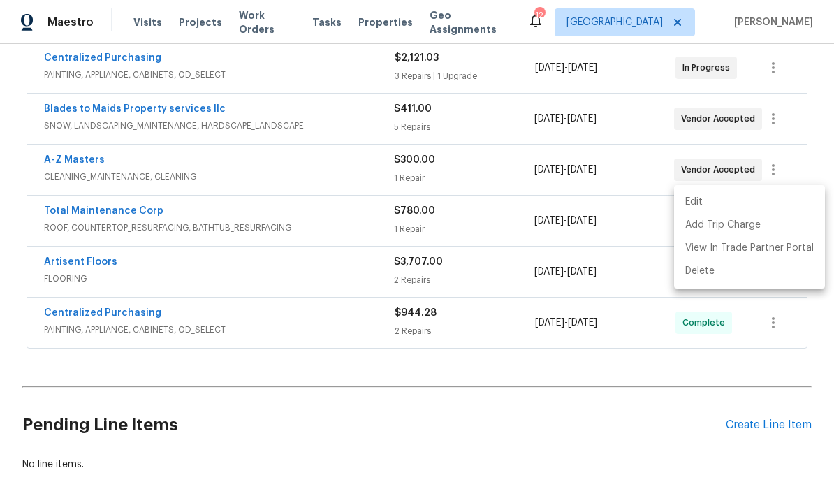
click at [91, 198] on div at bounding box center [417, 248] width 834 height 496
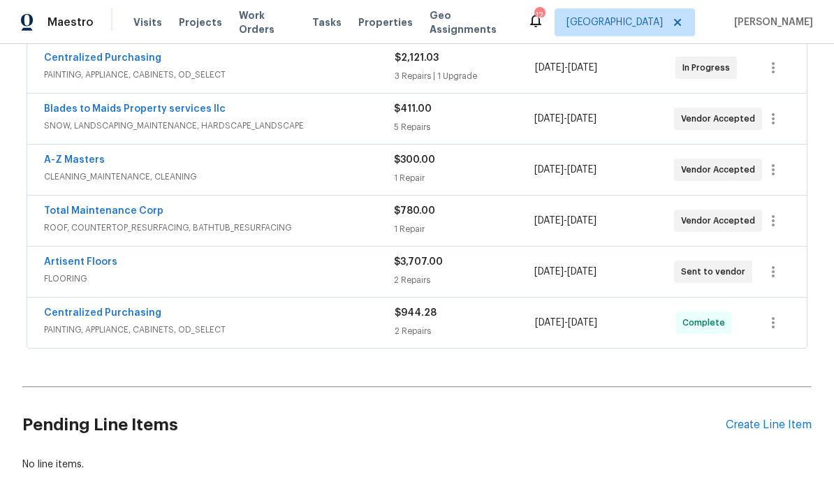
click at [105, 257] on link "Artisent Floors" at bounding box center [80, 262] width 73 height 10
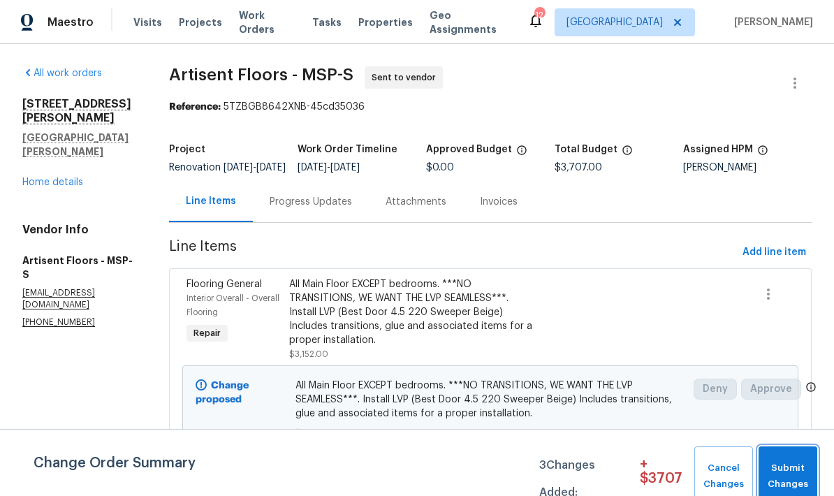
click at [801, 477] on span "Submit Changes" at bounding box center [788, 476] width 45 height 32
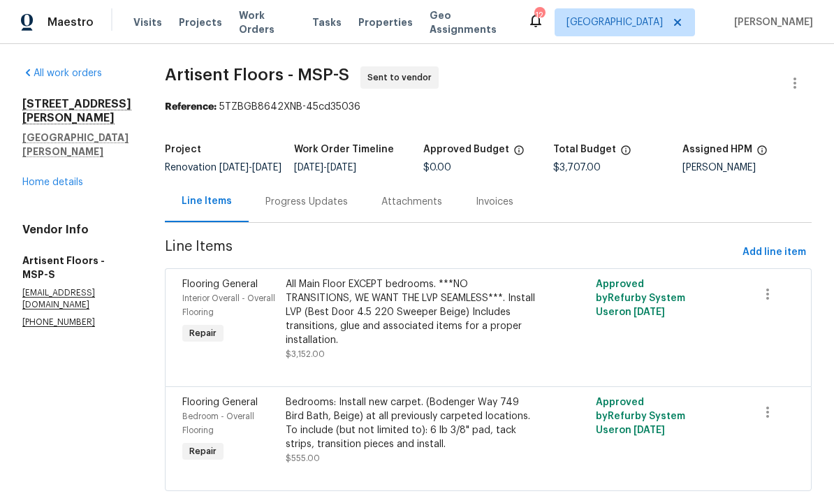
click at [333, 209] on div "Progress Updates" at bounding box center [306, 202] width 82 height 14
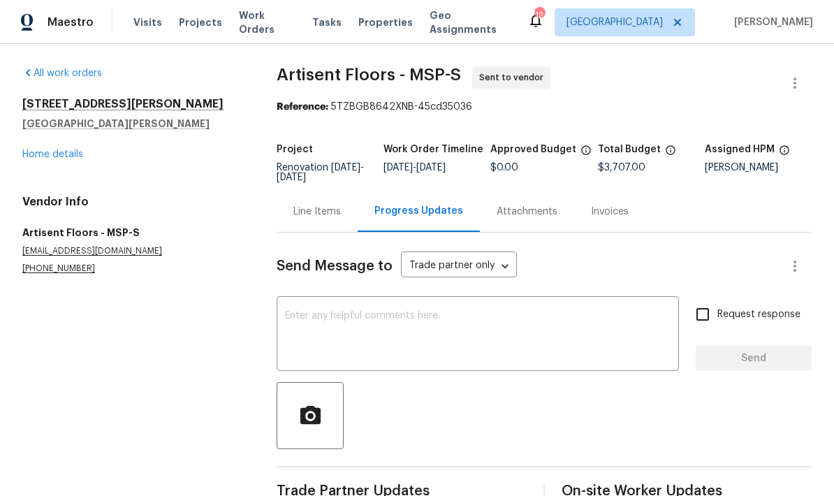
click at [422, 322] on textarea at bounding box center [478, 335] width 386 height 49
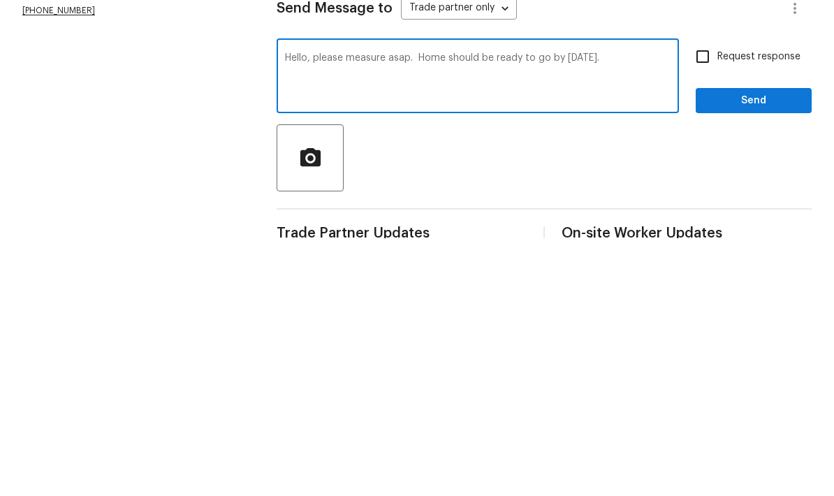
scroll to position [34, 0]
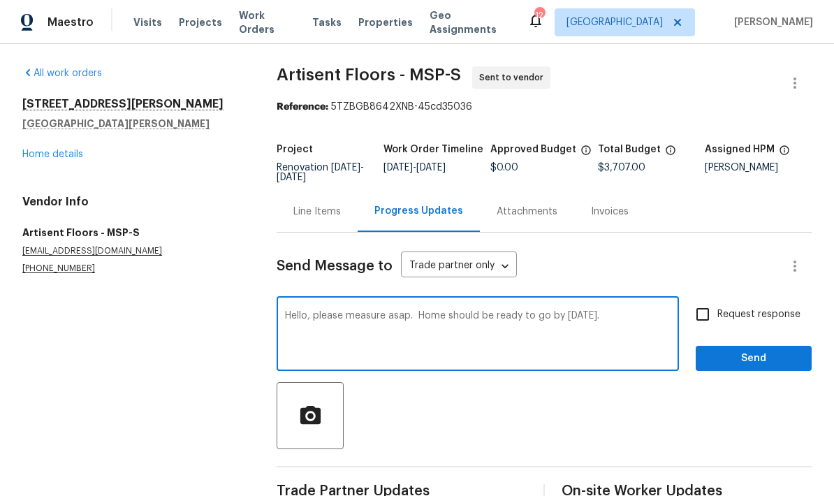
type textarea "Hello, please measure asap. Home should be ready to go by Wednesday."
click at [782, 350] on span "Send" at bounding box center [754, 358] width 94 height 17
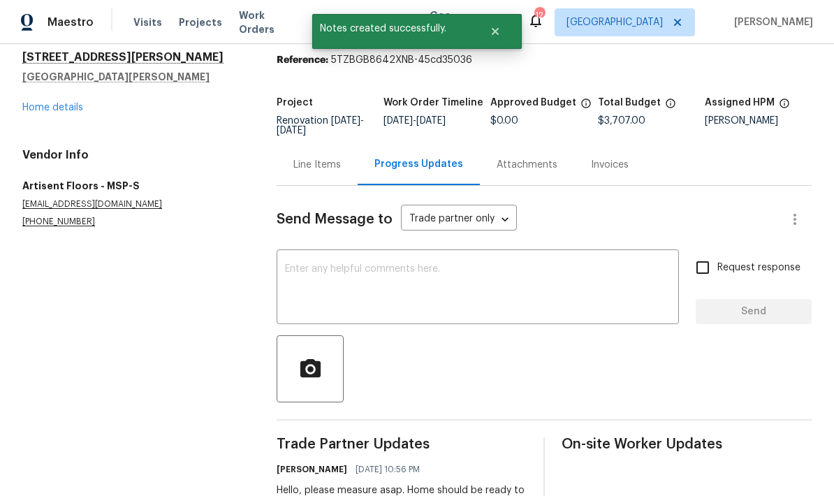
scroll to position [46, 0]
click at [533, 265] on textarea at bounding box center [478, 289] width 386 height 49
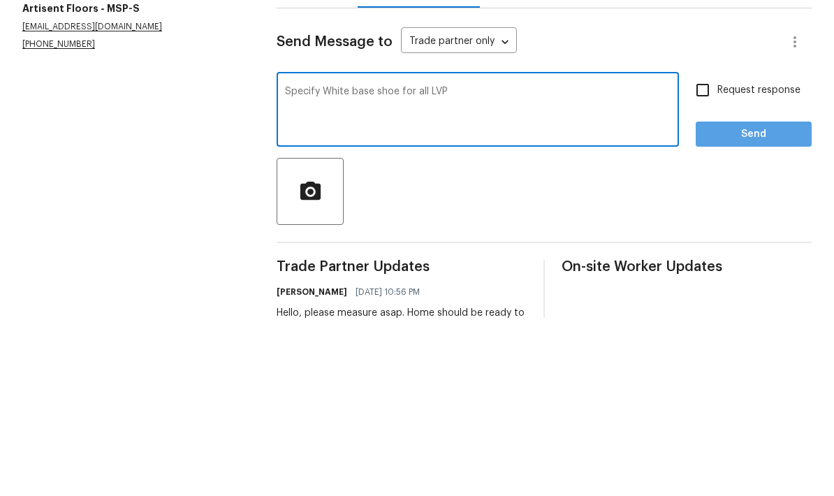
type textarea "Specify White base shoe for all LVP"
click at [768, 304] on span "Send" at bounding box center [754, 312] width 94 height 17
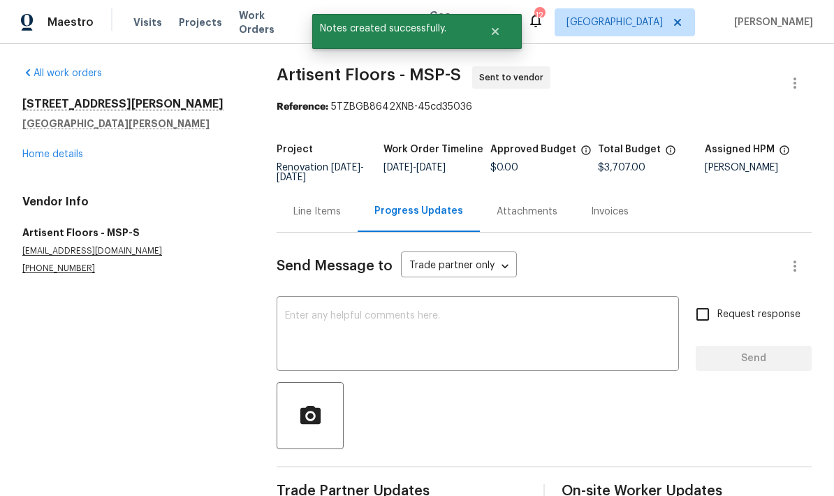
click at [213, 384] on section "All work orders 1426 Burr St St. Paul, MN 55130 Home details Vendor Info Artise…" at bounding box center [132, 347] width 221 height 563
click at [66, 150] on link "Home details" at bounding box center [52, 155] width 61 height 10
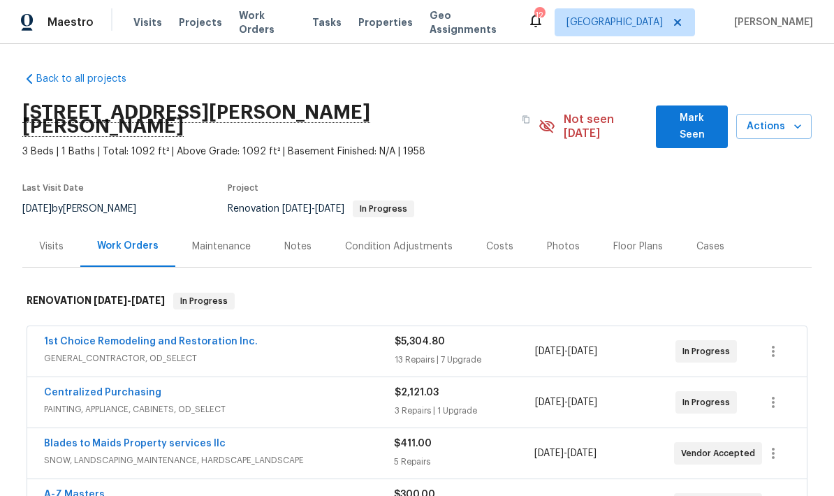
click at [59, 240] on div "Visits" at bounding box center [51, 247] width 24 height 14
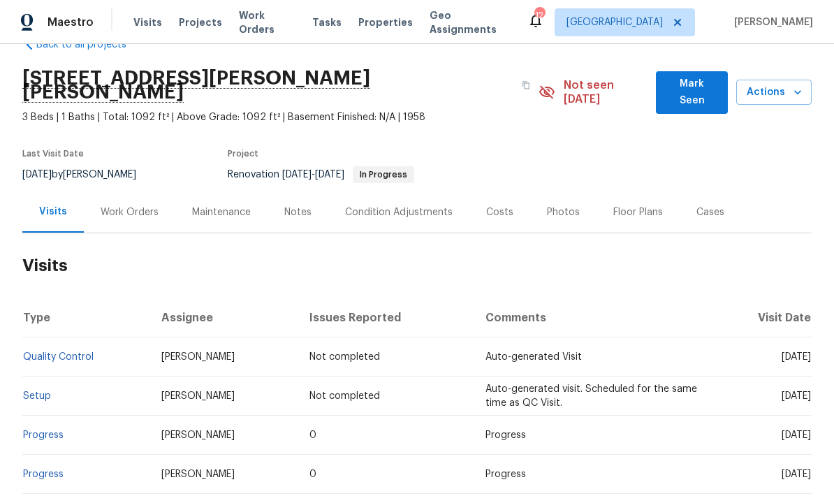
scroll to position [33, 0]
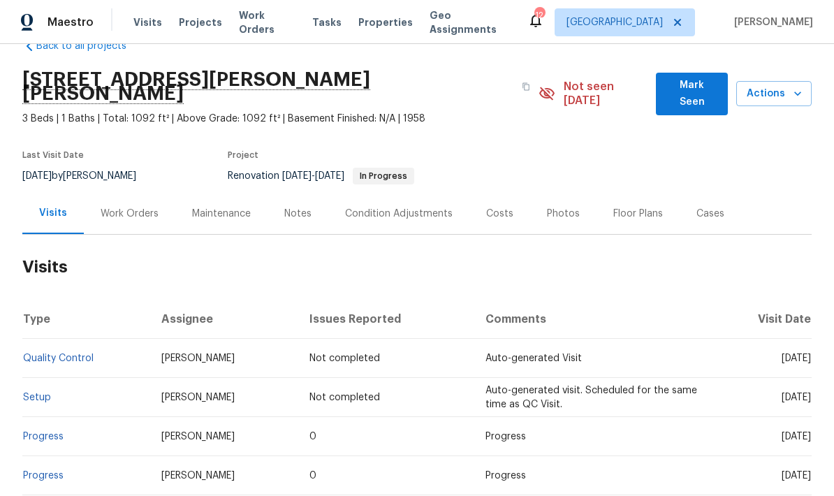
click at [801, 87] on icon "button" at bounding box center [798, 94] width 14 height 14
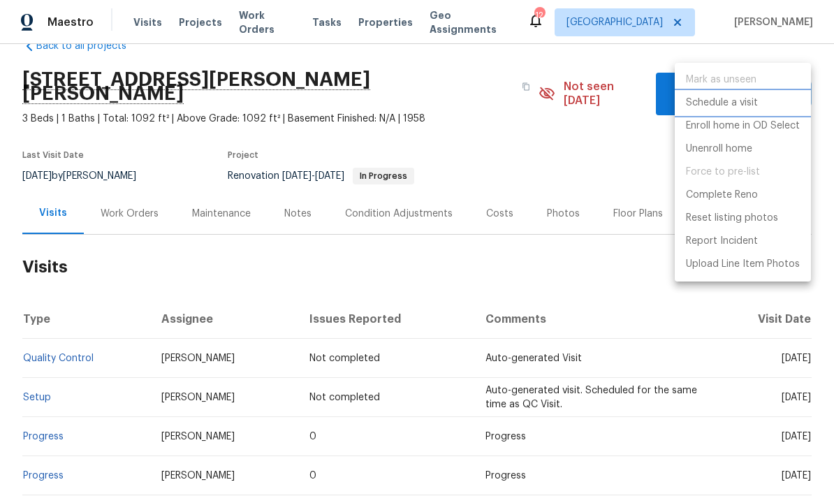
click at [755, 103] on p "Schedule a visit" at bounding box center [722, 103] width 72 height 15
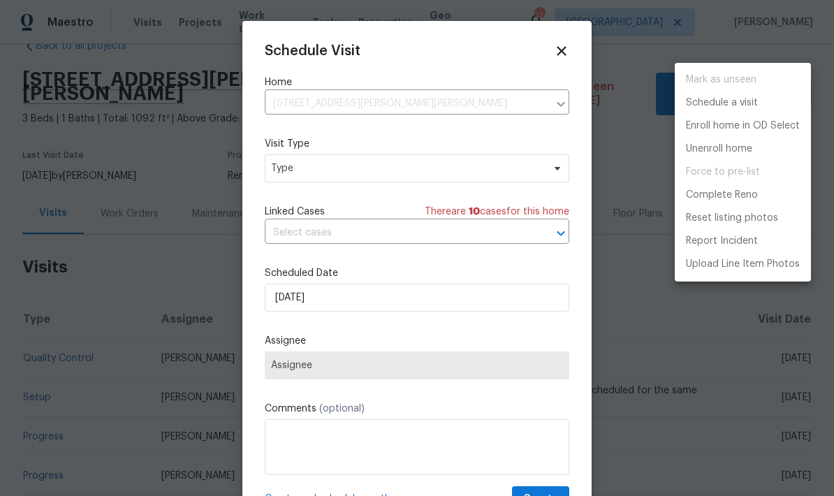
click at [549, 166] on div at bounding box center [417, 248] width 834 height 496
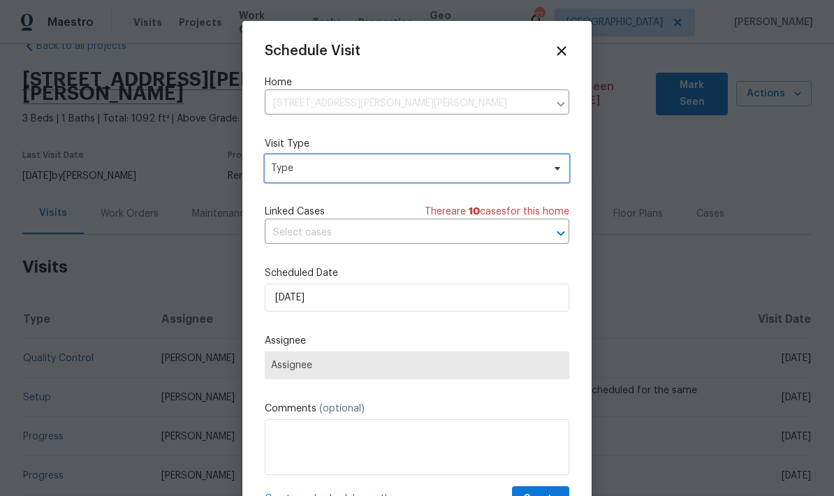
click at [420, 164] on span "Type" at bounding box center [407, 168] width 272 height 14
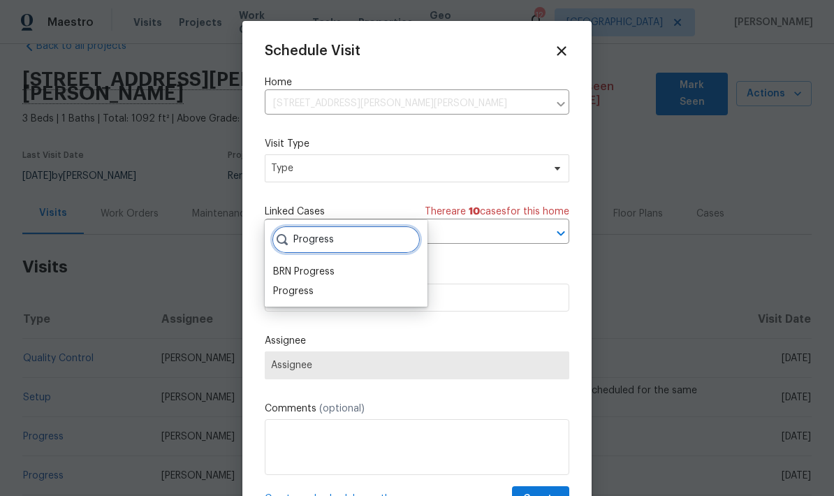
type input "Progress"
click at [292, 284] on div "Progress" at bounding box center [293, 291] width 41 height 14
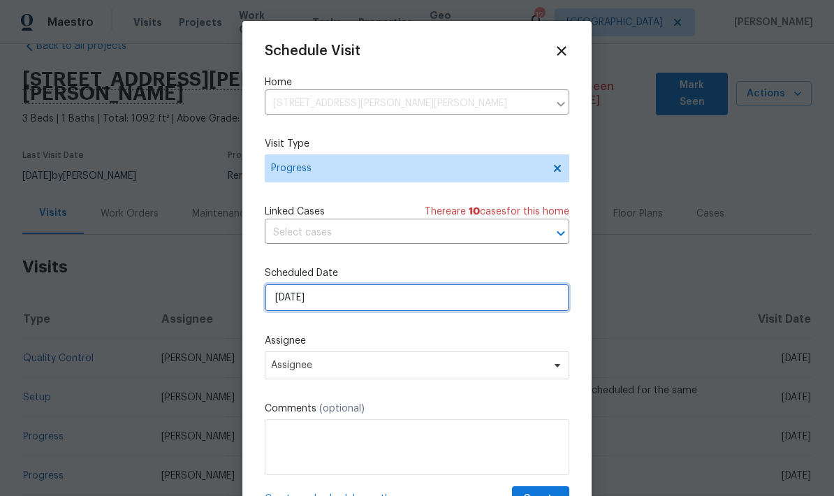
click at [400, 293] on input "[DATE]" at bounding box center [417, 298] width 305 height 28
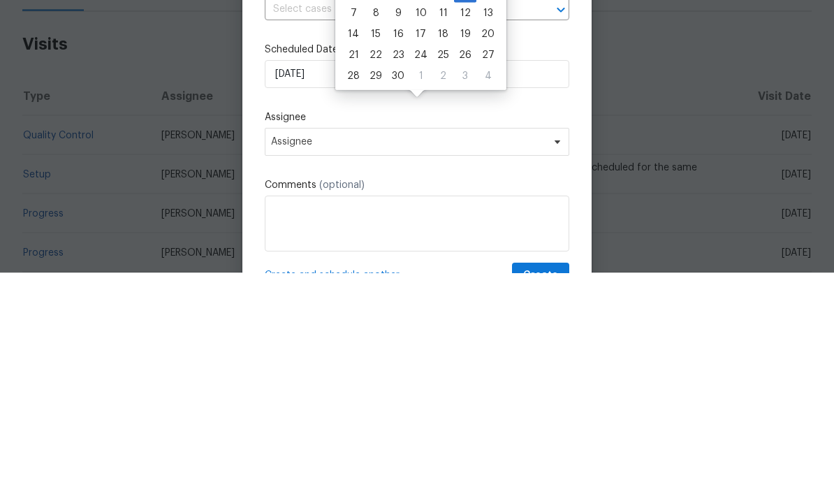
scroll to position [56, 0]
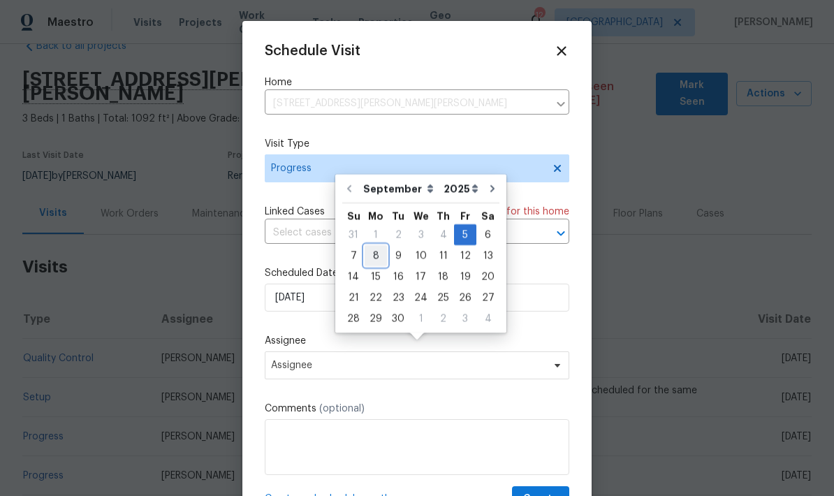
click at [366, 246] on div "8" at bounding box center [376, 256] width 22 height 20
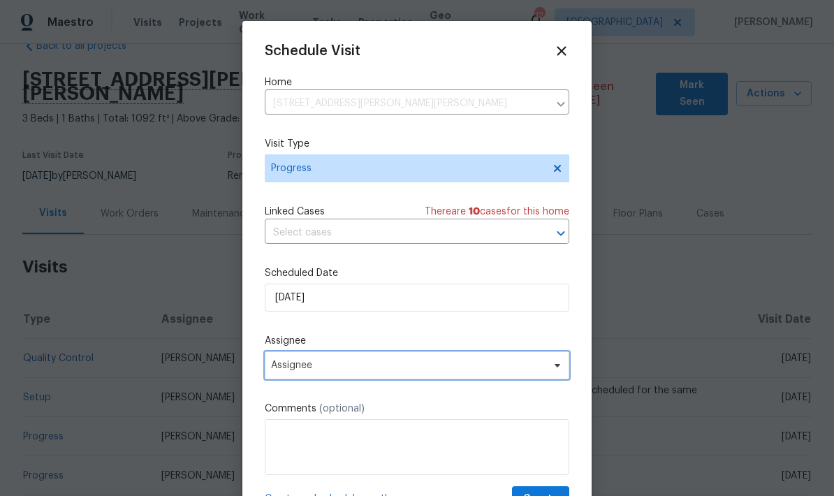
click at [441, 371] on span "Assignee" at bounding box center [408, 365] width 274 height 11
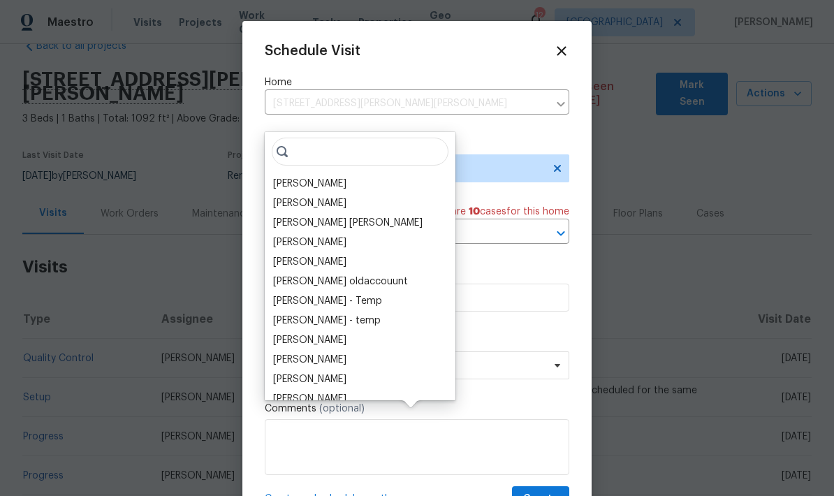
click at [326, 177] on div "[PERSON_NAME]" at bounding box center [309, 184] width 73 height 14
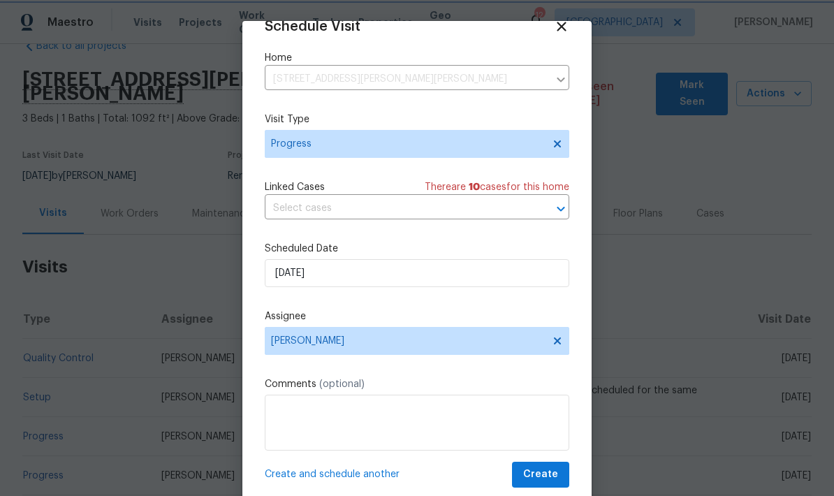
scroll to position [27, 0]
click at [351, 472] on span "Create and schedule another" at bounding box center [332, 474] width 135 height 14
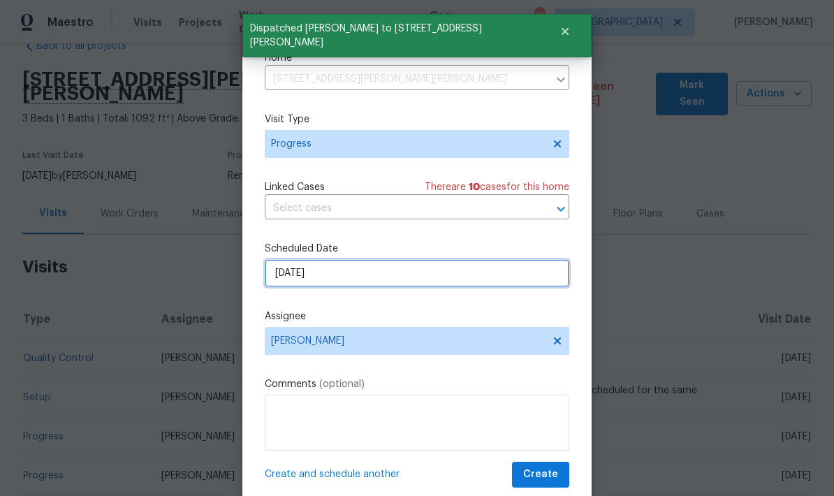
click at [339, 273] on input "9/8/2025" at bounding box center [417, 273] width 305 height 28
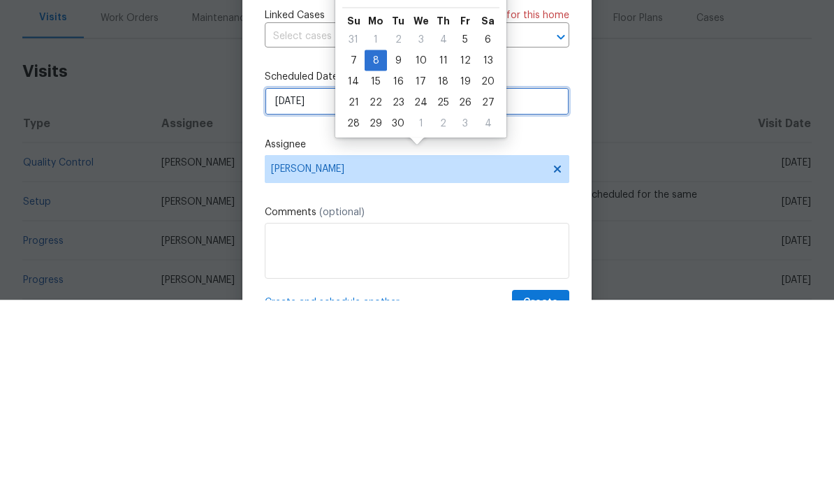
scroll to position [0, 0]
click at [423, 246] on div "10" at bounding box center [420, 256] width 23 height 20
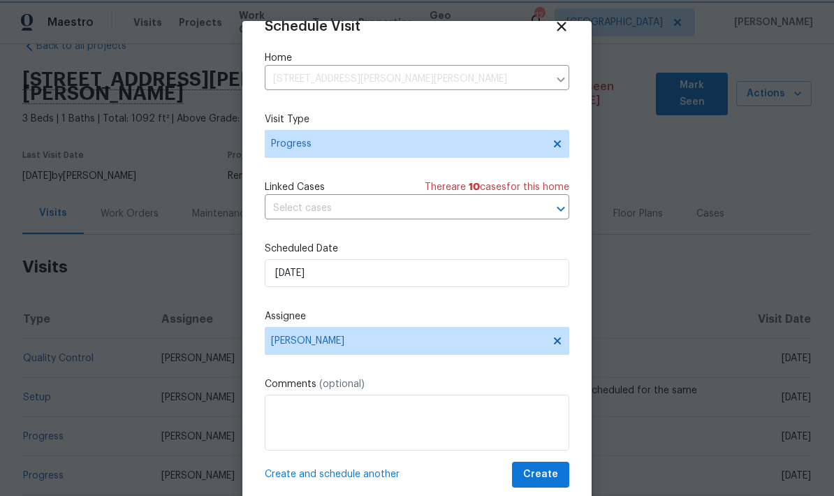
scroll to position [27, 0]
click at [359, 469] on span "Create and schedule another" at bounding box center [332, 474] width 135 height 14
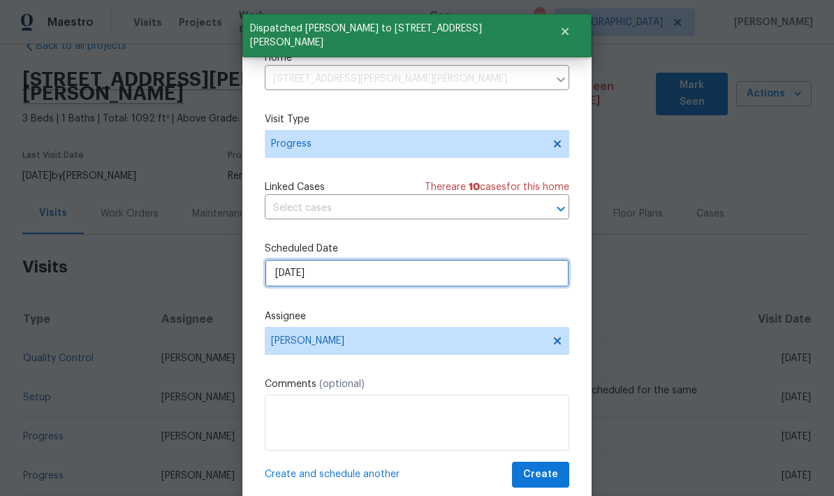
click at [371, 270] on input "9/10/2025" at bounding box center [417, 273] width 305 height 28
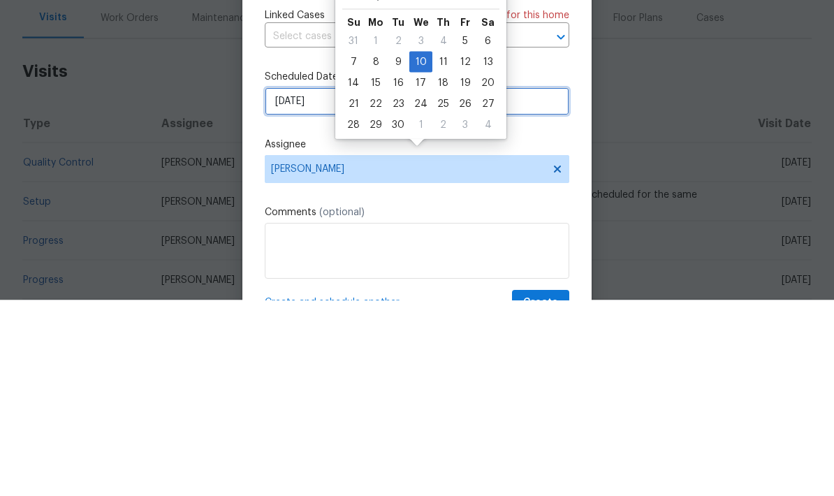
scroll to position [0, 0]
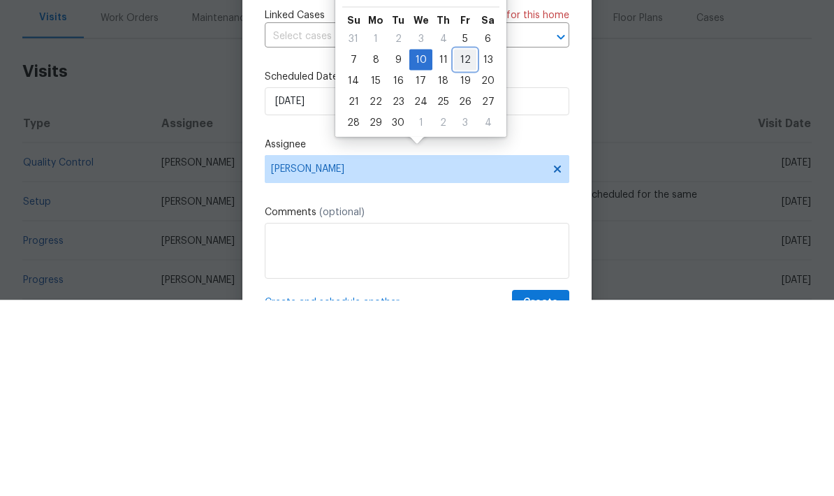
click at [456, 246] on div "12" at bounding box center [465, 256] width 22 height 20
type input "[DATE]"
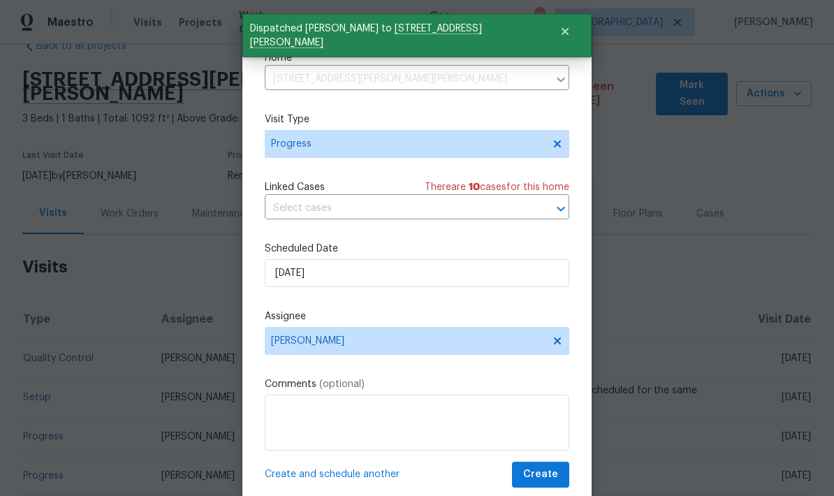
scroll to position [27, 0]
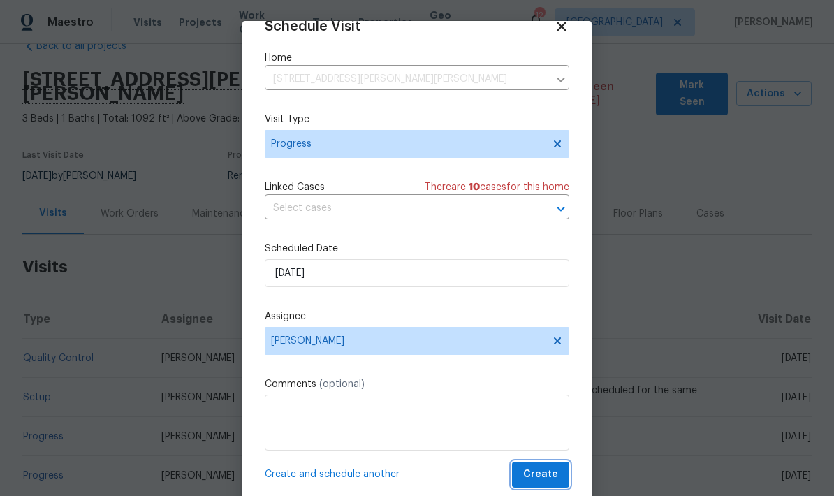
click at [555, 476] on span "Create" at bounding box center [540, 474] width 35 height 17
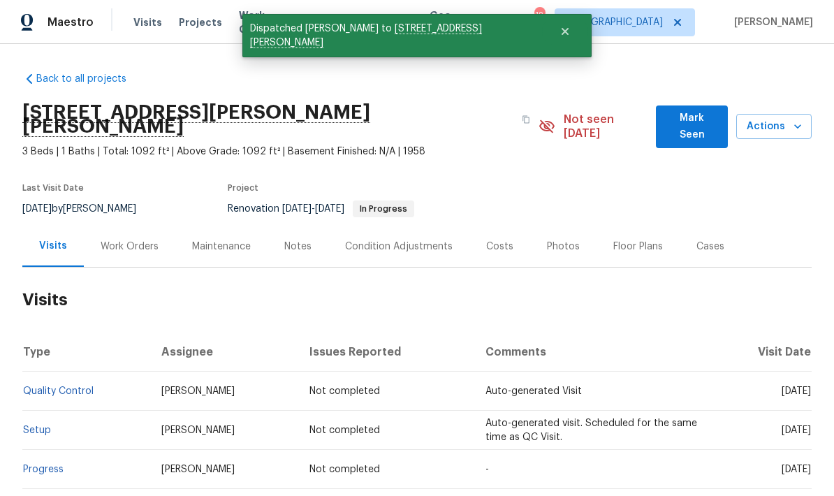
scroll to position [0, 0]
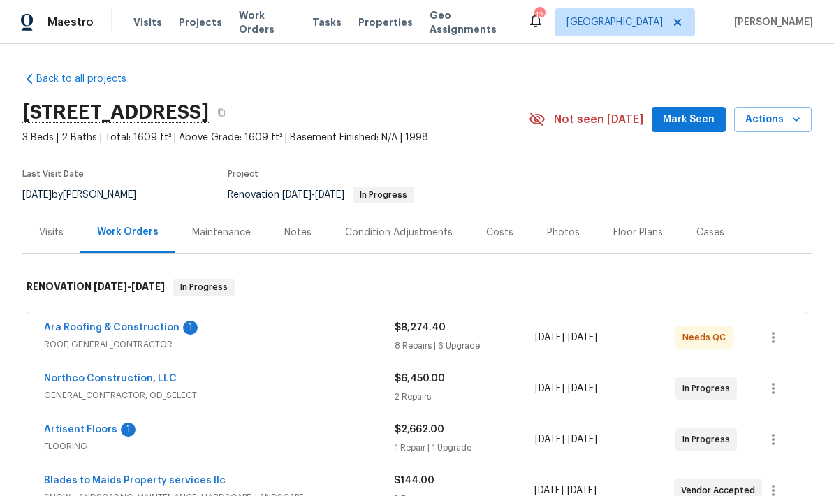
click at [104, 332] on link "Ara Roofing & Construction" at bounding box center [112, 328] width 136 height 10
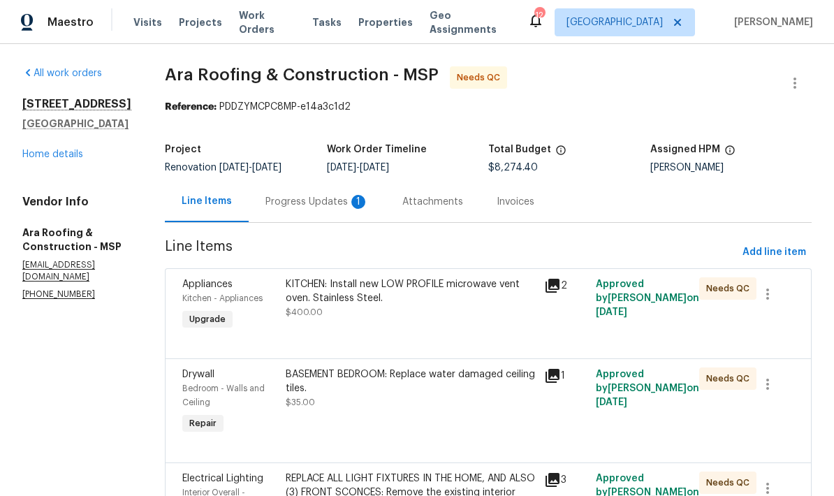
click at [306, 200] on div "Progress Updates 1" at bounding box center [316, 202] width 103 height 14
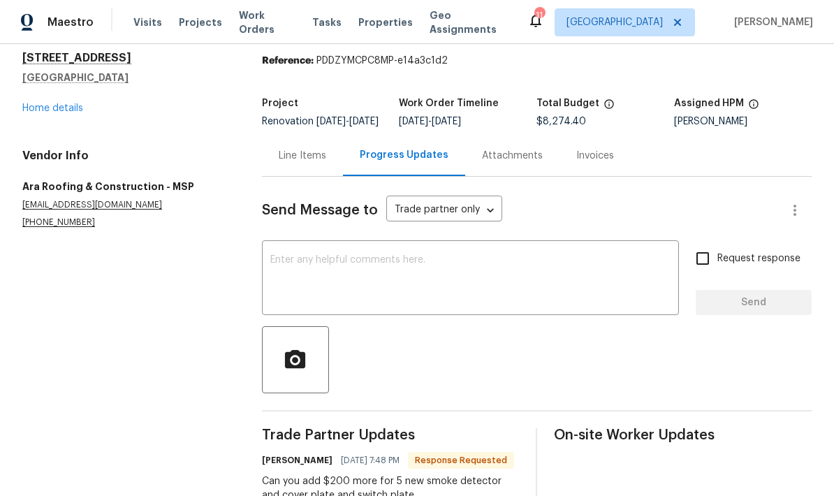
scroll to position [56, 0]
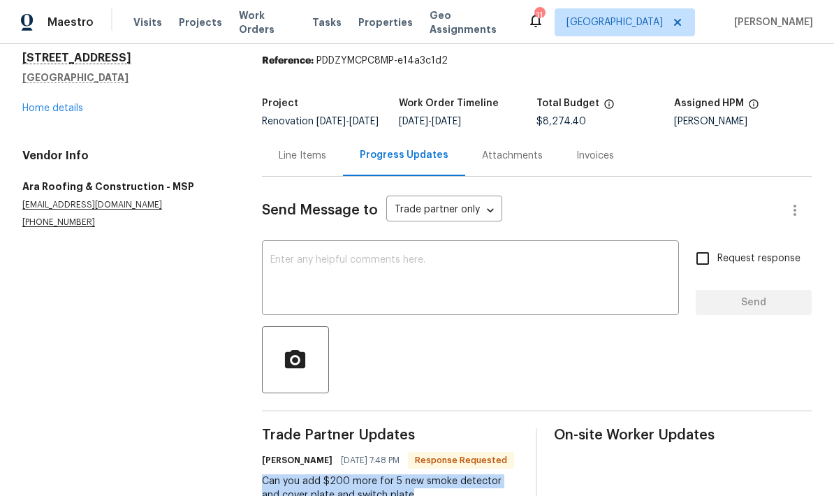
copy div "Can you add $200 more for 5 new smoke detector and cover plate and switch plate"
click at [323, 149] on div "Line Items" at bounding box center [303, 156] width 48 height 14
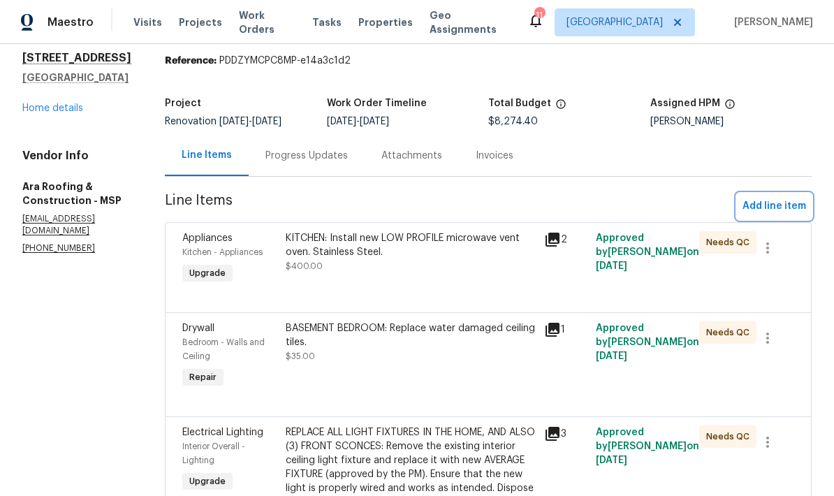
click at [796, 198] on span "Add line item" at bounding box center [775, 206] width 64 height 17
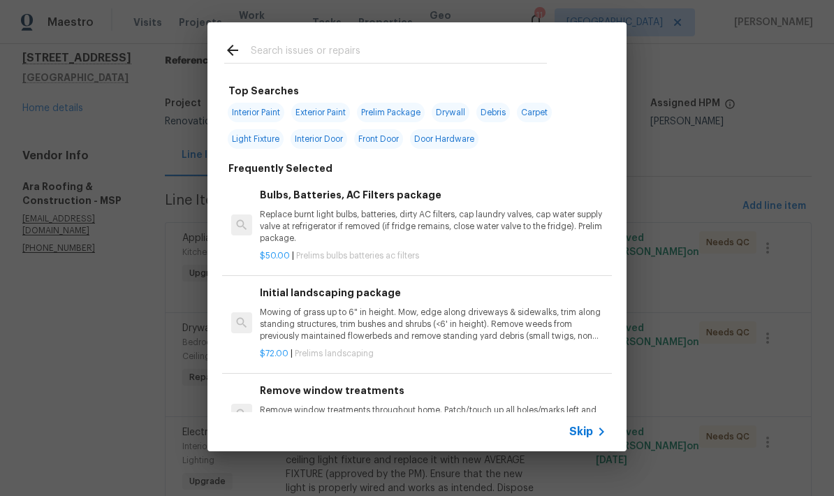
click at [402, 43] on input "text" at bounding box center [399, 52] width 296 height 21
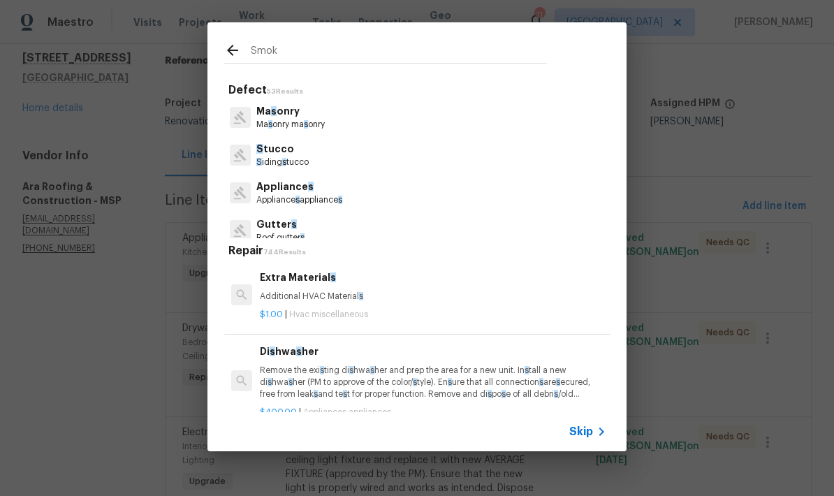
type input "Smoke"
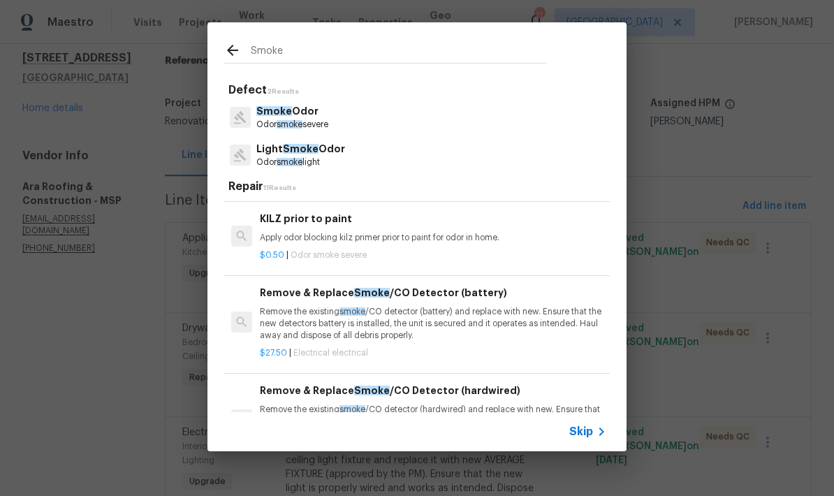
scroll to position [250, 0]
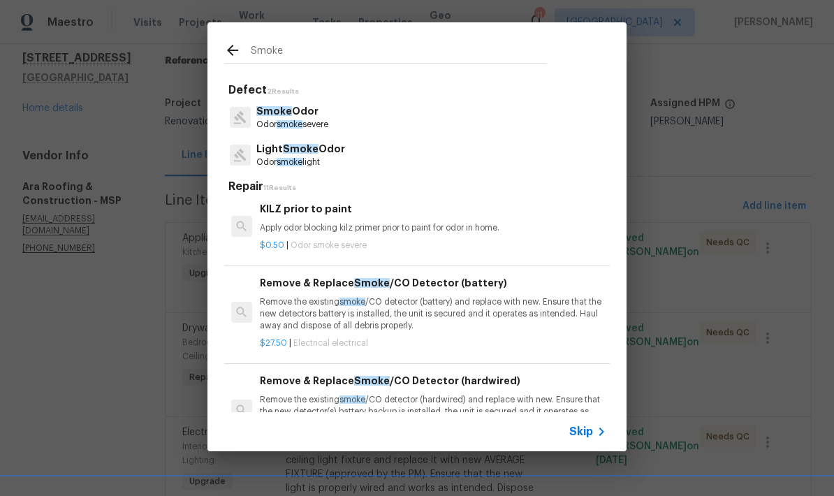
click at [477, 309] on p "Remove the existing smoke /CO detector (battery) and replace with new. Ensure t…" at bounding box center [433, 314] width 347 height 36
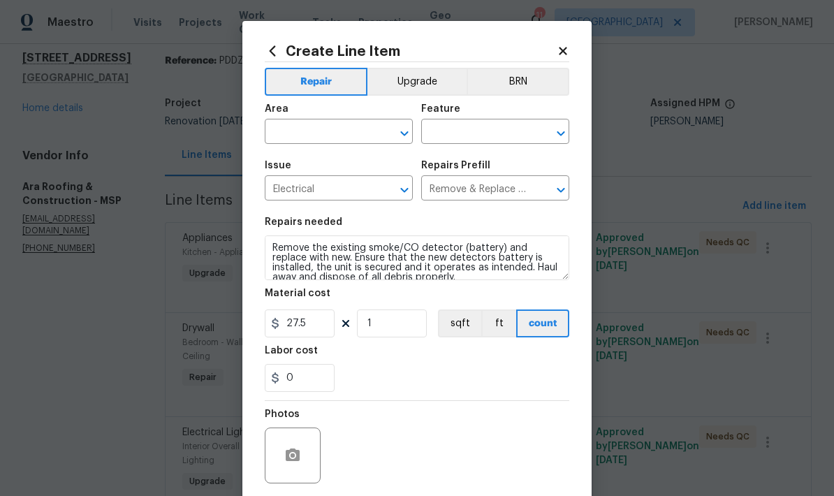
click at [349, 117] on div "Area" at bounding box center [339, 113] width 148 height 18
click at [328, 139] on input "text" at bounding box center [319, 133] width 109 height 22
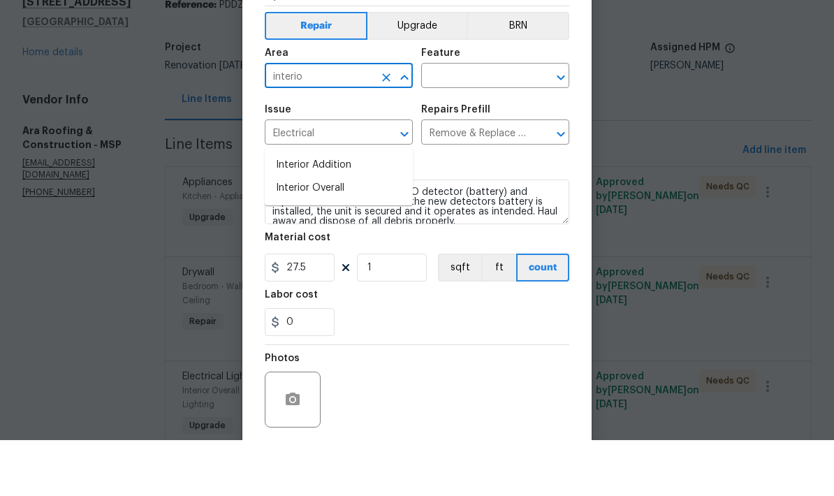
click at [352, 233] on li "Interior Overall" at bounding box center [339, 244] width 148 height 23
type input "Interior Overall"
click at [354, 179] on input "Electrical" at bounding box center [319, 190] width 109 height 22
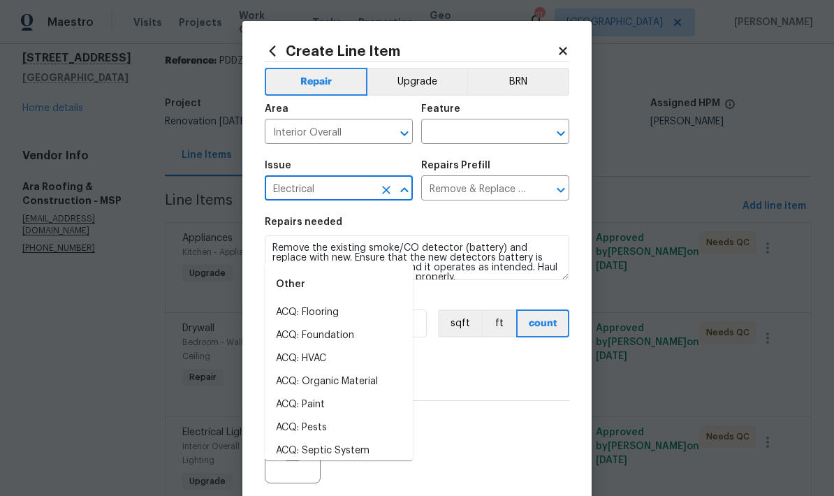
click at [523, 136] on input "text" at bounding box center [475, 133] width 109 height 22
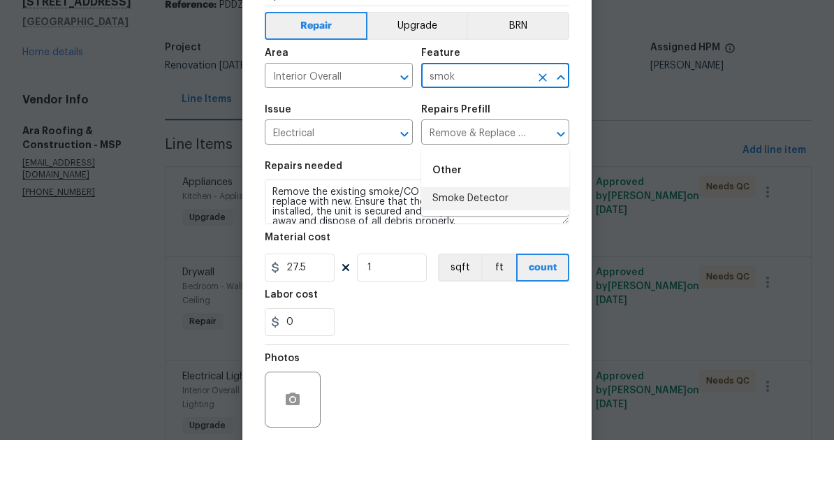
click at [501, 243] on li "Smoke Detector" at bounding box center [495, 254] width 148 height 23
type input "Smoke Detector"
click at [500, 179] on input "Remove & Replace Smoke/CO Detector (battery) $27.50" at bounding box center [475, 190] width 109 height 22
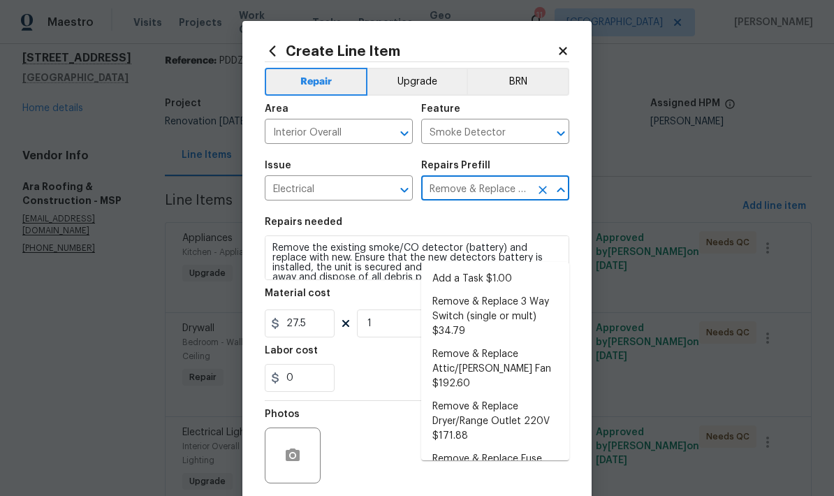
click at [377, 385] on div "0" at bounding box center [417, 378] width 305 height 28
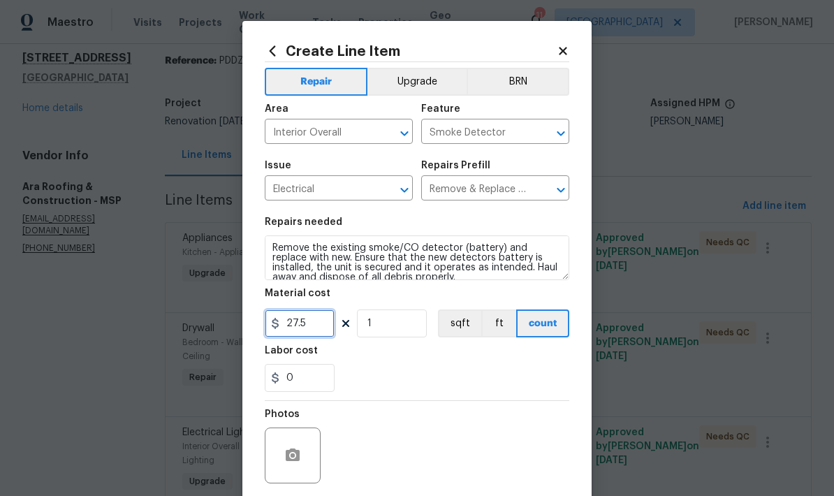
click at [324, 326] on input "27.5" at bounding box center [300, 323] width 70 height 28
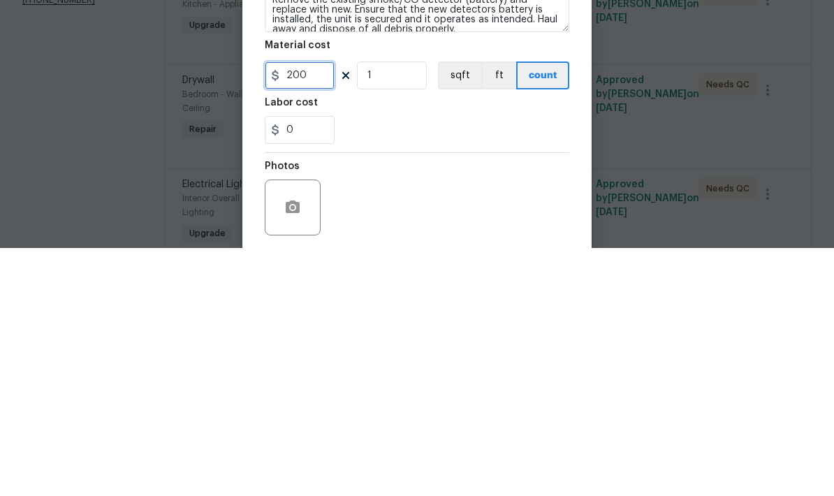
type input "200"
click at [516, 364] on div "0" at bounding box center [417, 378] width 305 height 28
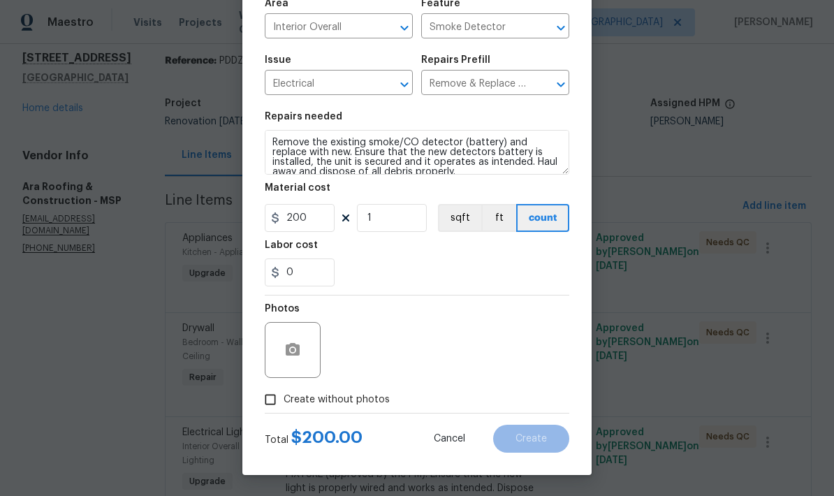
scroll to position [108, 0]
click at [267, 404] on input "Create without photos" at bounding box center [270, 399] width 27 height 27
checkbox input "true"
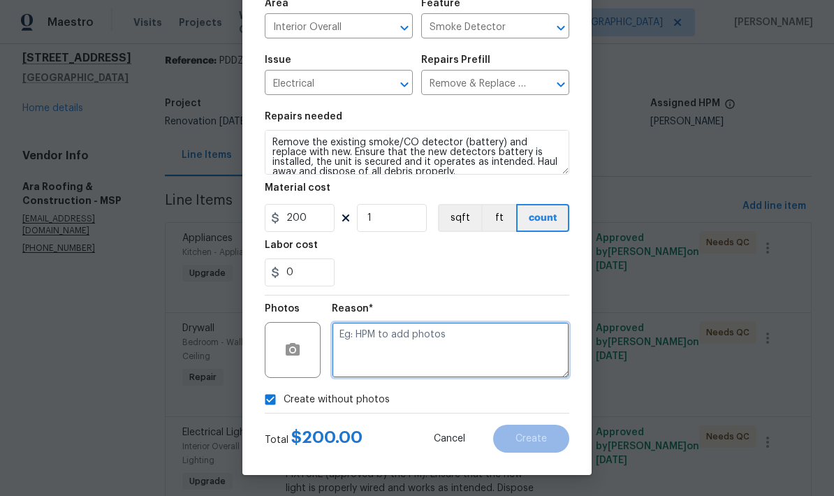
click at [493, 347] on textarea at bounding box center [451, 350] width 238 height 56
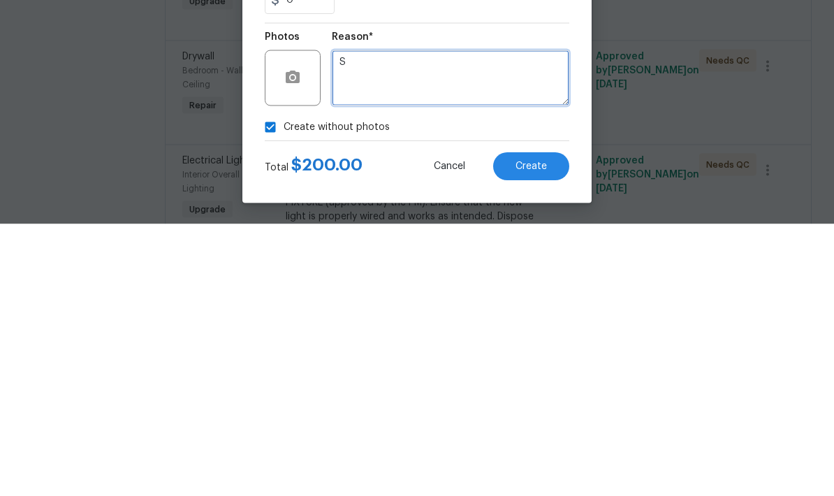
type textarea "S"
click at [466, 386] on div "Create without photos" at bounding box center [417, 399] width 305 height 27
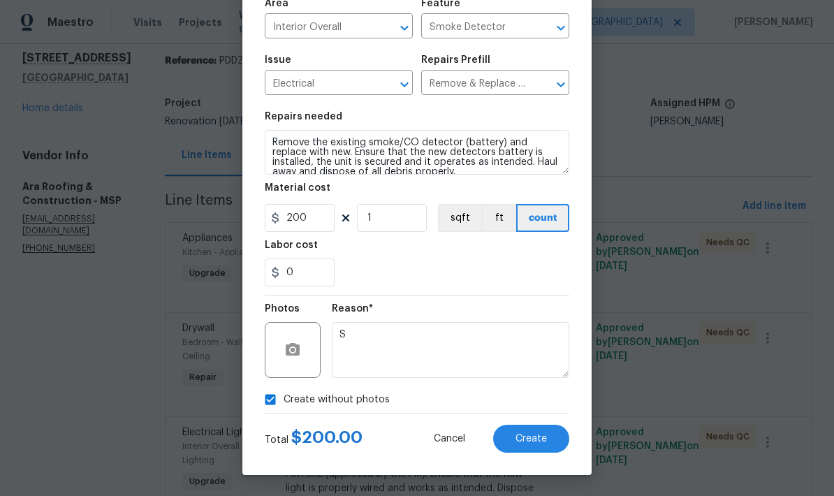
click at [297, 126] on div "Repairs needed" at bounding box center [417, 121] width 305 height 18
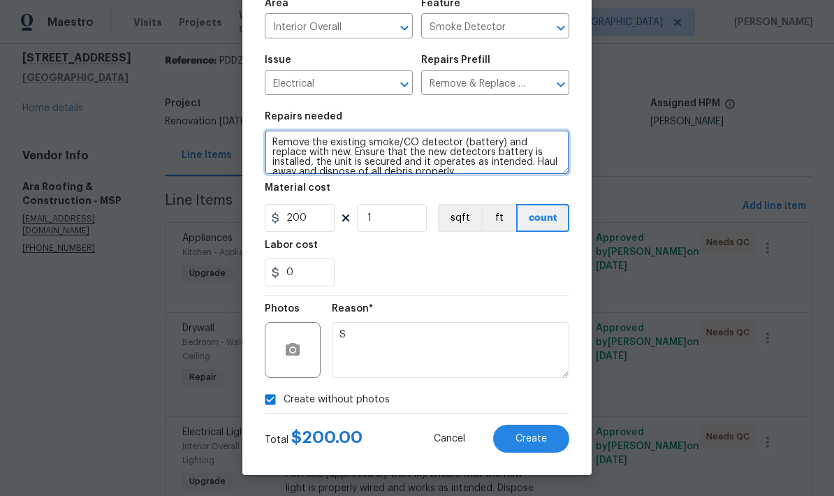
click at [294, 139] on textarea "Remove the existing smoke/CO detector (battery) and replace with new. Ensure th…" at bounding box center [417, 152] width 305 height 45
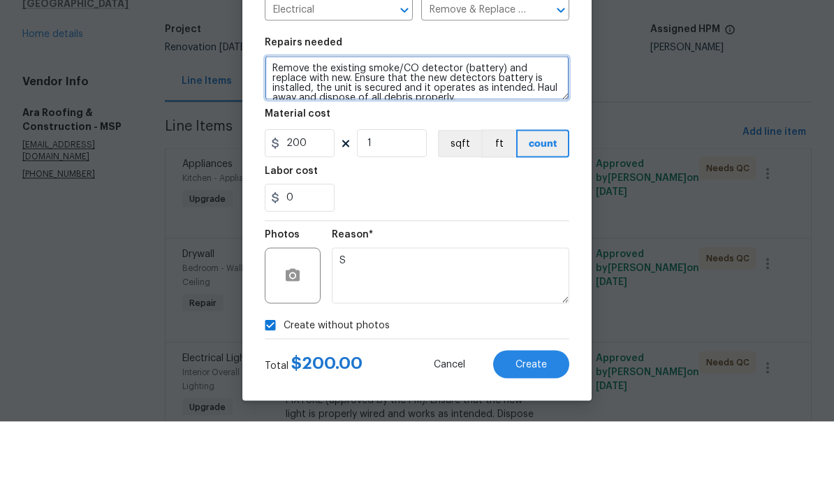
click at [298, 130] on textarea "Remove the existing smoke/CO detector (battery) and replace with new. Ensure th…" at bounding box center [417, 152] width 305 height 45
paste textarea "Can you add $200 more for 5 new smoke detector and cover plate and switch plate"
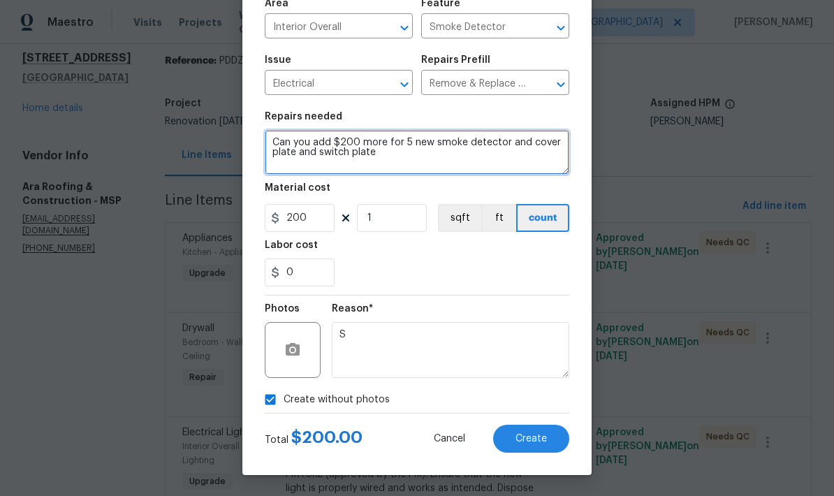
type textarea "Can you add $200 more for 5 new smoke detector and cover plate and switch plate"
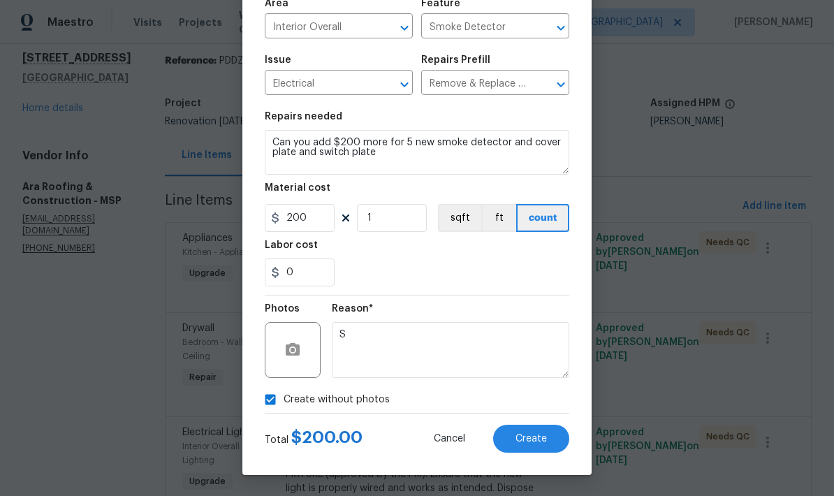
click at [548, 442] on button "Create" at bounding box center [531, 439] width 76 height 28
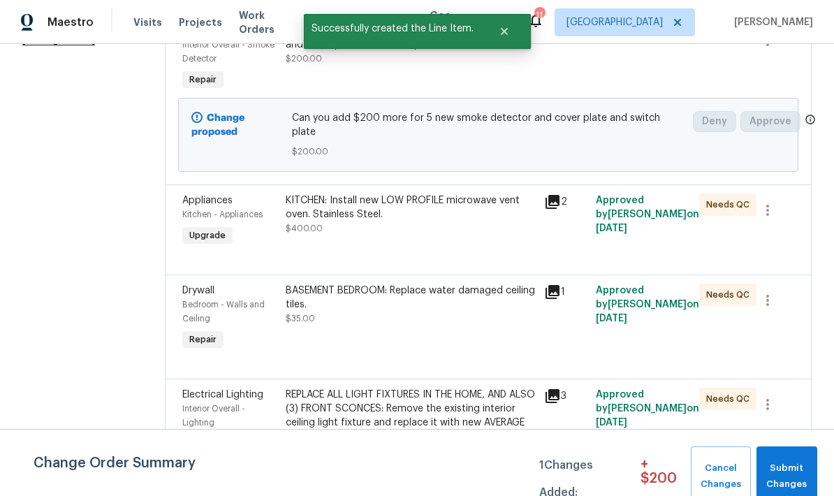
scroll to position [254, 0]
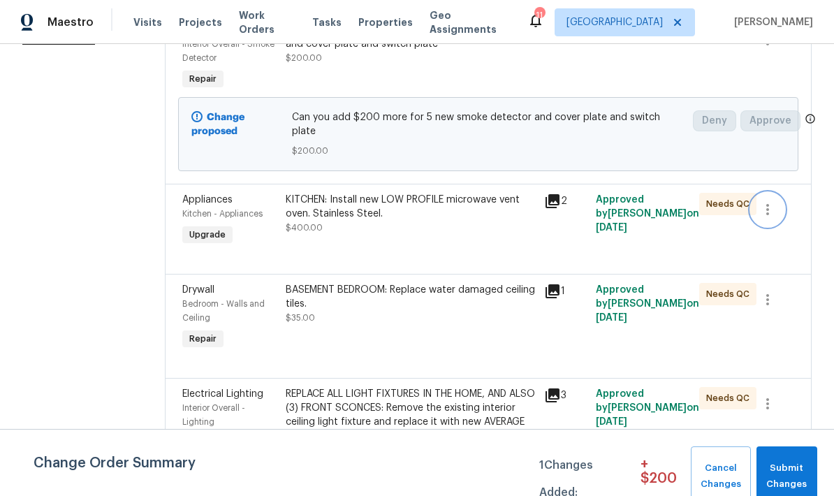
click at [762, 205] on icon "button" at bounding box center [767, 209] width 17 height 17
click at [391, 212] on div at bounding box center [417, 248] width 834 height 496
click at [342, 205] on div "KITCHEN: Install new LOW PROFILE microwave vent oven. Stainless Steel." at bounding box center [411, 207] width 250 height 28
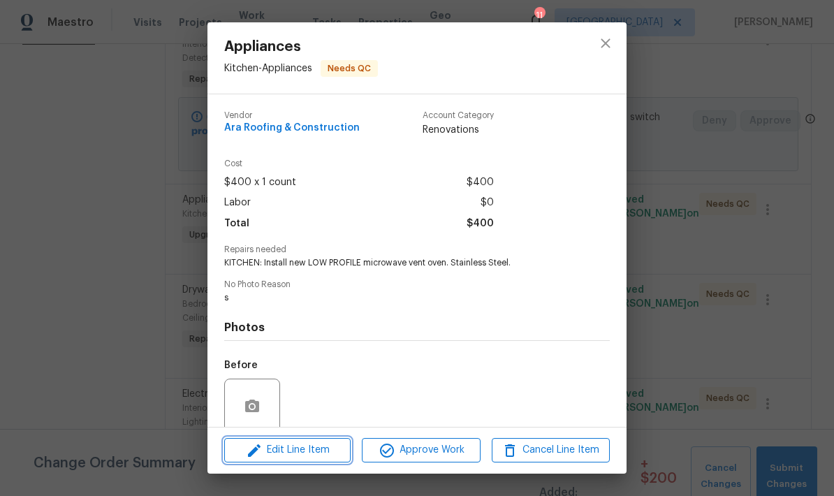
click at [324, 453] on span "Edit Line Item" at bounding box center [287, 450] width 118 height 17
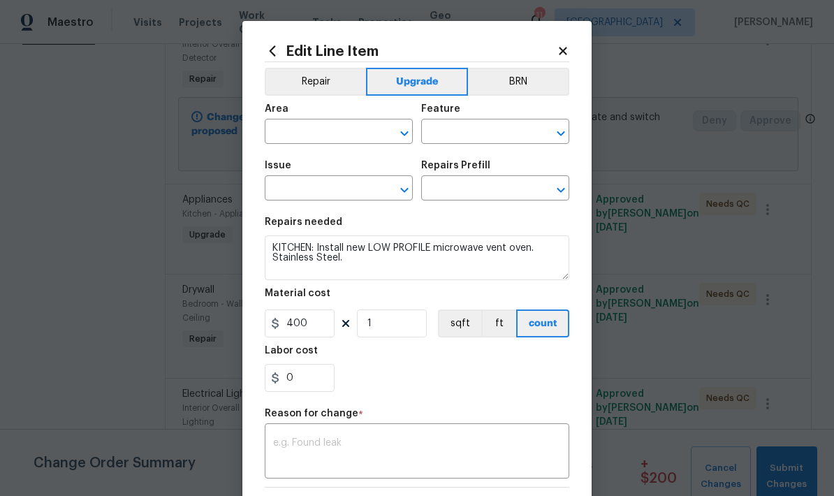
type input "Kitchen"
type input "Appliances"
type input "Replace Microwave $225.00"
click at [399, 445] on textarea at bounding box center [417, 452] width 288 height 29
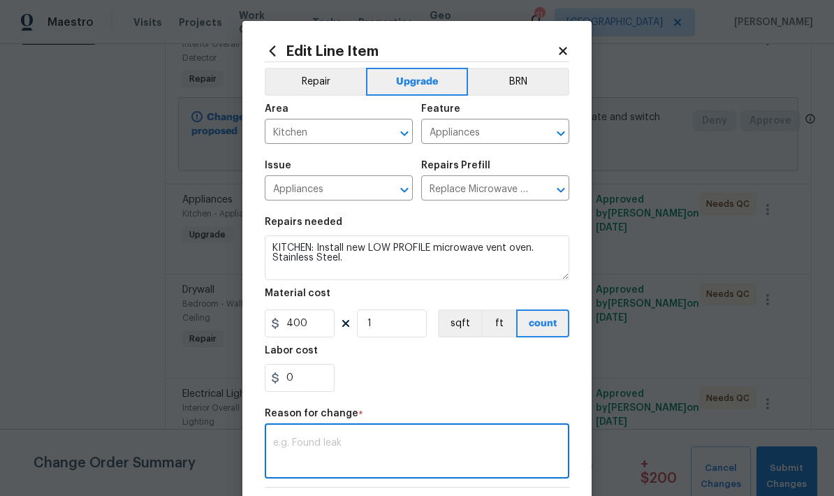
scroll to position [37, 0]
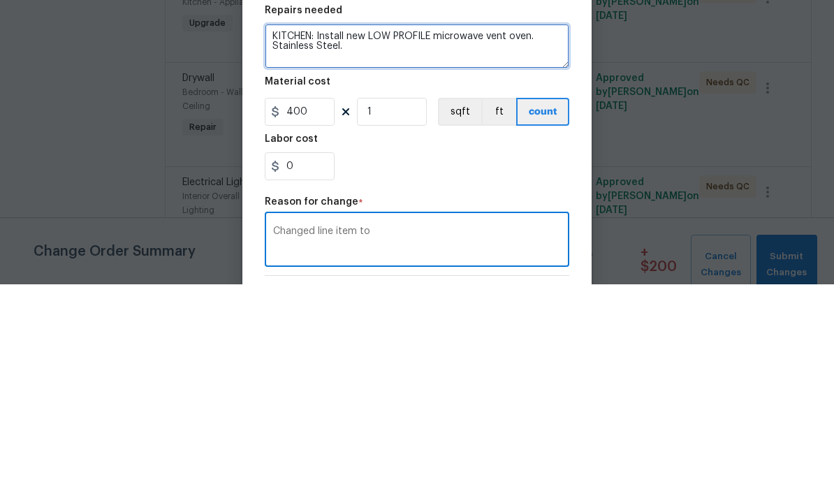
click at [307, 235] on textarea "KITCHEN: Install new LOW PROFILE microwave vent oven. Stainless Steel." at bounding box center [417, 257] width 305 height 45
click at [284, 235] on textarea "KITCHEN: Install new LOW PROFILE microwave vent oven. Stainless Steel." at bounding box center [417, 257] width 305 height 45
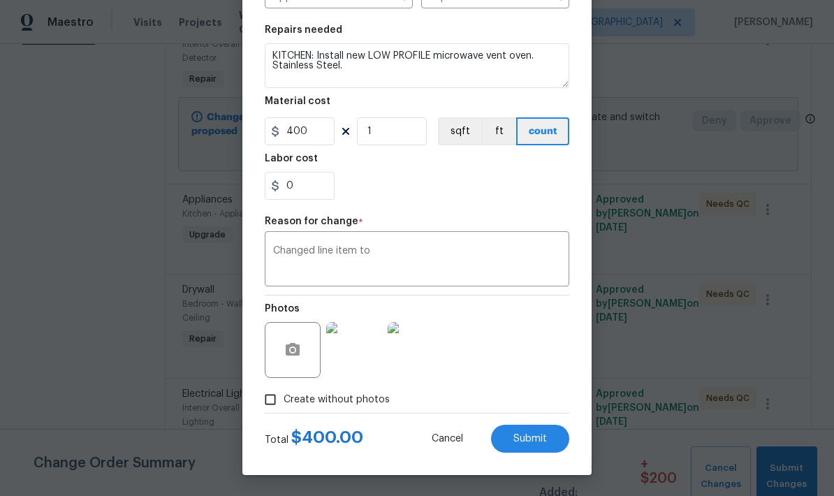
scroll to position [195, 0]
click at [391, 248] on textarea "Changed line item to" at bounding box center [417, 260] width 288 height 29
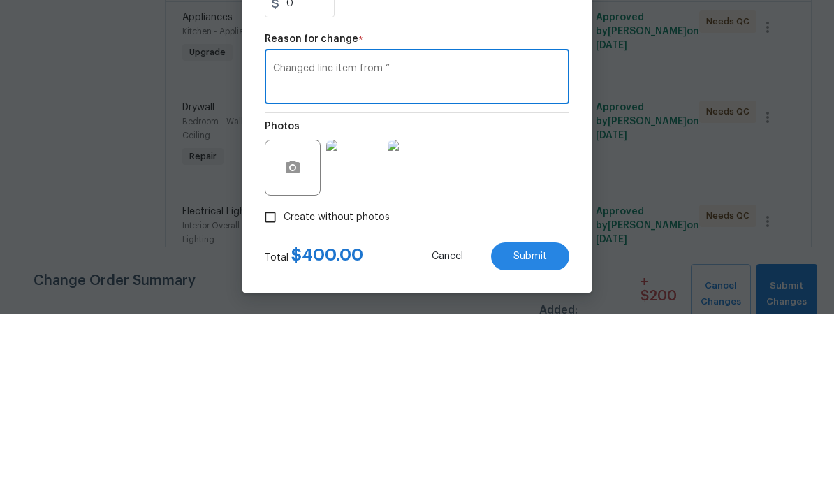
click at [474, 246] on textarea "Changed line item from “" at bounding box center [417, 260] width 288 height 29
paste textarea "KITCHEN: Install new LOW PROFILE microwave vent oven. Stainless Steel."
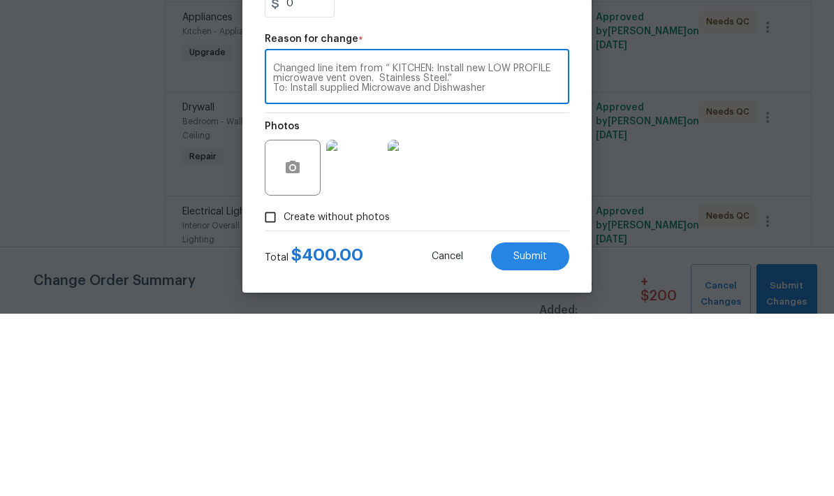
click at [323, 246] on textarea "Changed line item from “ KITCHEN: Install new LOW PROFILE microwave vent oven. …" at bounding box center [417, 260] width 288 height 29
click at [314, 246] on textarea "Changed line item from “ KITCHEN: Install new LOW PROFILE microwave vent oven. …" at bounding box center [417, 260] width 288 height 29
click at [535, 246] on textarea "Changed line item from “ KITCHEN: Install new LOW PROFILE microwave vent oven. …" at bounding box center [417, 260] width 288 height 29
click at [286, 246] on textarea "Changed line item from “ KITCHEN: Install new LOW PROFILE microwave vent oven. …" at bounding box center [417, 260] width 288 height 29
click at [557, 246] on textarea "Changed line item from “ KITCHEN: Install new LOW PROFILE microwave vent oven. …" at bounding box center [417, 260] width 288 height 29
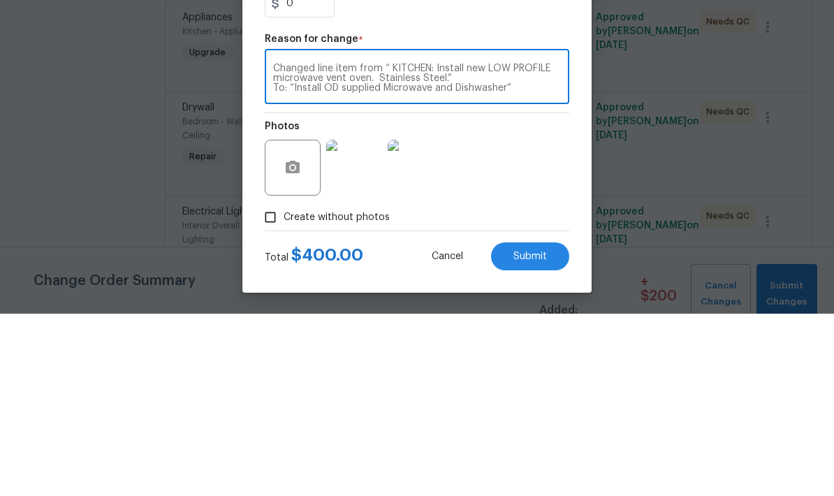
click at [543, 246] on textarea "Changed line item from “ KITCHEN: Install new LOW PROFILE microwave vent oven. …" at bounding box center [417, 260] width 288 height 29
type textarea "Changed line item from “ KITCHEN: Install new LOW PROFILE microwave vent oven. …"
click at [534, 296] on div "Photos" at bounding box center [417, 341] width 305 height 91
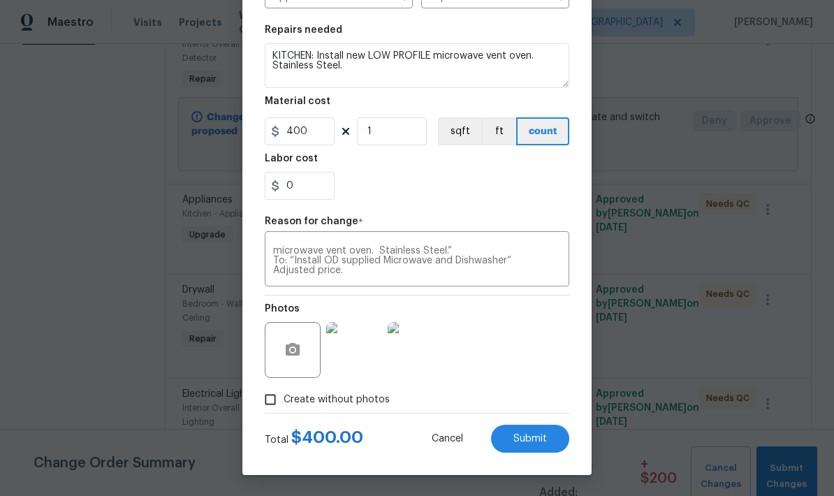
scroll to position [195, 0]
click at [330, 182] on input "0" at bounding box center [300, 186] width 70 height 28
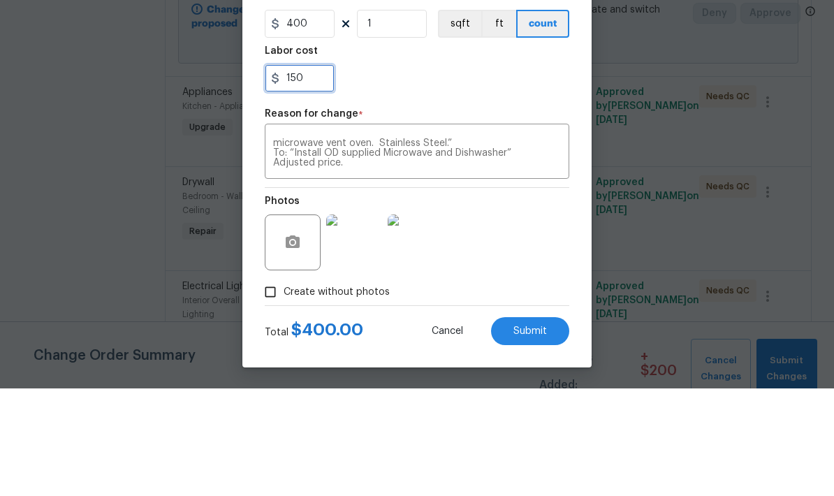
click at [292, 172] on input "150" at bounding box center [300, 186] width 70 height 28
type input "-150"
click at [470, 101] on div "Repair Upgrade BRN Area Kitchen ​ Feature Appliances ​ Issue Appliances ​ Repai…" at bounding box center [417, 141] width 305 height 543
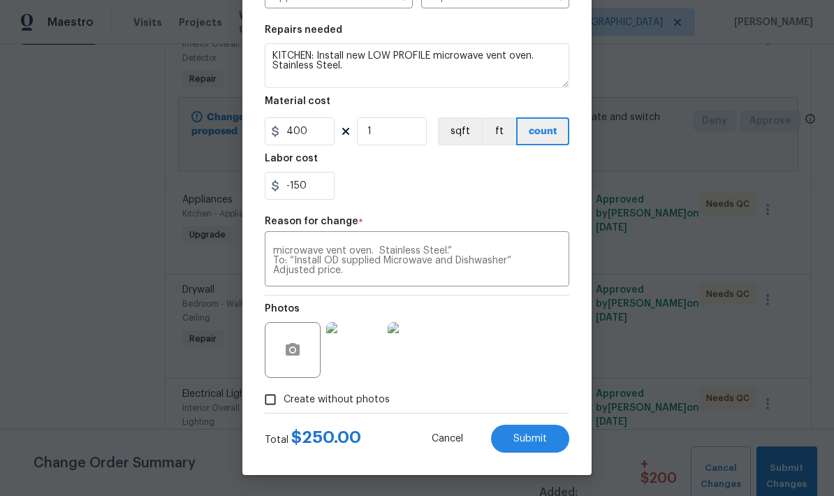
click at [291, 259] on textarea "Changed line item from “ KITCHEN: Install new LOW PROFILE microwave vent oven. …" at bounding box center [417, 260] width 288 height 29
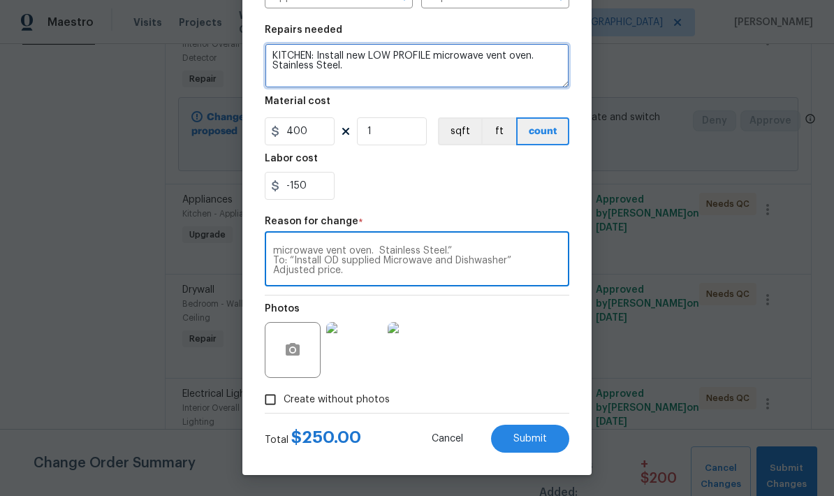
click at [384, 51] on textarea "KITCHEN: Install new LOW PROFILE microwave vent oven. Stainless Steel." at bounding box center [417, 65] width 305 height 45
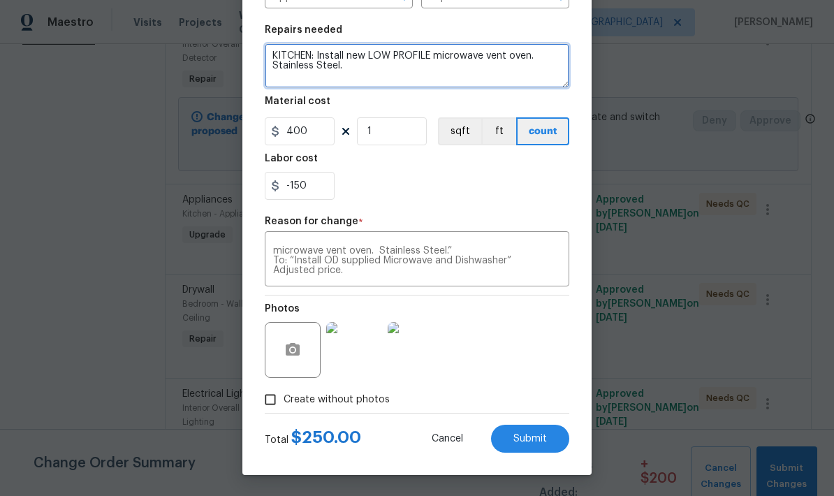
click at [309, 49] on textarea "KITCHEN: Install new LOW PROFILE microwave vent oven. Stainless Steel." at bounding box center [417, 65] width 305 height 45
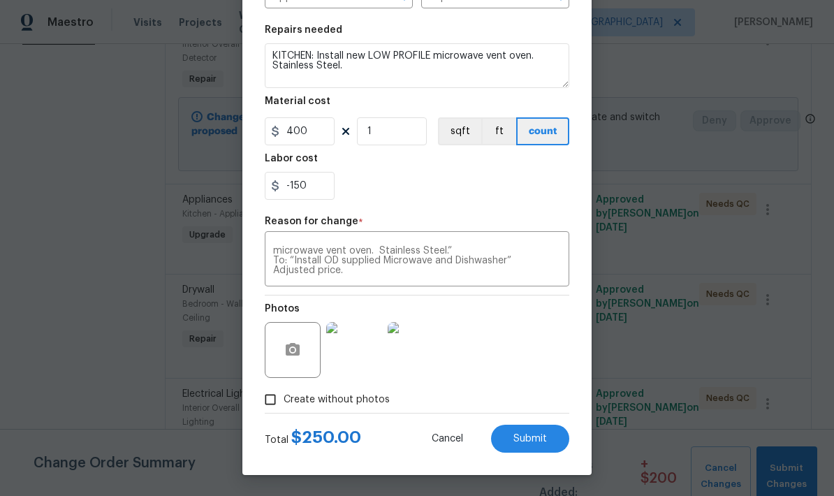
click at [311, 39] on div "Repairs needed" at bounding box center [417, 34] width 305 height 18
click at [310, 38] on div "Repairs needed" at bounding box center [417, 34] width 305 height 18
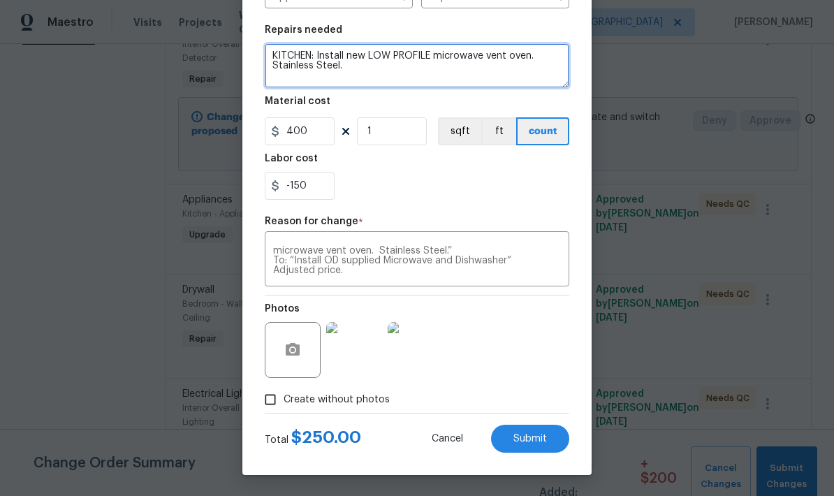
click at [326, 58] on textarea "KITCHEN: Install new LOW PROFILE microwave vent oven. Stainless Steel." at bounding box center [417, 65] width 305 height 45
click at [326, 57] on textarea "KITCHEN: Install new LOW PROFILE microwave vent oven. Stainless Steel." at bounding box center [417, 65] width 305 height 45
paste textarea "OD supplied Microwave and Dishwasher” Adjusted price"
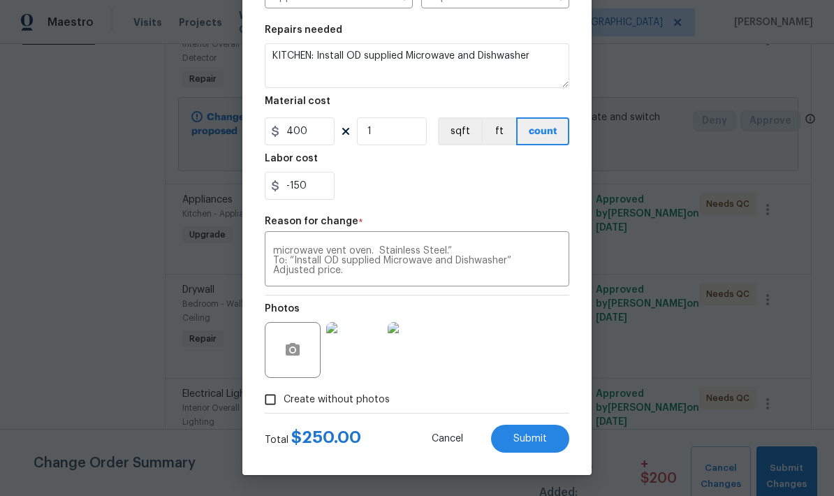
click at [541, 437] on span "Submit" at bounding box center [530, 439] width 34 height 10
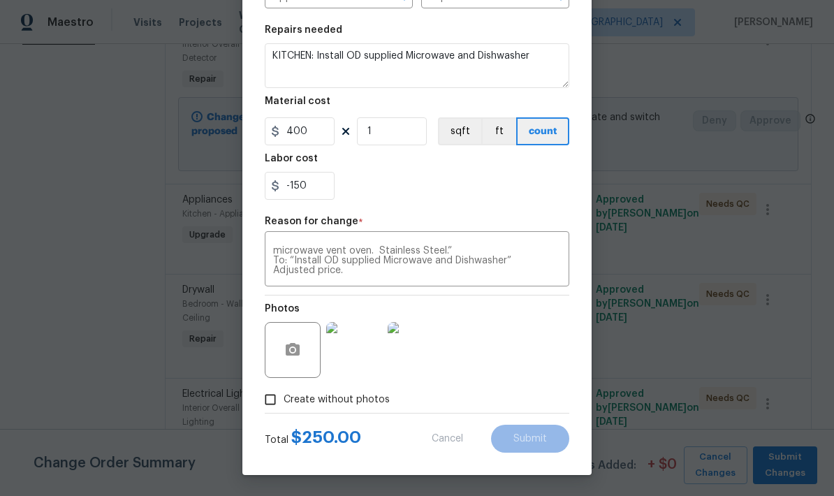
type textarea "KITCHEN: Install new LOW PROFILE microwave vent oven. Stainless Steel."
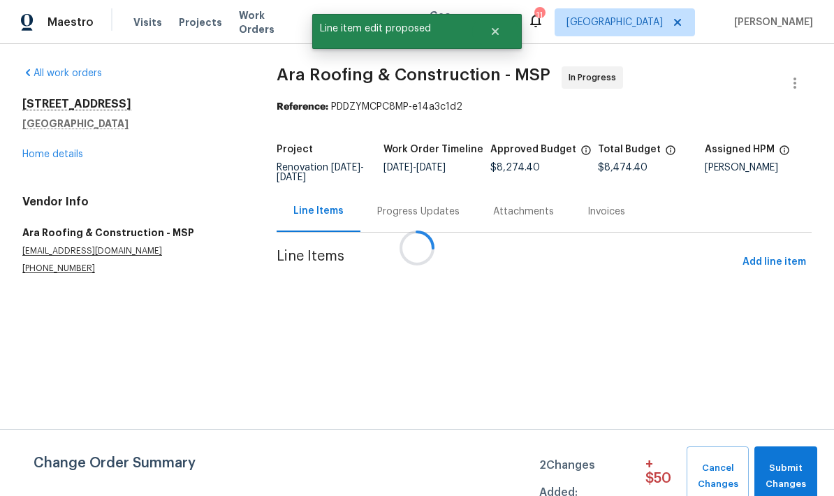
scroll to position [0, 0]
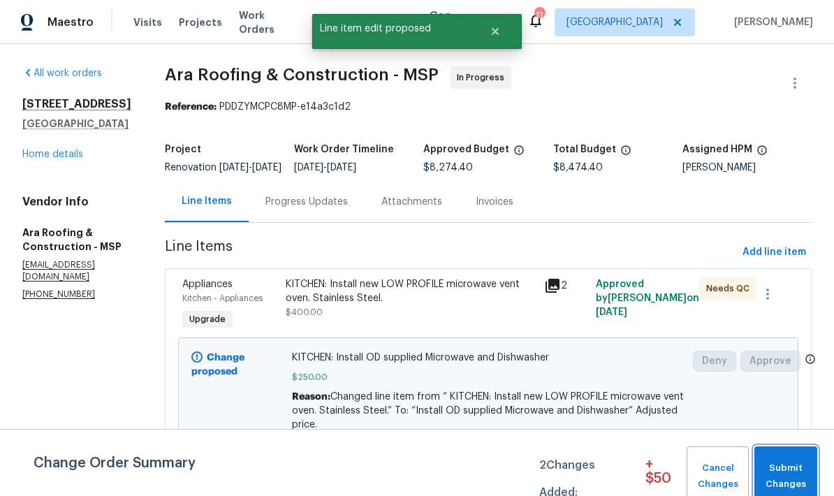
click at [787, 473] on span "Submit Changes" at bounding box center [786, 476] width 49 height 32
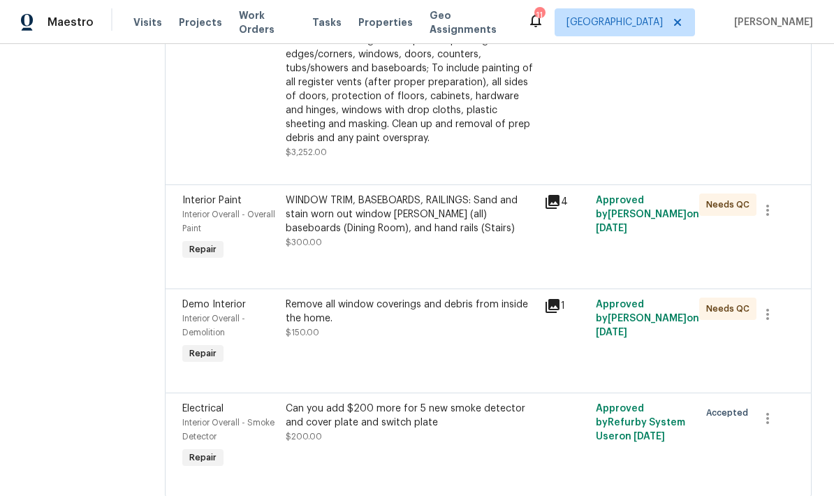
scroll to position [1585, 0]
click at [402, 430] on div "Can you add $200 more for 5 new smoke detector and cover plate and switch plate" at bounding box center [411, 416] width 250 height 28
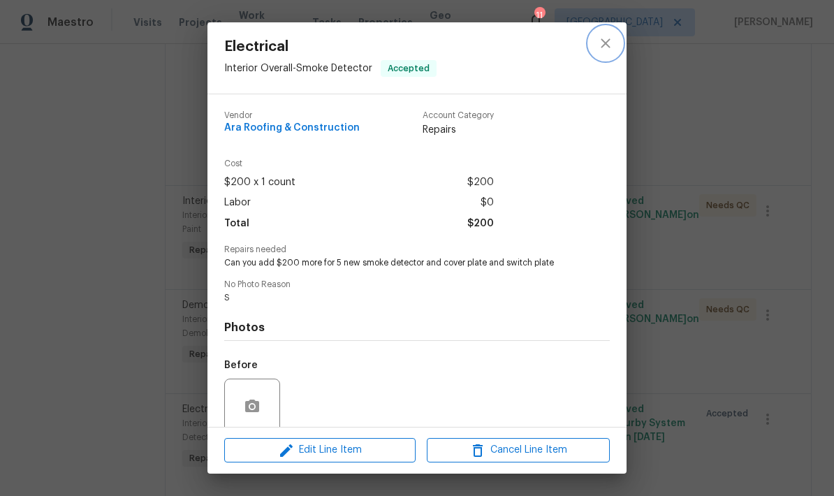
click at [604, 42] on icon "close" at bounding box center [605, 42] width 9 height 9
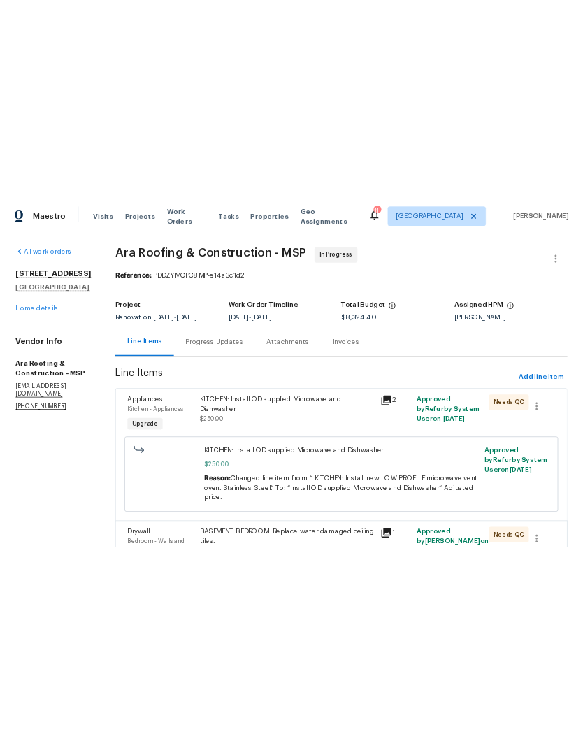
scroll to position [0, 0]
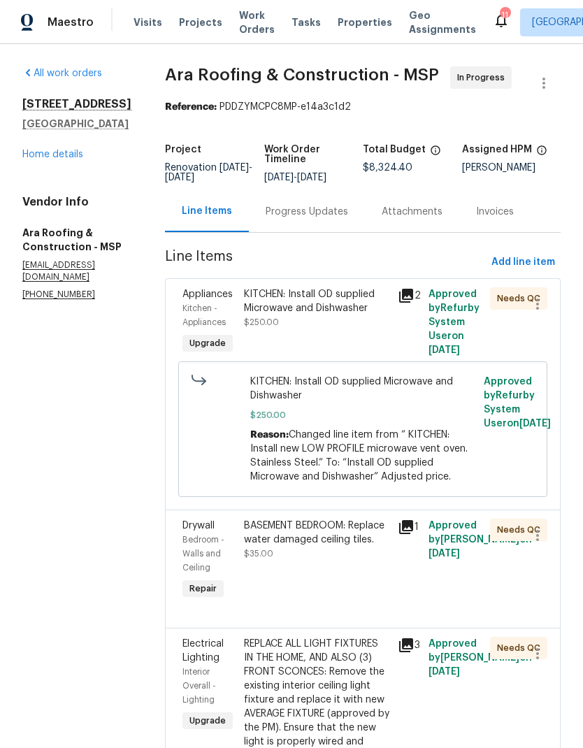
click at [75, 159] on link "Home details" at bounding box center [52, 155] width 61 height 10
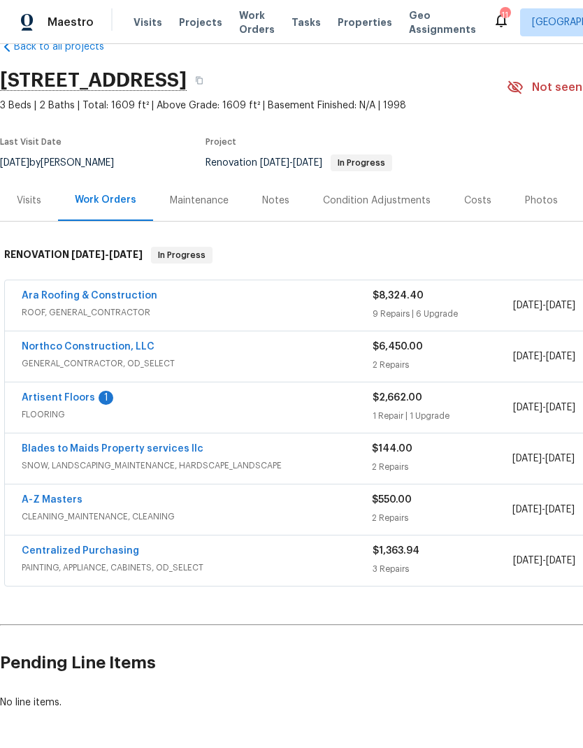
scroll to position [32, 0]
click at [94, 299] on link "Ara Roofing & Construction" at bounding box center [90, 296] width 136 height 10
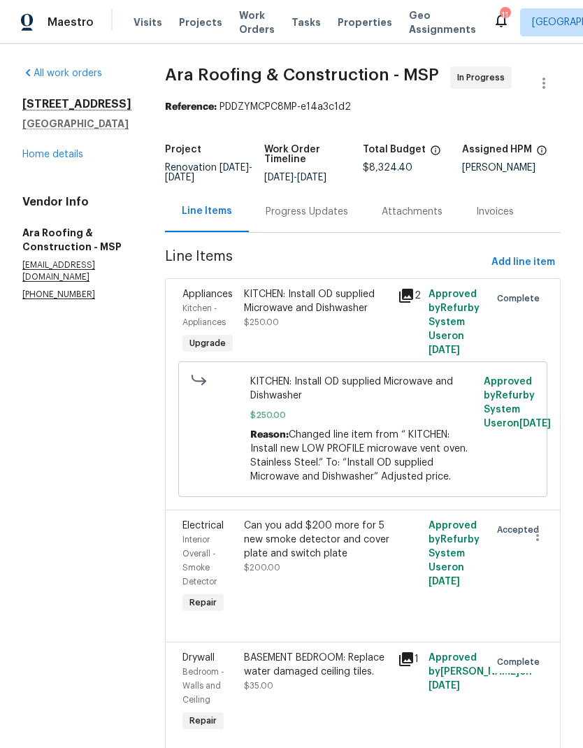
click at [330, 548] on div "Can you add $200 more for 5 new smoke detector and cover plate and switch plate" at bounding box center [316, 539] width 145 height 42
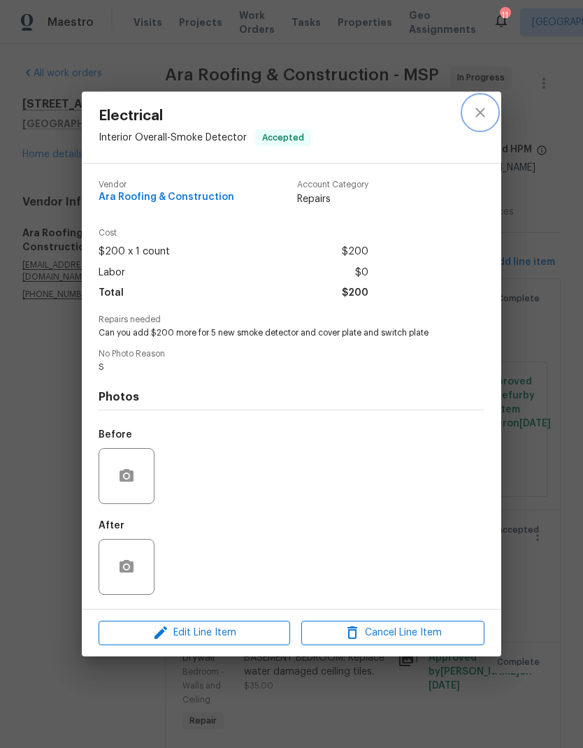
click at [486, 112] on icon "close" at bounding box center [480, 112] width 17 height 17
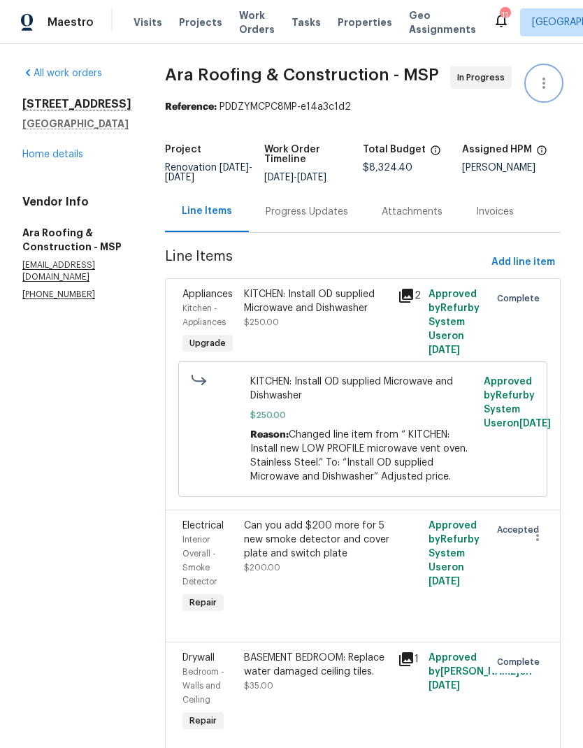
click at [554, 75] on button "button" at bounding box center [544, 83] width 34 height 34
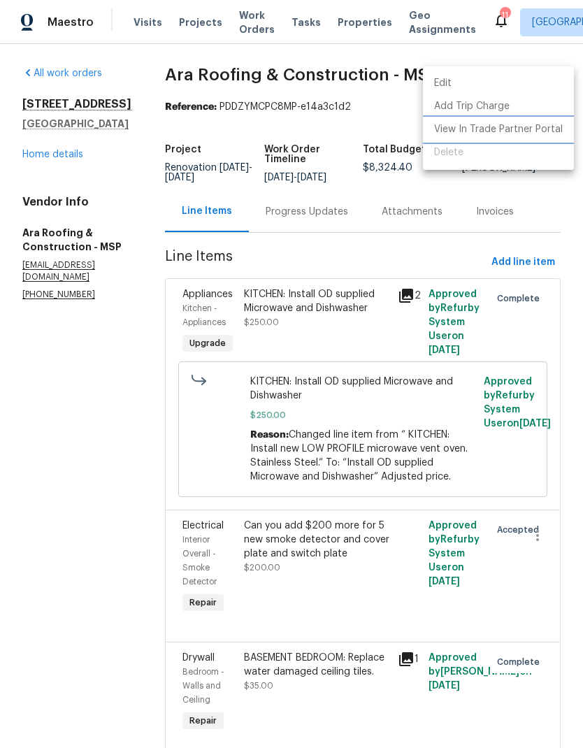
click at [547, 138] on li "View In Trade Partner Portal" at bounding box center [498, 129] width 151 height 23
click at [533, 133] on li "View In Trade Partner Portal" at bounding box center [498, 129] width 151 height 23
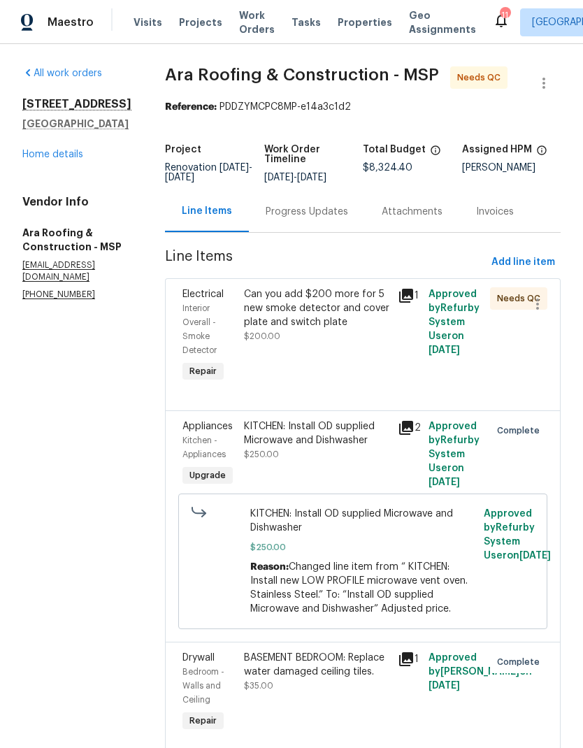
click at [326, 308] on div "Can you add $200 more for 5 new smoke detector and cover plate and switch plate" at bounding box center [316, 308] width 145 height 42
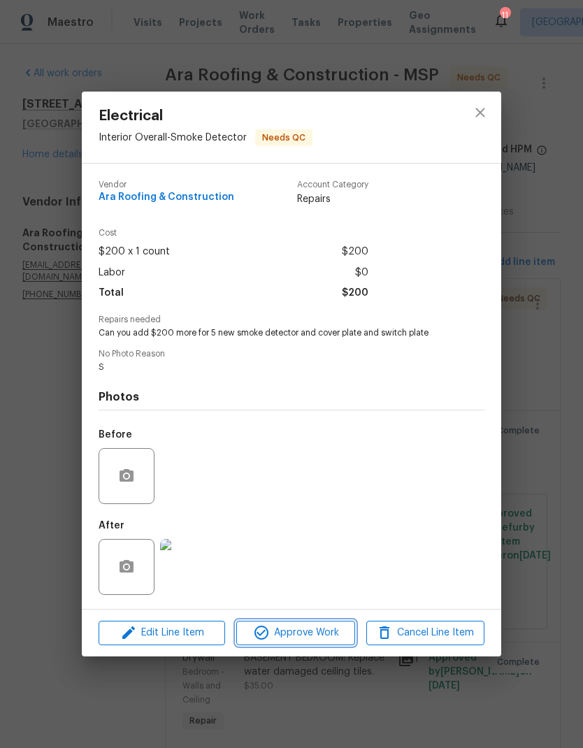
click at [319, 640] on span "Approve Work" at bounding box center [295, 632] width 110 height 17
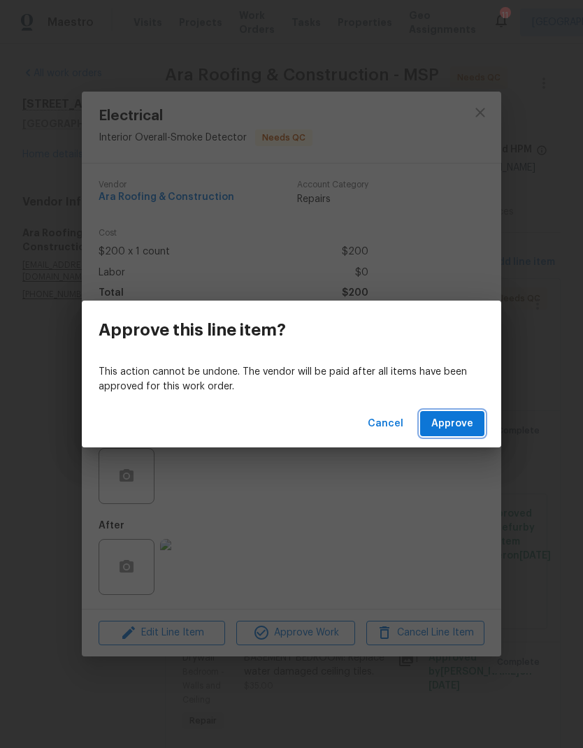
click at [467, 420] on span "Approve" at bounding box center [452, 423] width 42 height 17
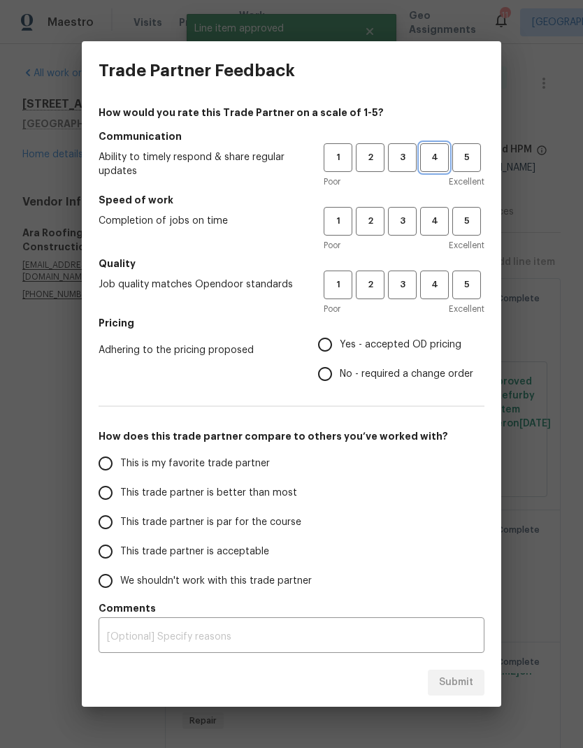
click at [438, 150] on span "4" at bounding box center [434, 158] width 26 height 16
click at [399, 166] on button "3" at bounding box center [402, 157] width 29 height 29
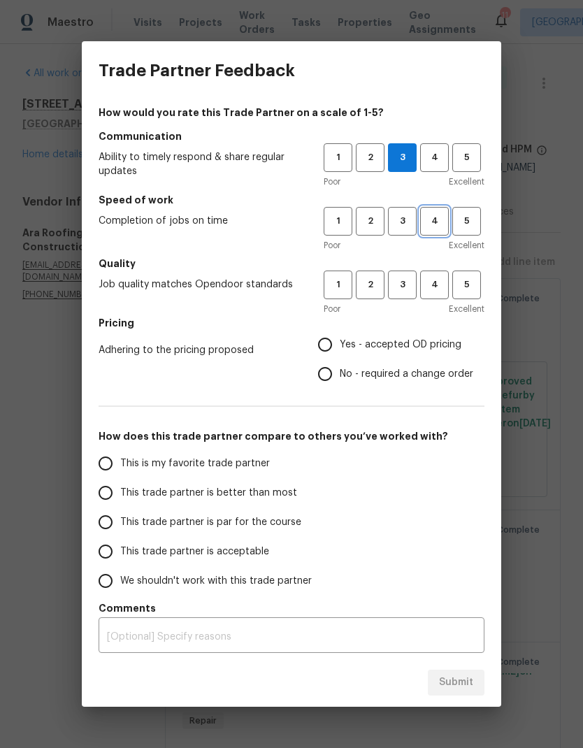
click at [435, 227] on span "4" at bounding box center [434, 221] width 26 height 16
click at [403, 286] on span "3" at bounding box center [402, 285] width 26 height 16
click at [326, 345] on input "Yes - accepted OD pricing" at bounding box center [324, 344] width 29 height 29
radio input "true"
click at [102, 530] on input "This trade partner is par for the course" at bounding box center [105, 521] width 29 height 29
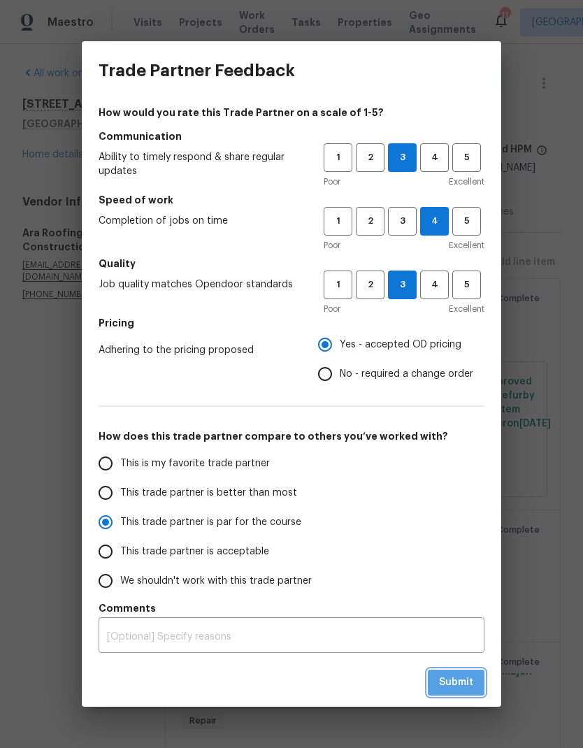
click at [458, 684] on span "Submit" at bounding box center [456, 681] width 34 height 17
radio input "true"
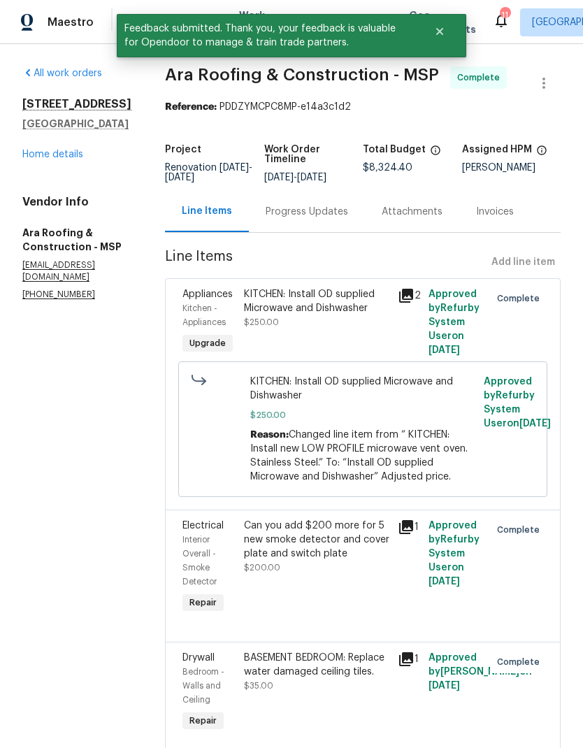
click at [68, 157] on link "Home details" at bounding box center [52, 155] width 61 height 10
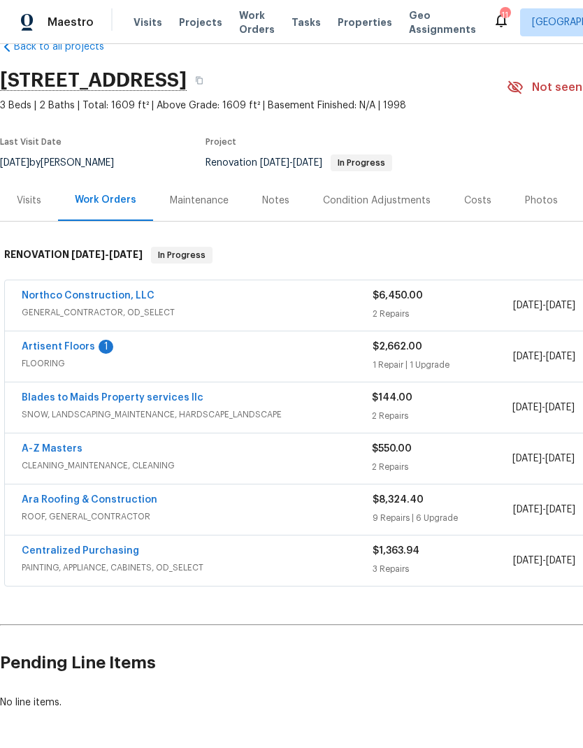
scroll to position [32, 0]
click at [61, 343] on link "Artisent Floors" at bounding box center [58, 347] width 73 height 10
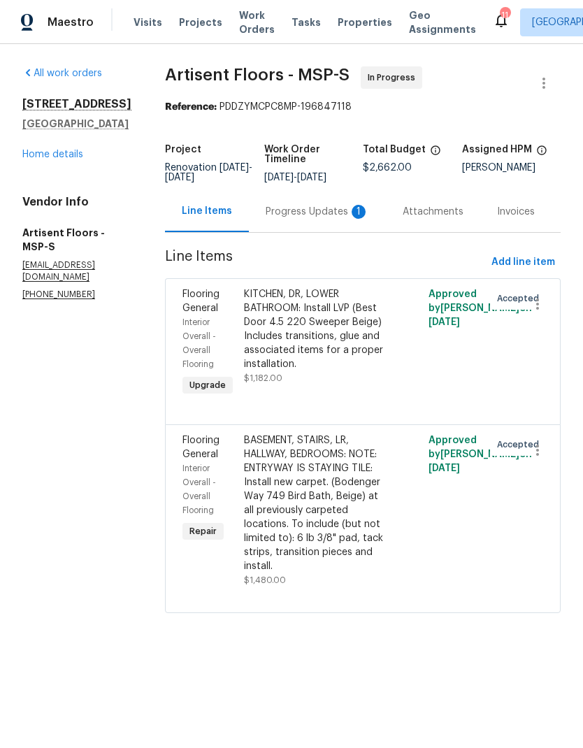
click at [311, 215] on div "Progress Updates 1" at bounding box center [316, 212] width 103 height 14
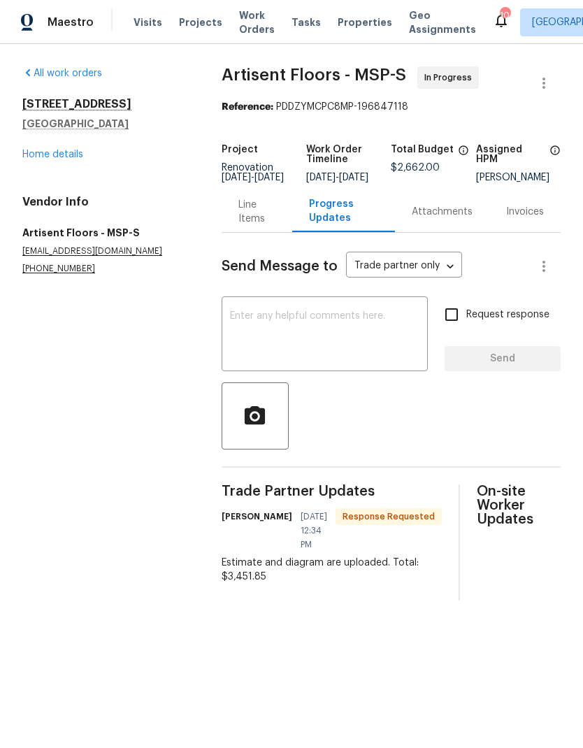
click at [74, 153] on link "Home details" at bounding box center [52, 155] width 61 height 10
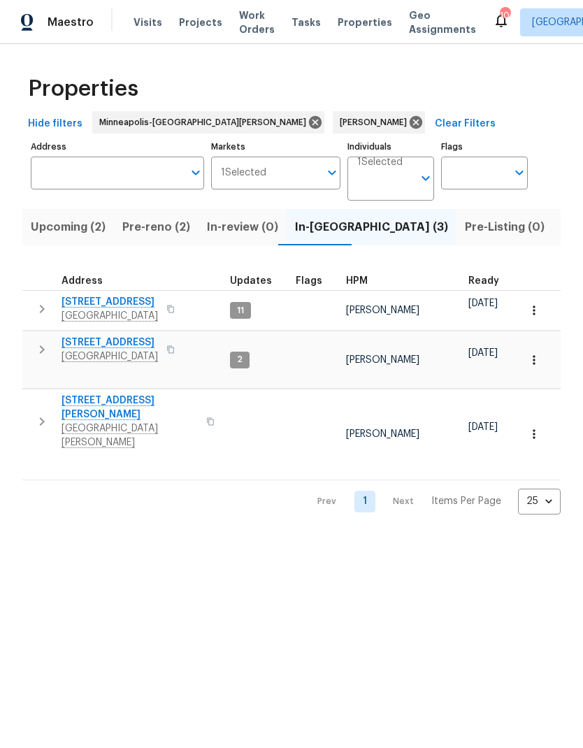
click at [49, 356] on icon "button" at bounding box center [42, 349] width 17 height 17
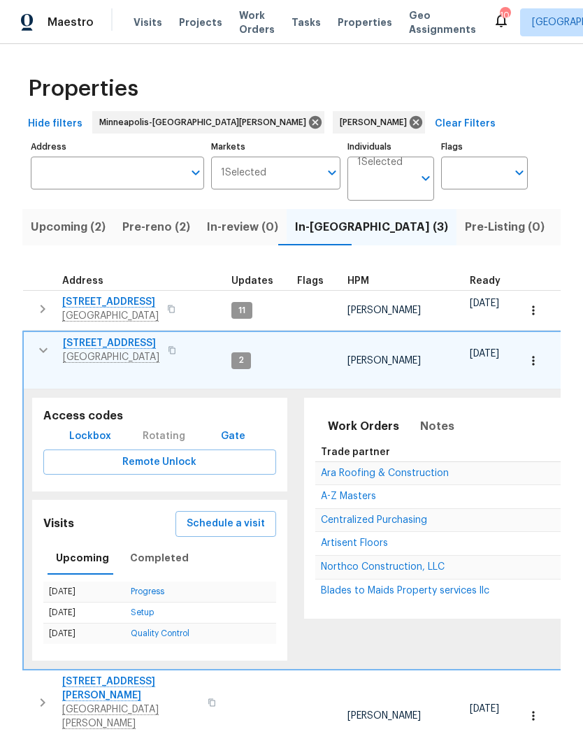
click at [248, 522] on button "Schedule a visit" at bounding box center [225, 524] width 101 height 26
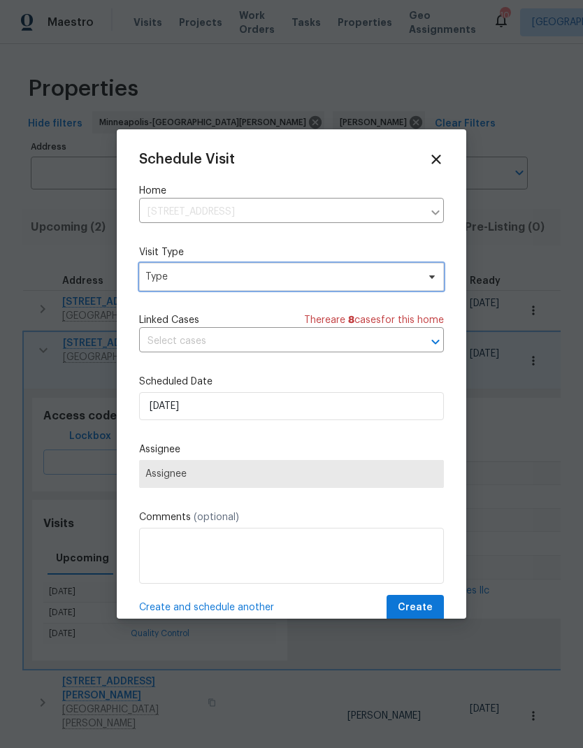
click at [418, 279] on span "Type" at bounding box center [291, 277] width 305 height 28
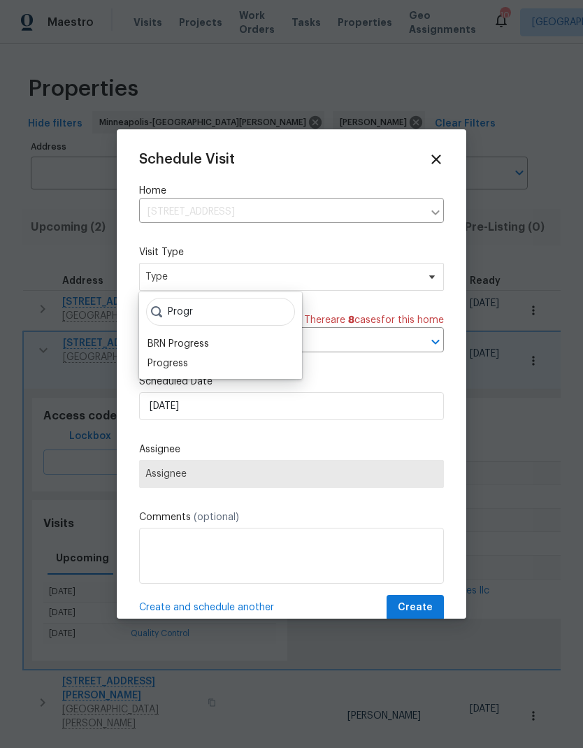
type input "Progr"
click at [199, 368] on div "Progress" at bounding box center [220, 364] width 154 height 20
click at [185, 357] on div "Progress" at bounding box center [167, 363] width 41 height 14
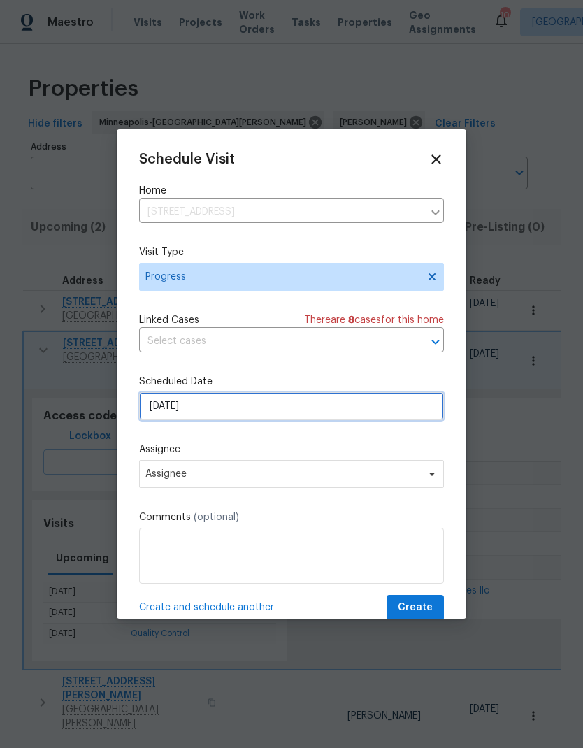
click at [221, 409] on input "[DATE]" at bounding box center [291, 406] width 305 height 28
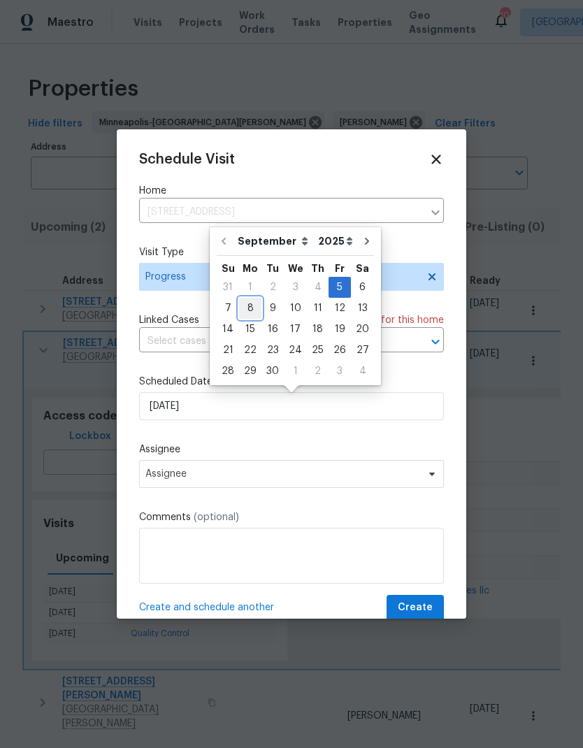
click at [252, 307] on div "8" at bounding box center [250, 308] width 22 height 20
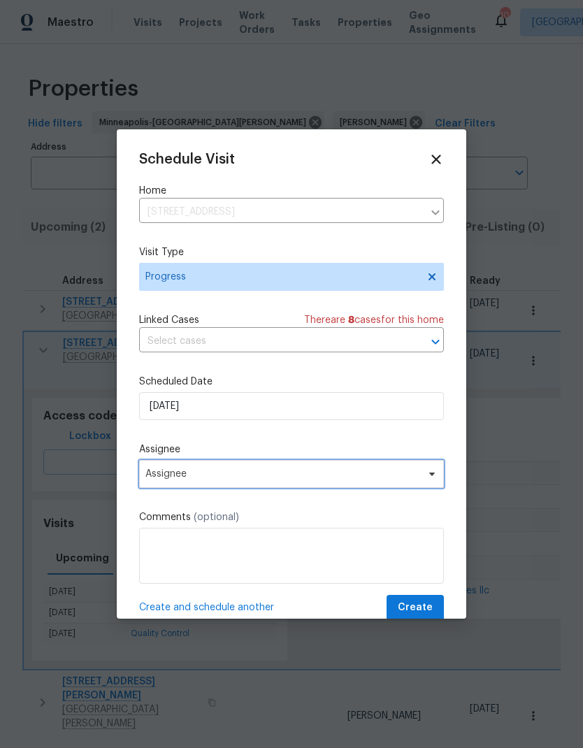
click at [242, 479] on span "Assignee" at bounding box center [282, 473] width 274 height 11
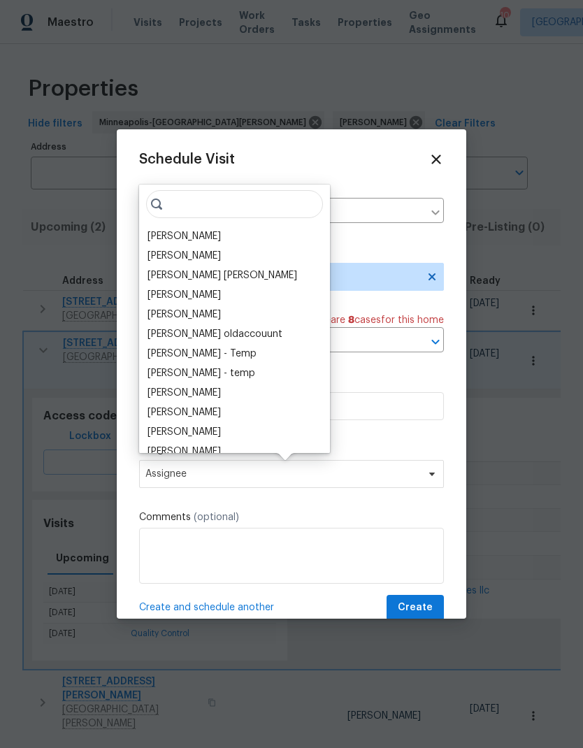
click at [199, 234] on div "[PERSON_NAME]" at bounding box center [183, 236] width 73 height 14
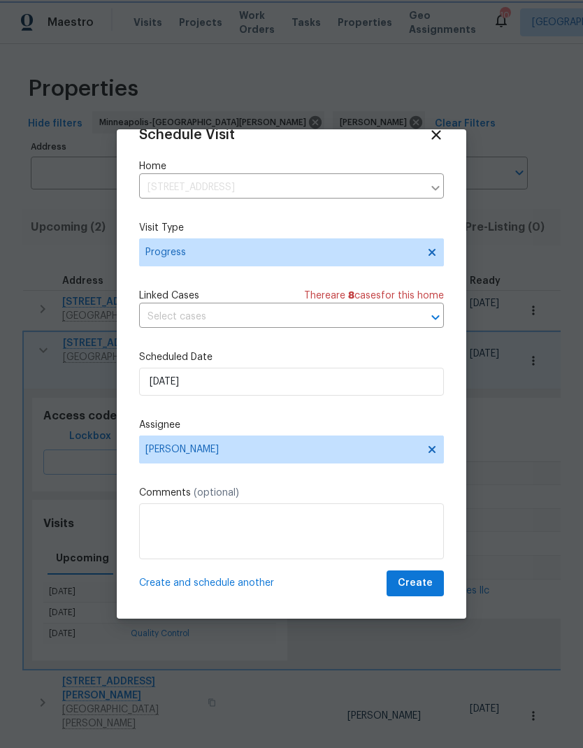
scroll to position [27, 0]
click at [228, 583] on span "Create and schedule another" at bounding box center [206, 583] width 135 height 14
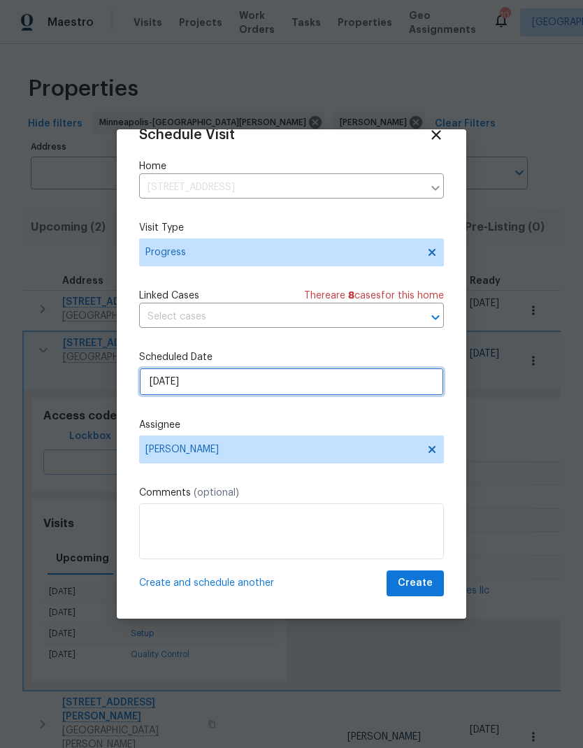
click at [261, 381] on input "[DATE]" at bounding box center [291, 381] width 305 height 28
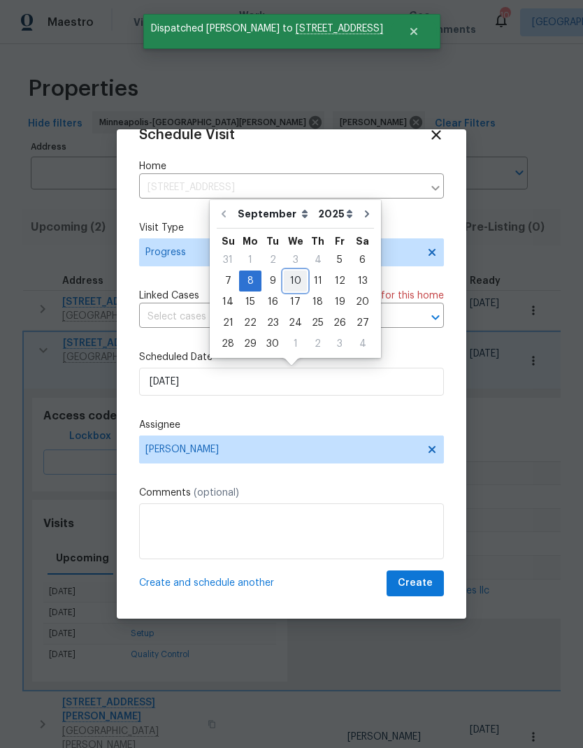
click at [295, 276] on div "10" at bounding box center [295, 281] width 23 height 20
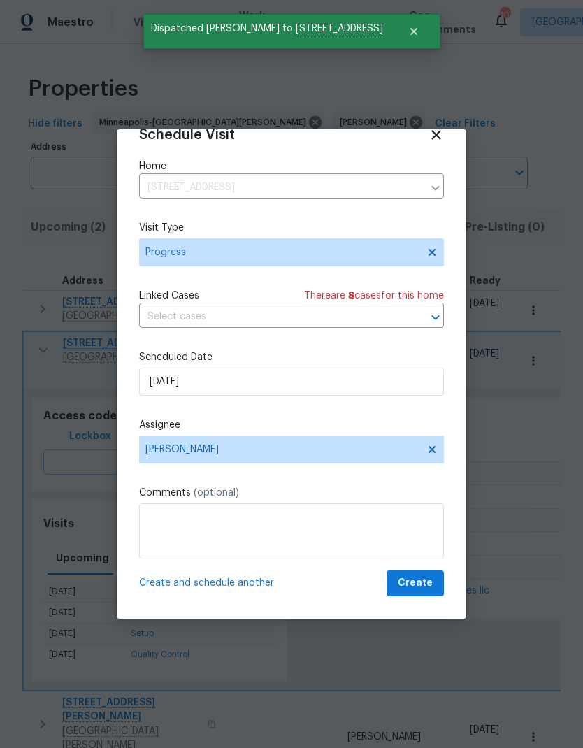
click at [250, 577] on span "Create and schedule another" at bounding box center [206, 583] width 135 height 14
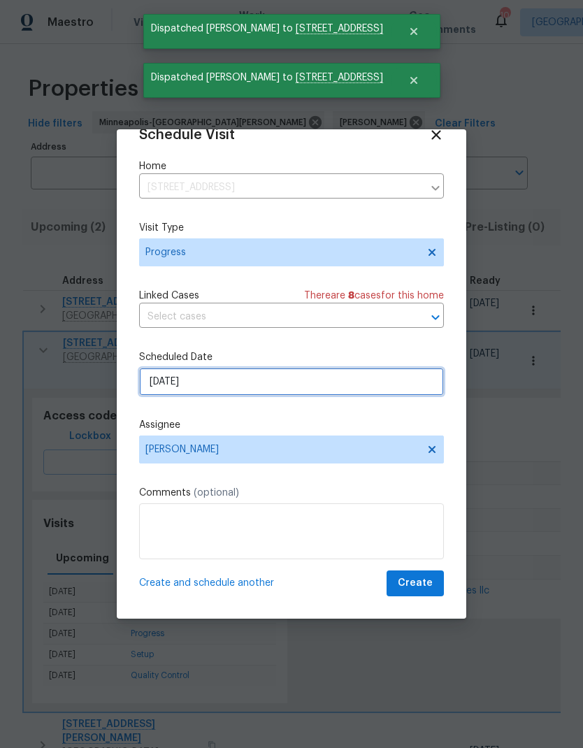
click at [303, 386] on input "[DATE]" at bounding box center [291, 381] width 305 height 28
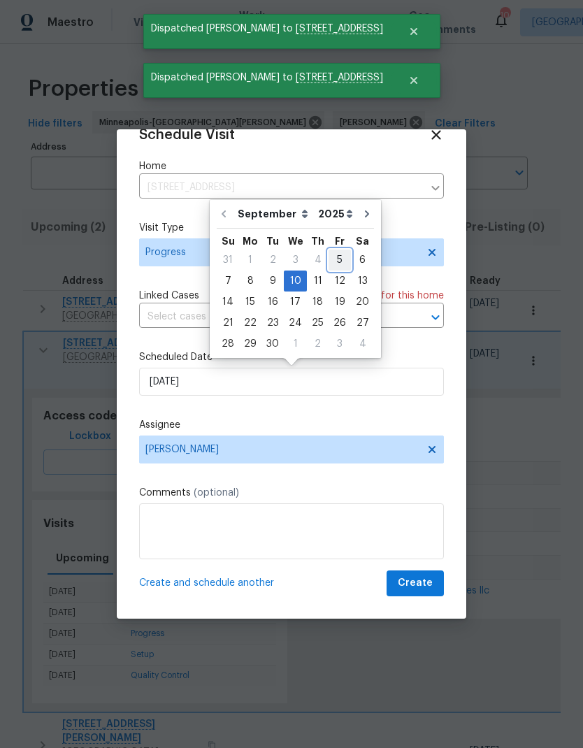
click at [339, 269] on div "5" at bounding box center [339, 260] width 22 height 20
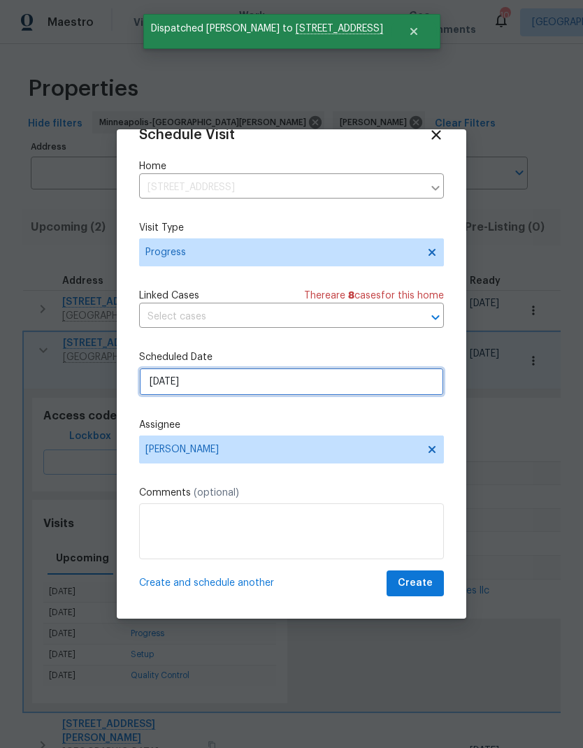
click at [309, 386] on input "[DATE]" at bounding box center [291, 381] width 305 height 28
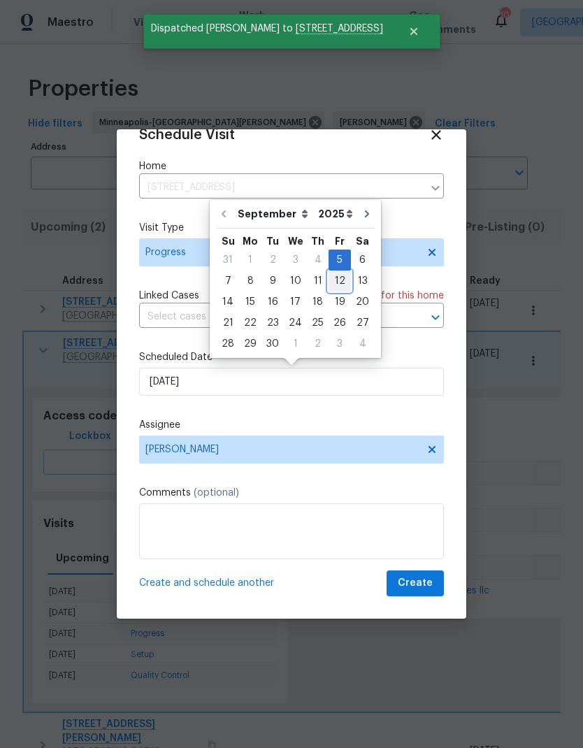
click at [333, 281] on div "12" at bounding box center [339, 281] width 22 height 20
type input "[DATE]"
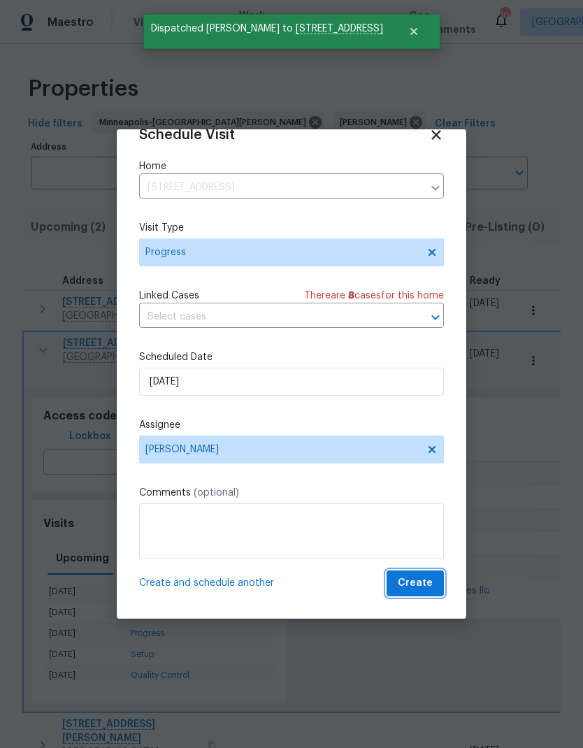
click at [421, 591] on span "Create" at bounding box center [415, 582] width 35 height 17
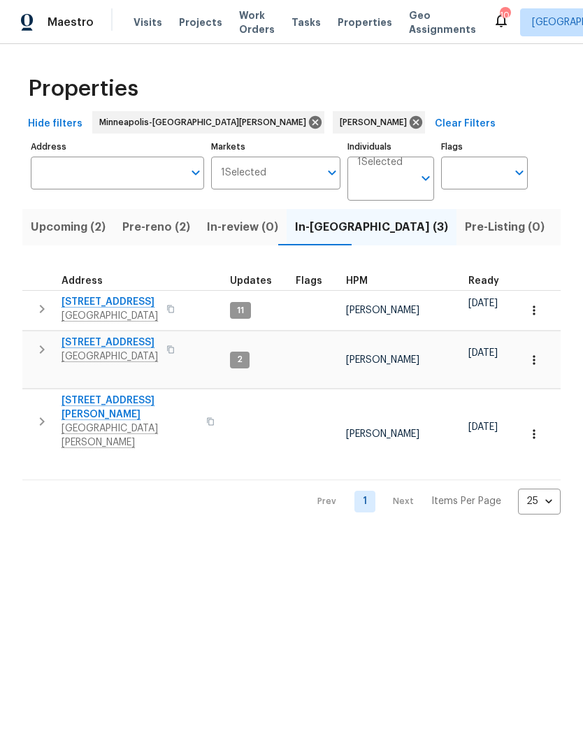
click at [45, 413] on icon "button" at bounding box center [42, 421] width 17 height 17
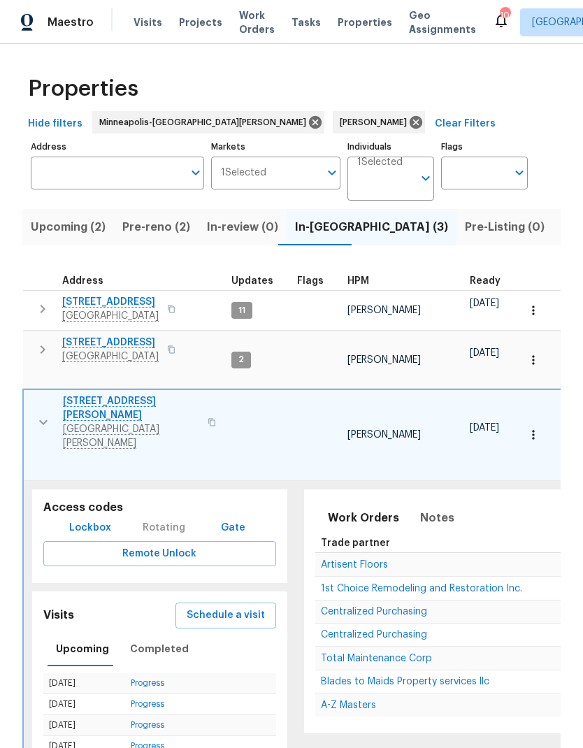
click at [45, 350] on icon "button" at bounding box center [43, 349] width 5 height 8
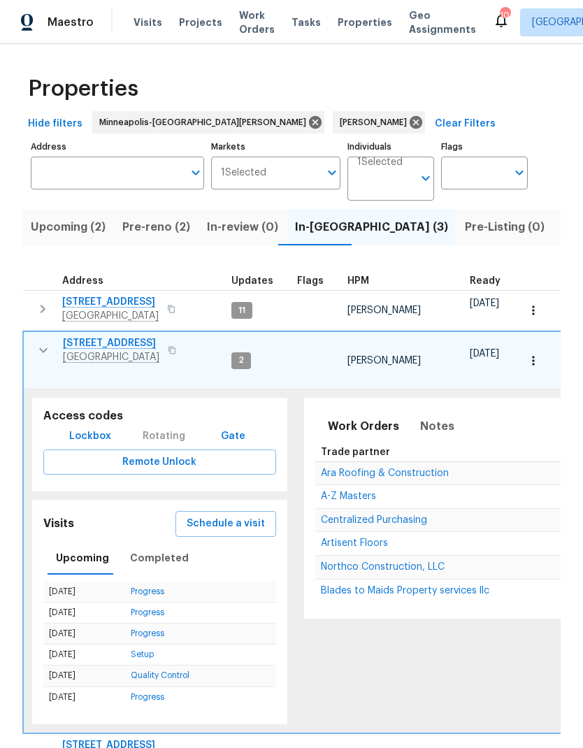
click at [39, 310] on icon "button" at bounding box center [42, 308] width 17 height 17
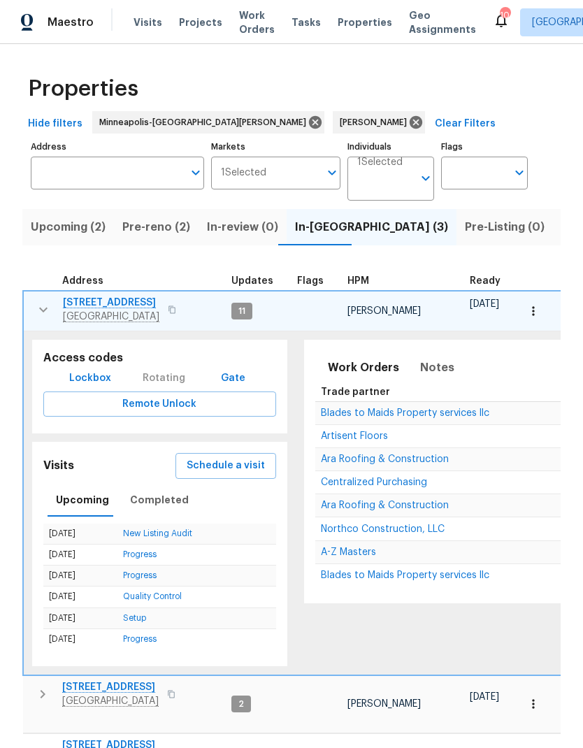
click at [37, 309] on icon "button" at bounding box center [43, 309] width 17 height 17
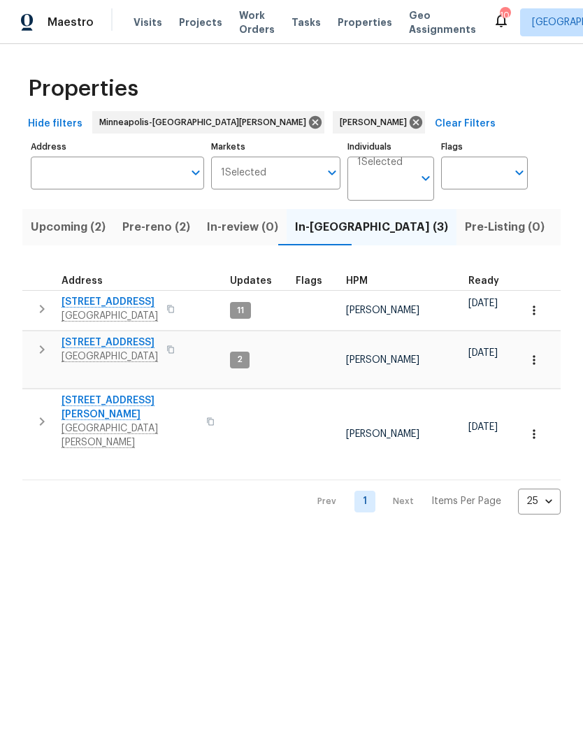
click at [38, 347] on icon "button" at bounding box center [42, 349] width 17 height 17
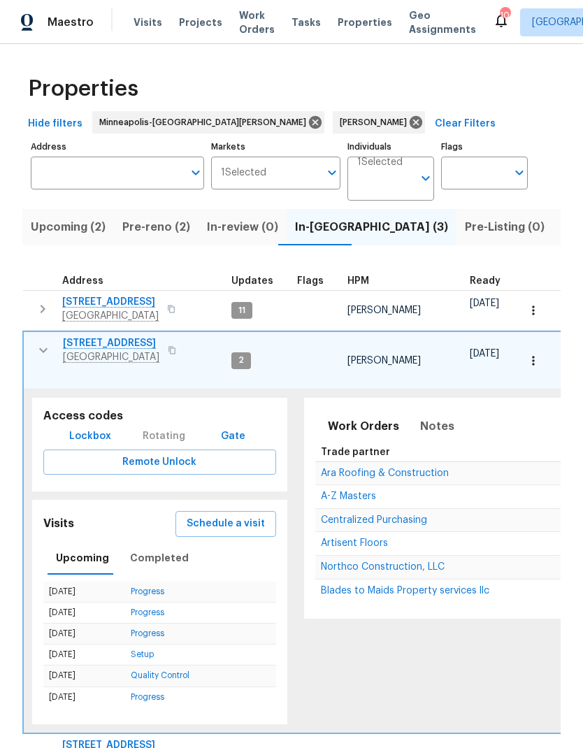
click at [168, 354] on icon "button" at bounding box center [172, 350] width 8 height 8
click at [168, 346] on icon "button" at bounding box center [172, 350] width 8 height 8
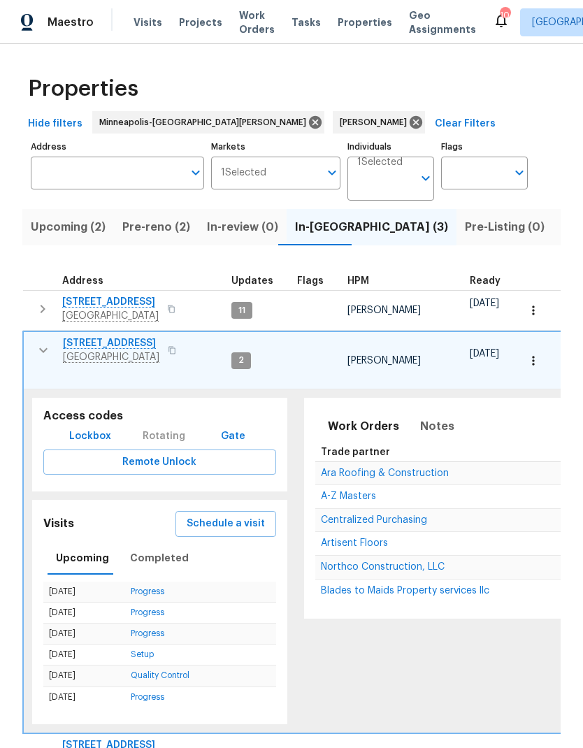
click at [42, 344] on icon "button" at bounding box center [43, 350] width 17 height 17
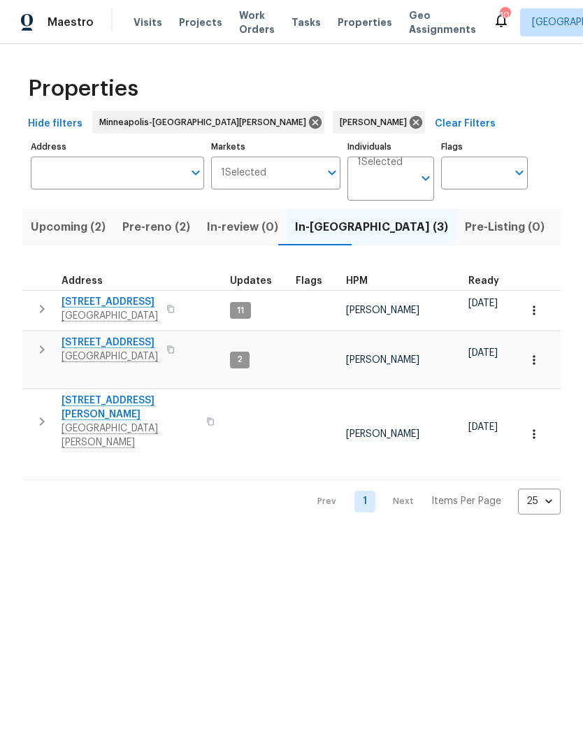
click at [206, 417] on icon "button" at bounding box center [210, 421] width 8 height 8
click at [207, 418] on icon "button" at bounding box center [210, 422] width 7 height 8
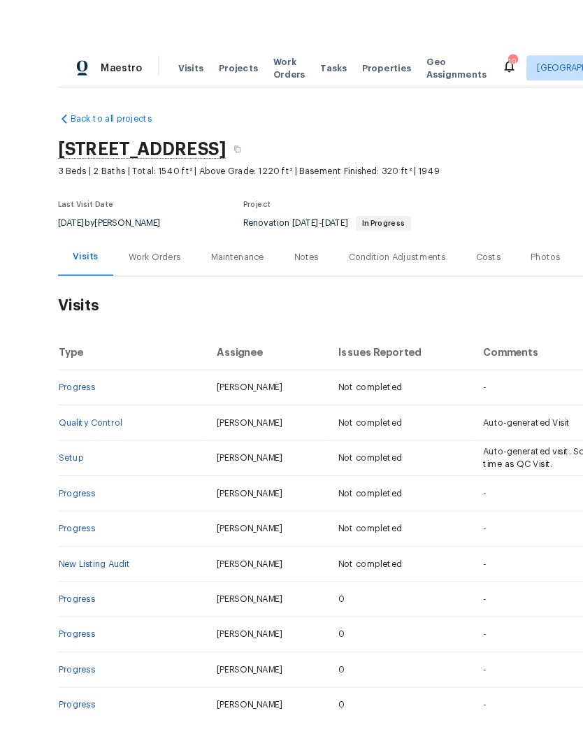
scroll to position [13, 0]
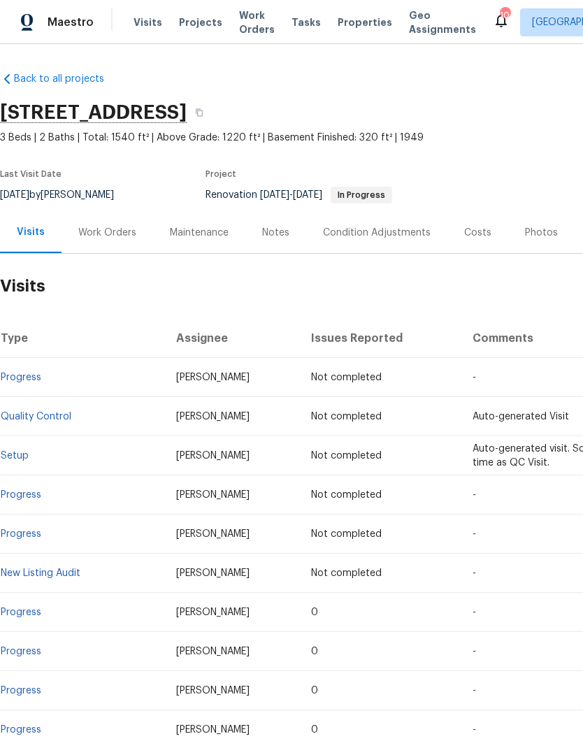
click at [147, 15] on span "Visits" at bounding box center [147, 22] width 29 height 14
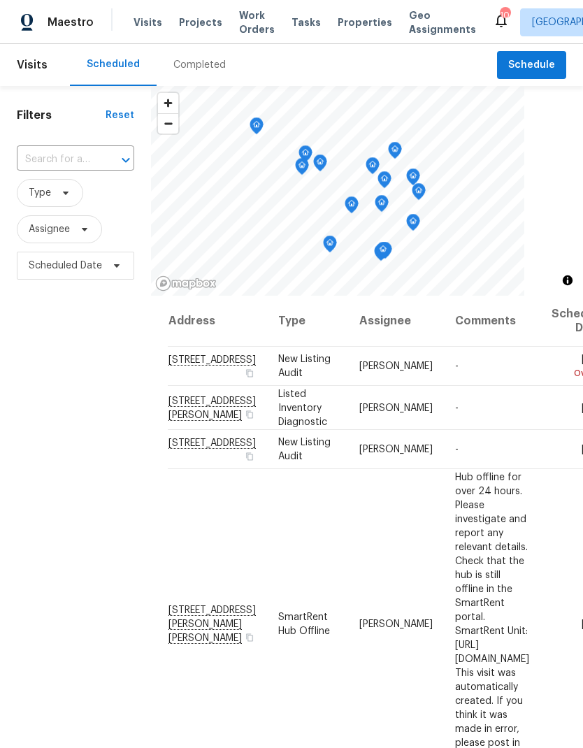
click at [93, 159] on input "text" at bounding box center [56, 160] width 78 height 22
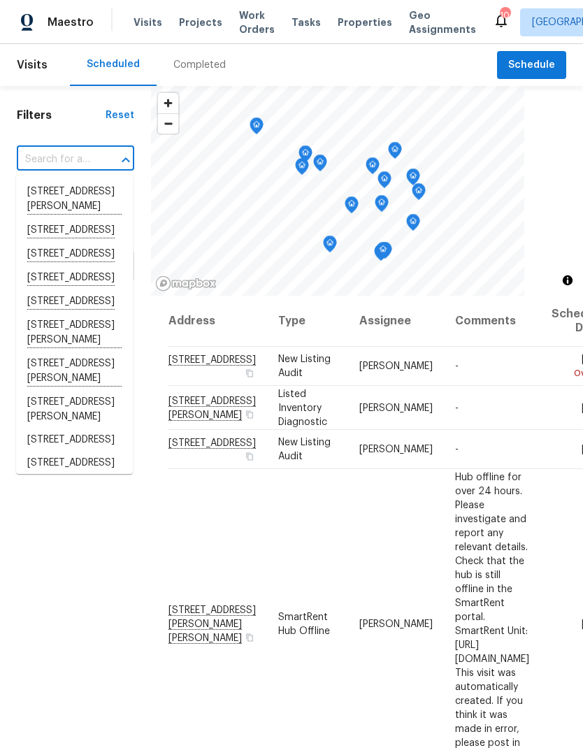
click at [86, 157] on input "text" at bounding box center [56, 160] width 78 height 22
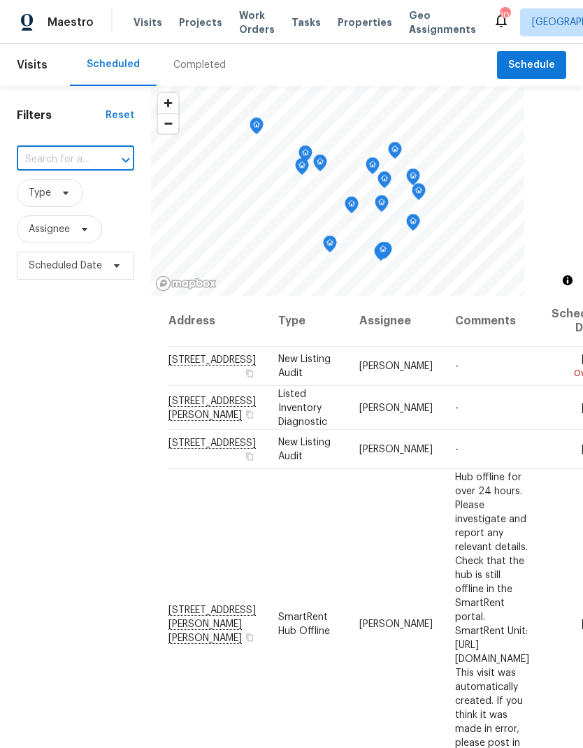
paste input "[STREET_ADDRESS]"
type input "[STREET_ADDRESS]"
click at [73, 200] on li "[STREET_ADDRESS]" at bounding box center [74, 192] width 117 height 24
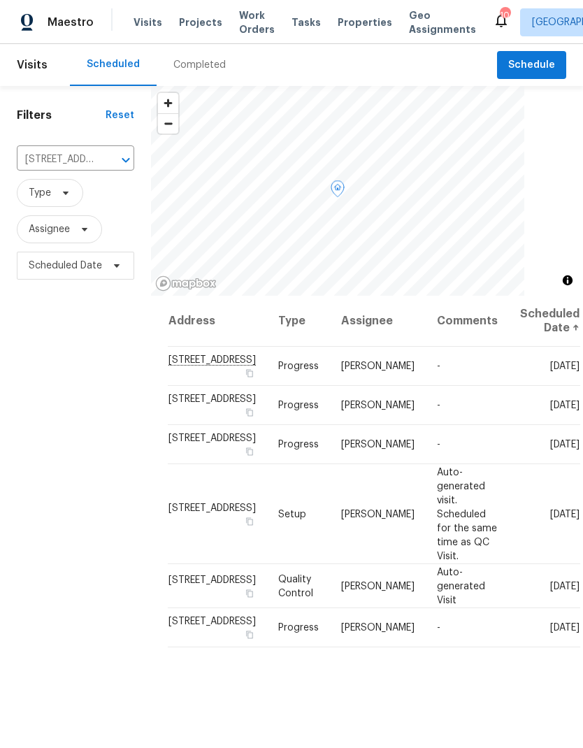
click at [0, 0] on span at bounding box center [0, 0] width 0 height 0
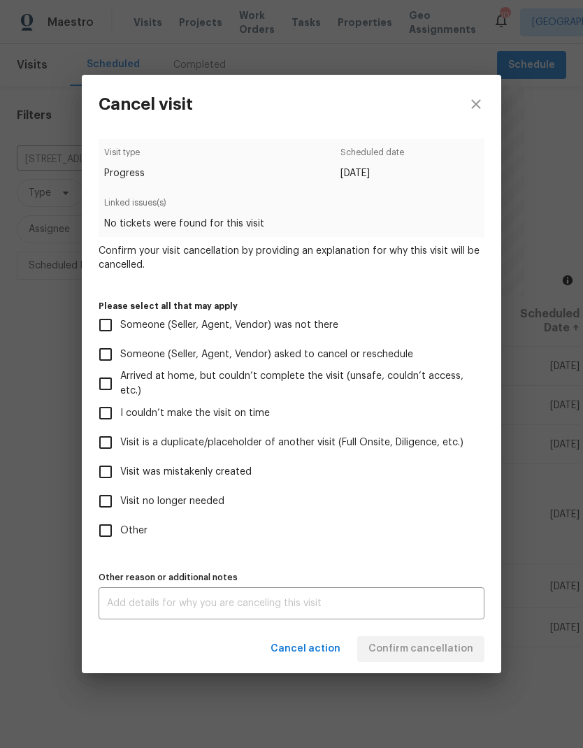
click at [109, 447] on input "Visit is a duplicate/placeholder of another visit (Full Onsite, Diligence, etc.)" at bounding box center [105, 442] width 29 height 29
checkbox input "true"
click at [194, 608] on textarea at bounding box center [291, 603] width 369 height 10
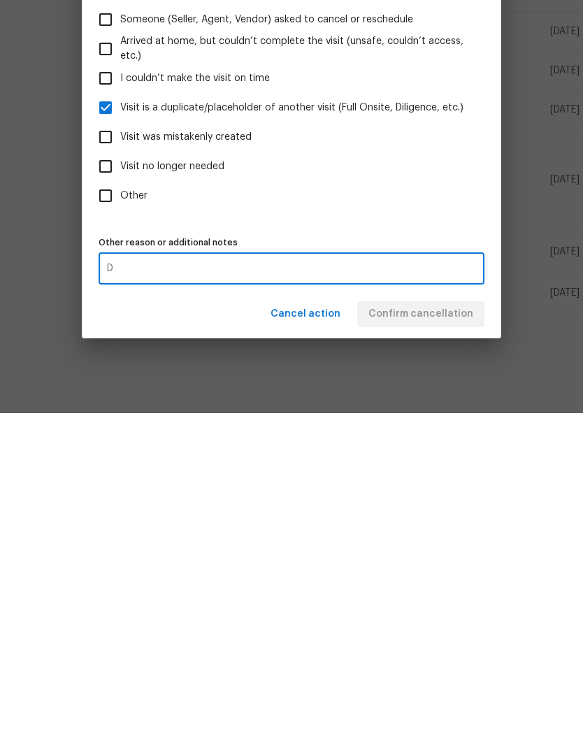
scroll to position [56, 0]
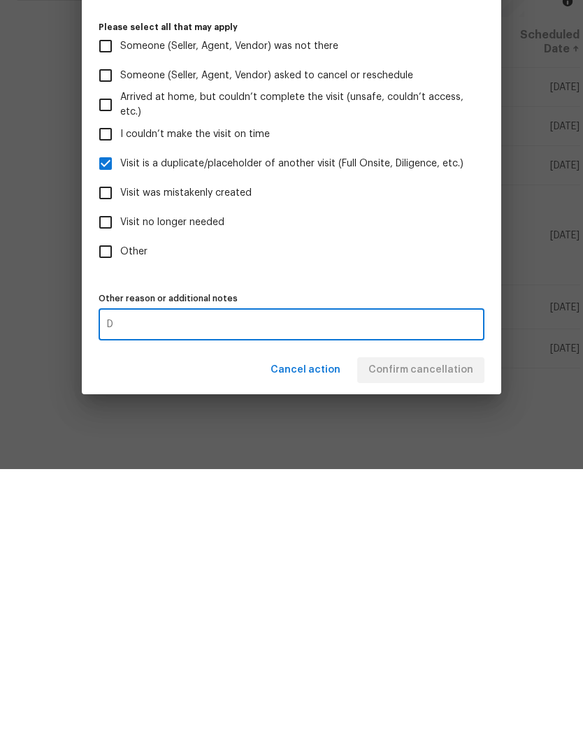
type textarea "D"
click at [335, 286] on div "Visit type Progress Scheduled date [DATE] Linked issues(s) No tickets were foun…" at bounding box center [292, 379] width 386 height 480
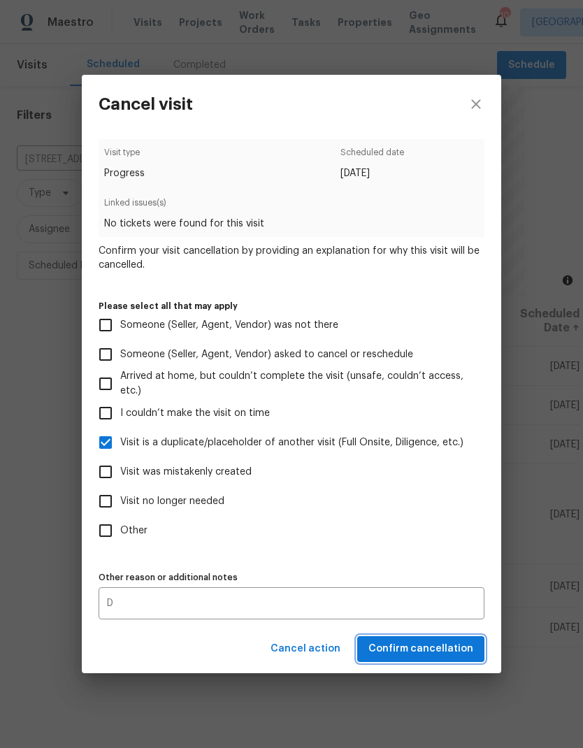
click at [440, 662] on button "Confirm cancellation" at bounding box center [420, 649] width 127 height 26
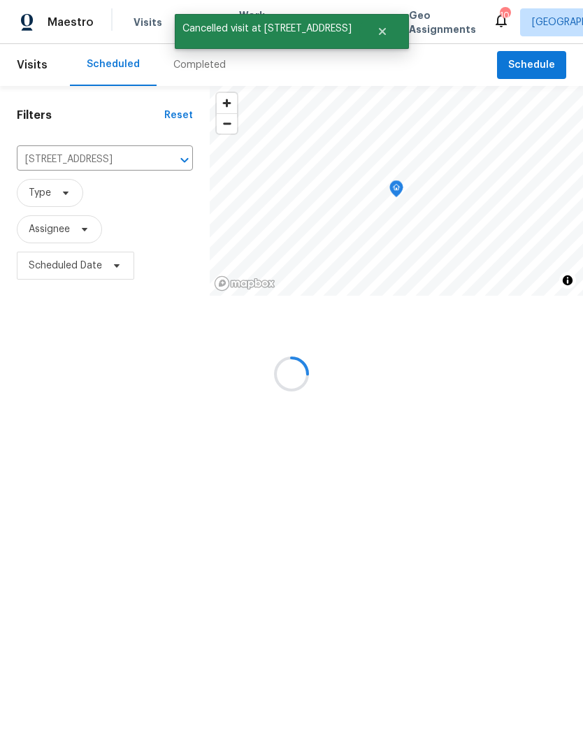
scroll to position [0, 0]
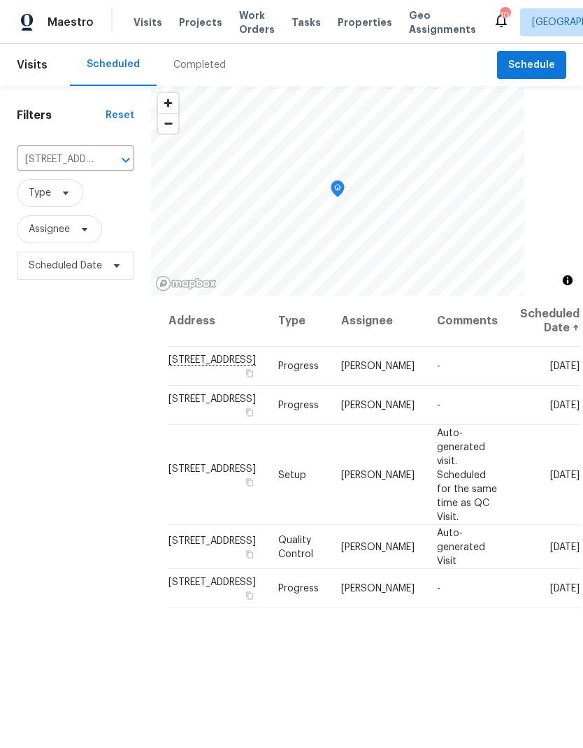
click at [109, 155] on icon "Clear" at bounding box center [108, 160] width 14 height 14
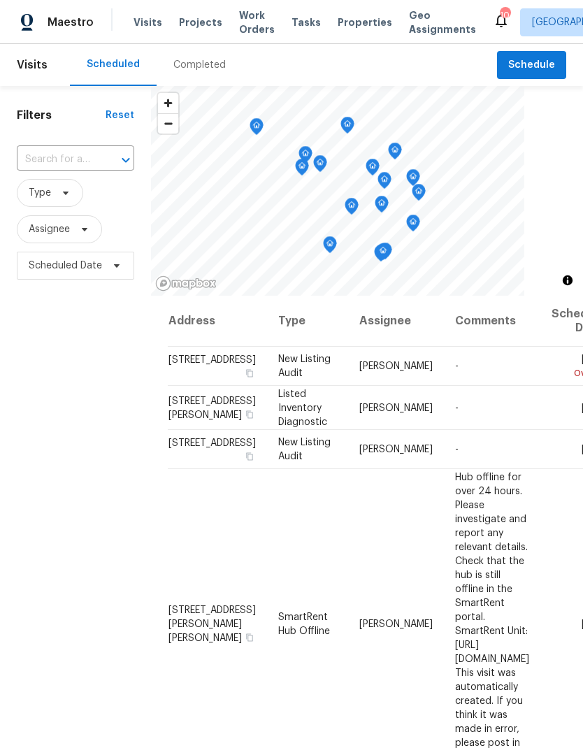
click at [68, 159] on input "text" at bounding box center [56, 160] width 78 height 22
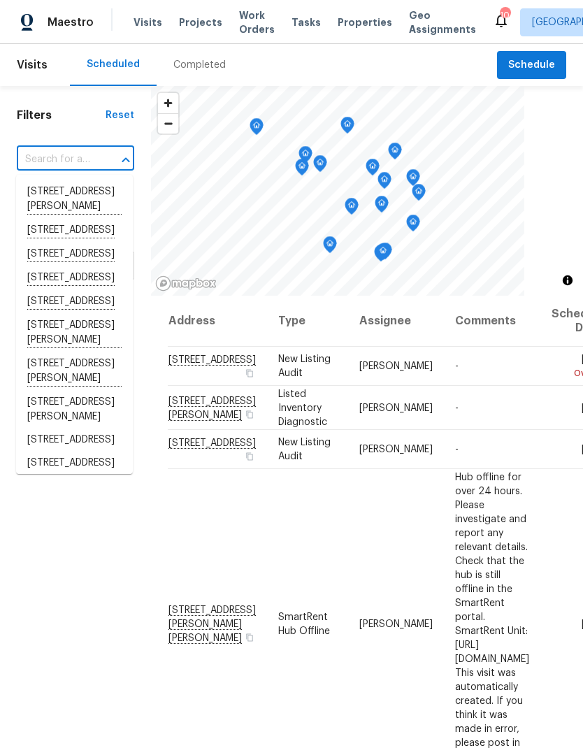
click at [72, 159] on input "text" at bounding box center [56, 160] width 78 height 22
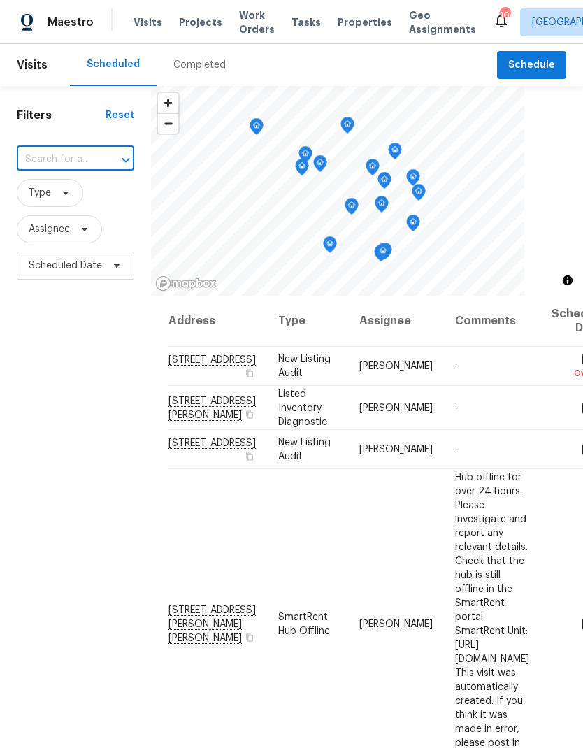
paste input "[STREET_ADDRESS][PERSON_NAME][PERSON_NAME]"
type input "[STREET_ADDRESS][PERSON_NAME][PERSON_NAME]"
click at [83, 198] on li "[STREET_ADDRESS][PERSON_NAME][PERSON_NAME]" at bounding box center [74, 206] width 117 height 53
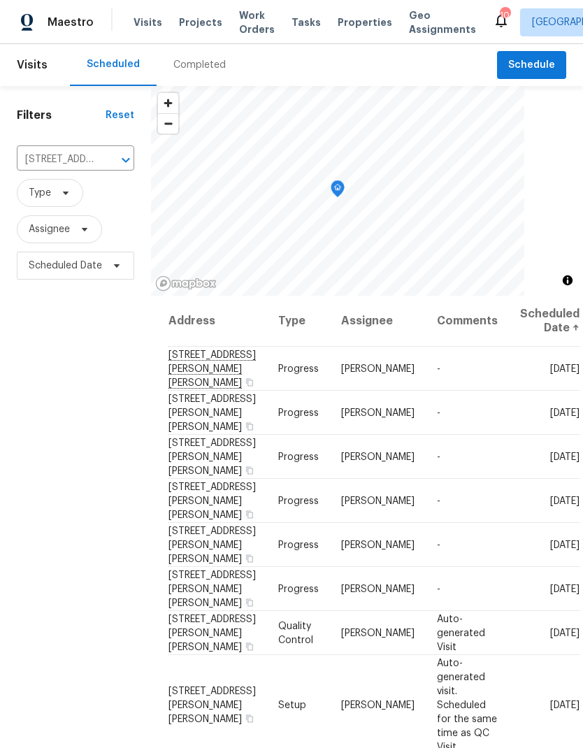
click at [93, 635] on div "Filters Reset [STREET_ADDRESS][PERSON_NAME][PERSON_NAME] ​ Type Assignee Schedu…" at bounding box center [75, 490] width 151 height 808
click at [0, 0] on span at bounding box center [0, 0] width 0 height 0
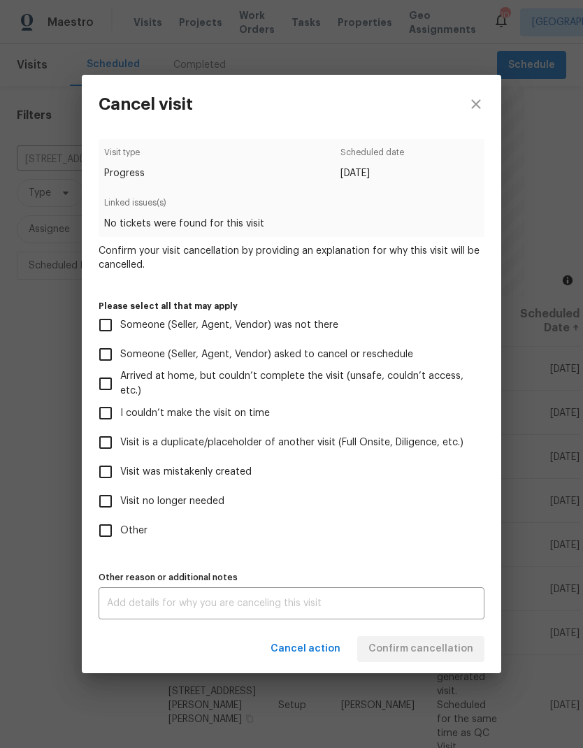
click at [108, 457] on input "Visit is a duplicate/placeholder of another visit (Full Onsite, Diligence, etc.)" at bounding box center [105, 442] width 29 height 29
checkbox input "true"
click at [236, 606] on textarea at bounding box center [291, 603] width 369 height 10
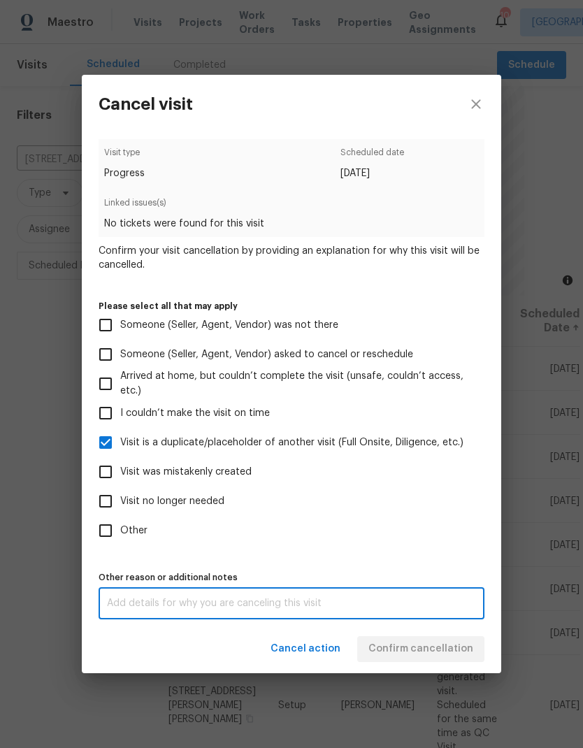
scroll to position [56, 0]
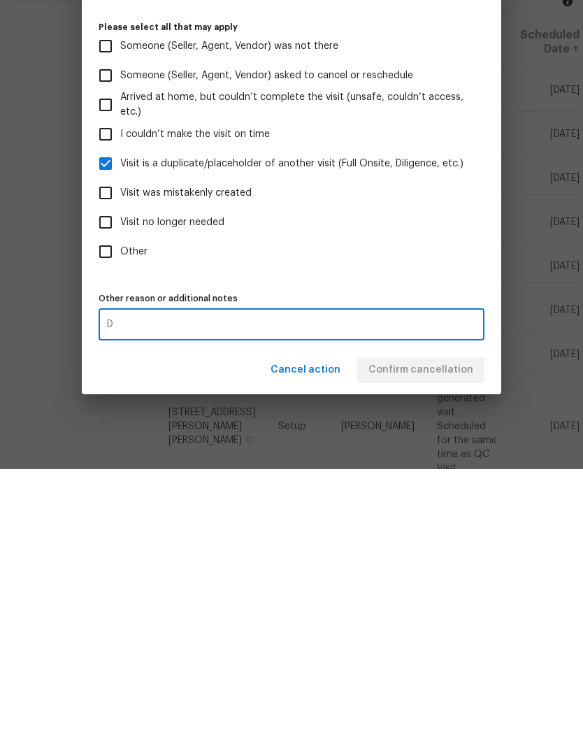
type textarea "D"
click at [399, 284] on div "Visit type Progress Scheduled date [DATE] Linked issues(s) No tickets were foun…" at bounding box center [292, 379] width 386 height 480
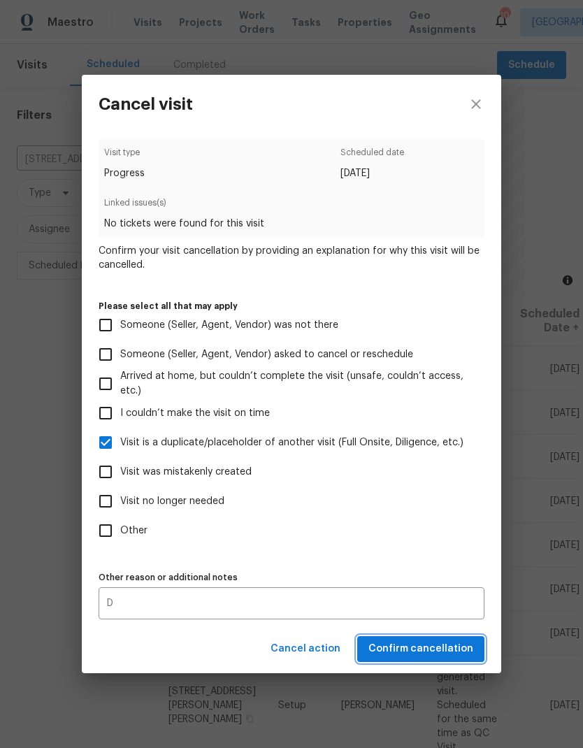
click at [429, 655] on span "Confirm cancellation" at bounding box center [420, 648] width 105 height 17
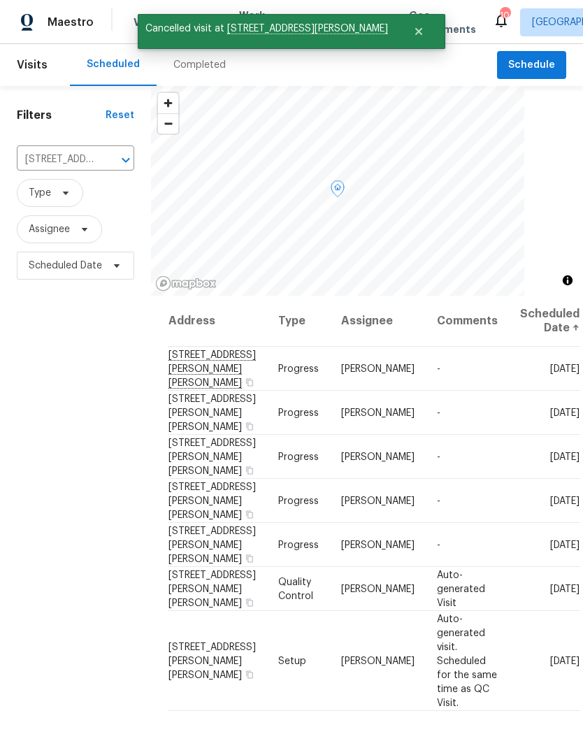
click at [0, 0] on span at bounding box center [0, 0] width 0 height 0
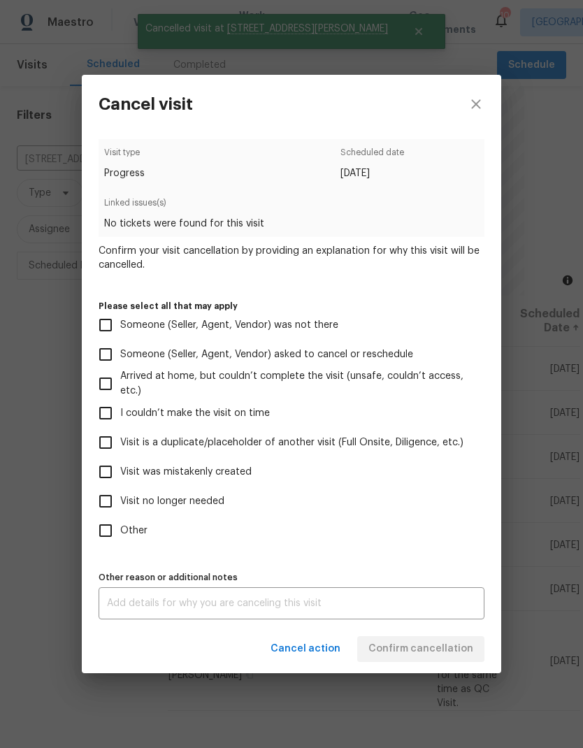
click at [104, 450] on input "Visit is a duplicate/placeholder of another visit (Full Onsite, Diligence, etc.)" at bounding box center [105, 442] width 29 height 29
checkbox input "true"
click at [216, 603] on textarea at bounding box center [291, 603] width 369 height 10
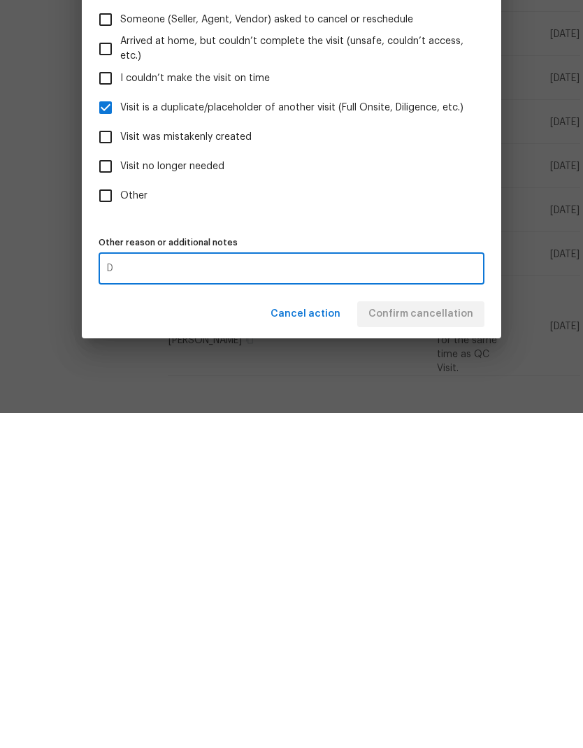
scroll to position [56, 0]
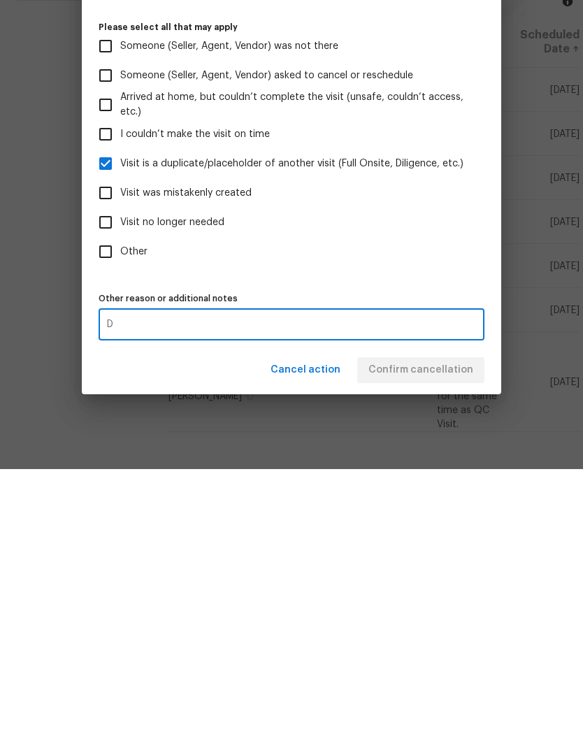
type textarea "D"
click at [396, 279] on div "Visit type Progress Scheduled date [DATE] Linked issues(s) No tickets were foun…" at bounding box center [292, 379] width 386 height 480
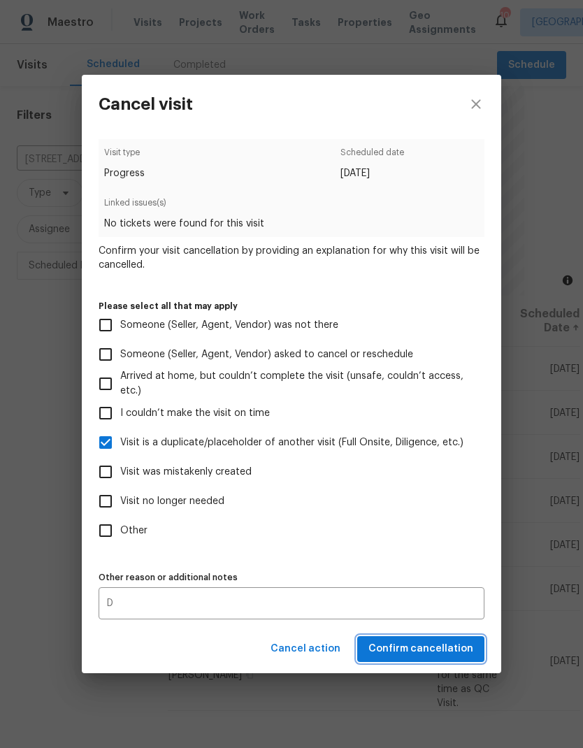
click at [450, 649] on span "Confirm cancellation" at bounding box center [420, 648] width 105 height 17
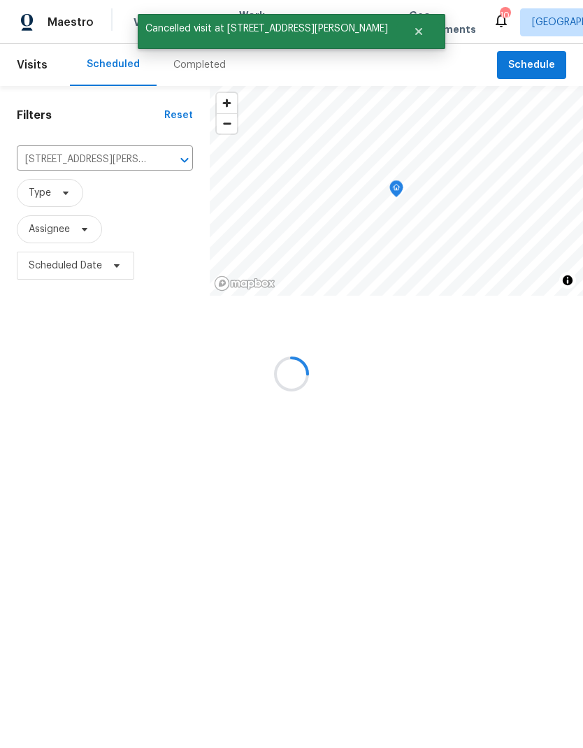
scroll to position [0, 0]
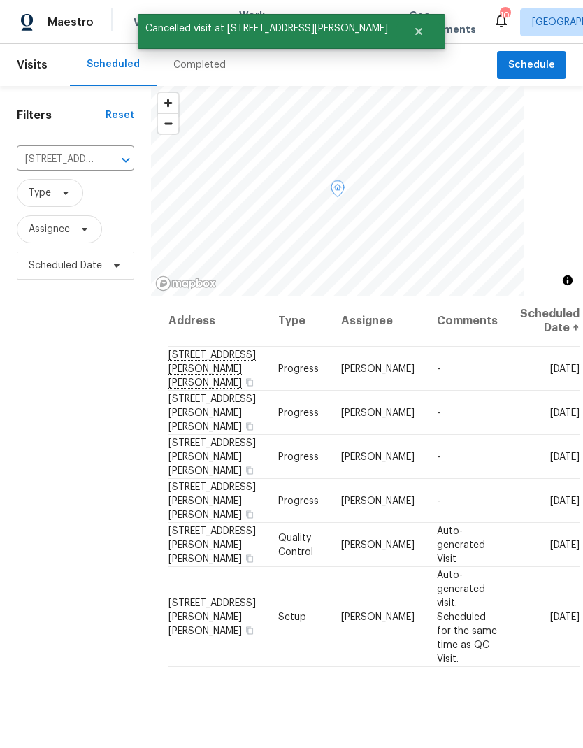
click at [0, 0] on span at bounding box center [0, 0] width 0 height 0
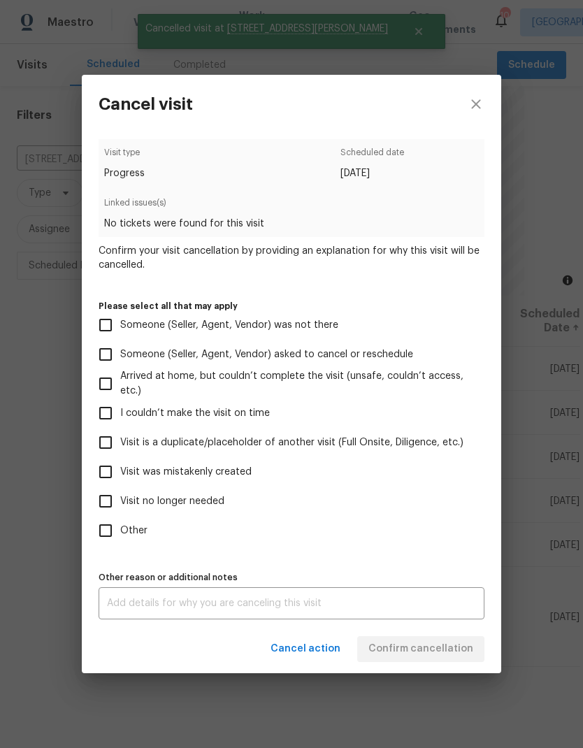
click at [103, 447] on input "Visit is a duplicate/placeholder of another visit (Full Onsite, Diligence, etc.)" at bounding box center [105, 442] width 29 height 29
checkbox input "true"
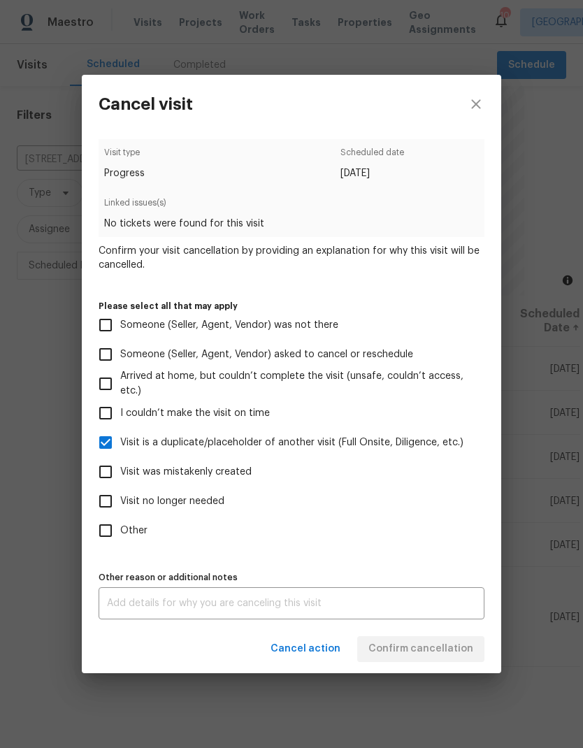
click at [279, 608] on textarea at bounding box center [291, 603] width 369 height 10
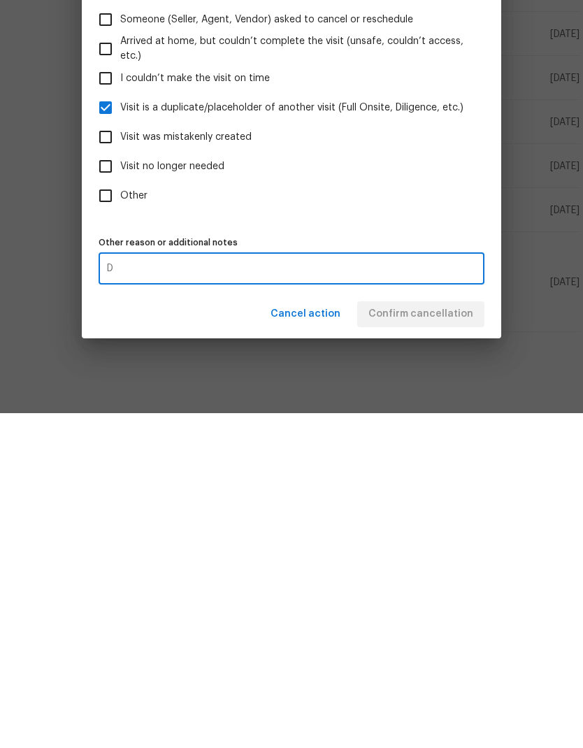
scroll to position [56, 0]
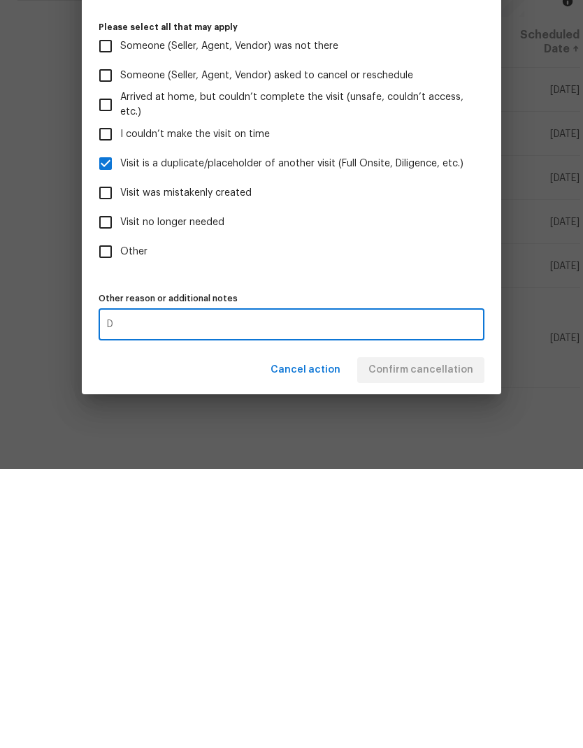
type textarea "D"
click at [400, 516] on label "Other" at bounding box center [282, 530] width 382 height 29
click at [120, 516] on input "Other" at bounding box center [105, 530] width 29 height 29
checkbox input "true"
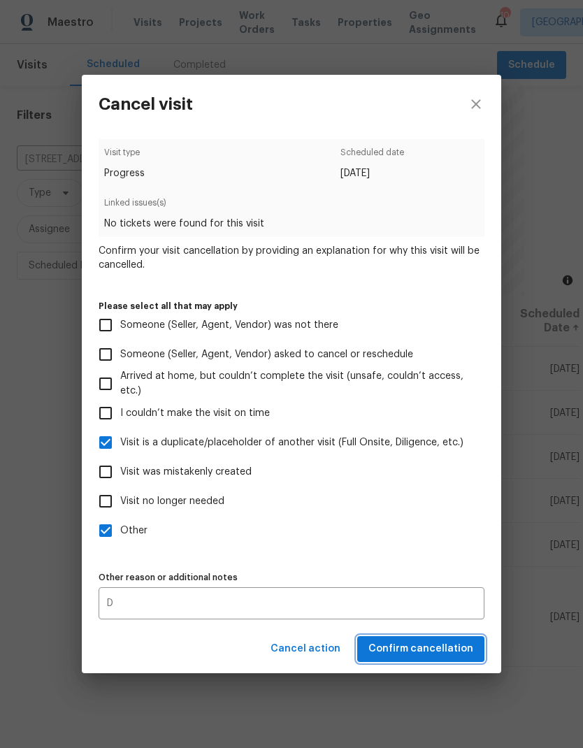
click at [456, 650] on span "Confirm cancellation" at bounding box center [420, 648] width 105 height 17
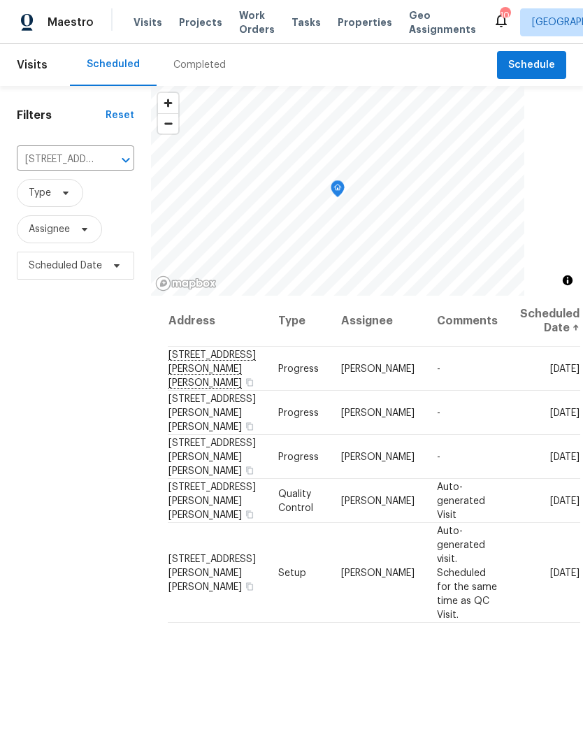
click at [108, 163] on icon "Clear" at bounding box center [108, 160] width 14 height 14
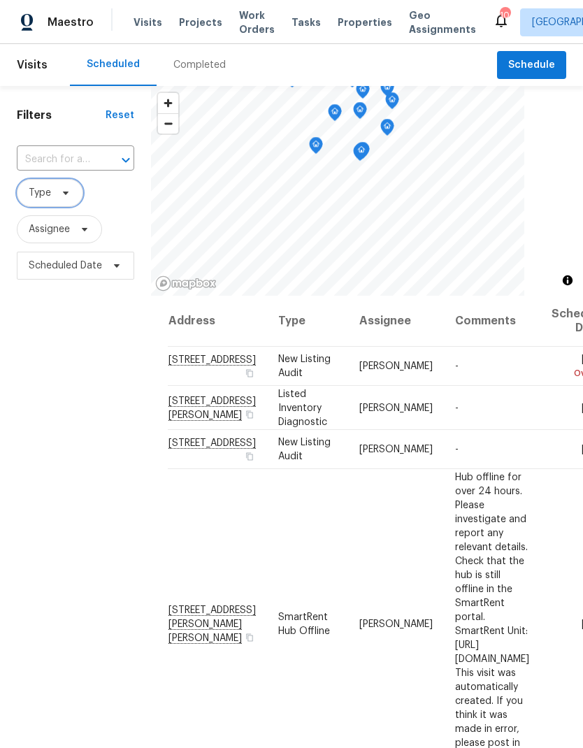
click at [70, 195] on icon at bounding box center [65, 192] width 11 height 11
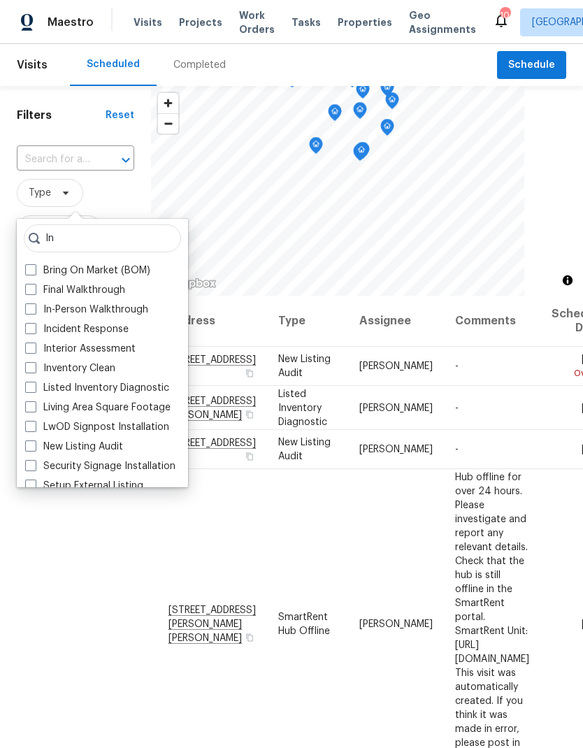
type input "In"
click at [133, 311] on label "In-Person Walkthrough" at bounding box center [86, 310] width 123 height 14
click at [34, 311] on input "In-Person Walkthrough" at bounding box center [29, 307] width 9 height 9
checkbox input "true"
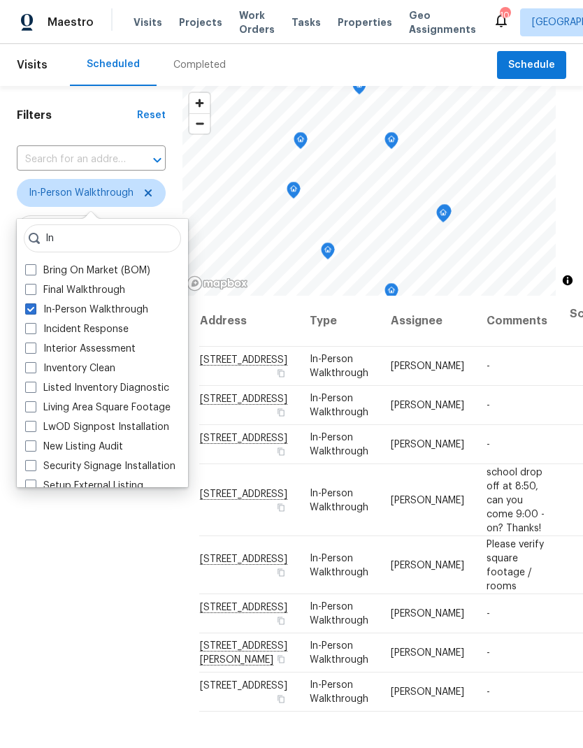
click at [92, 625] on div "Filters Reset ​ In-Person Walkthrough Assignee Scheduled Date" at bounding box center [91, 490] width 182 height 808
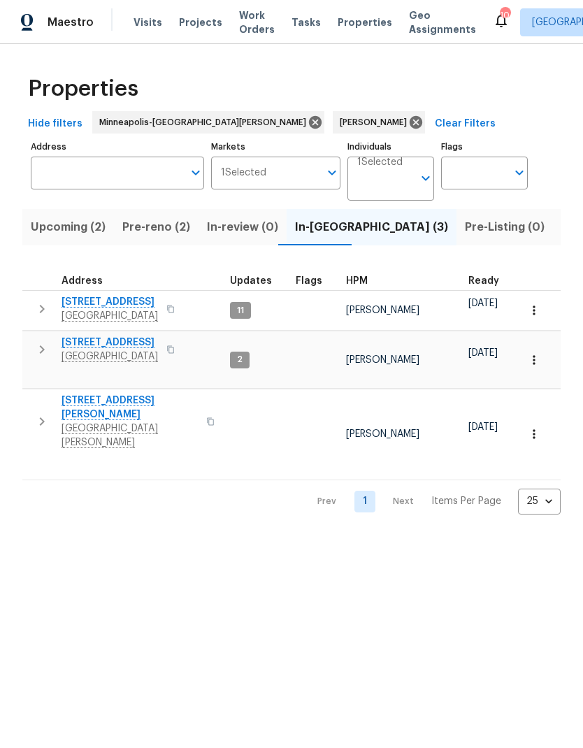
click at [153, 226] on span "Pre-reno (2)" at bounding box center [156, 227] width 68 height 20
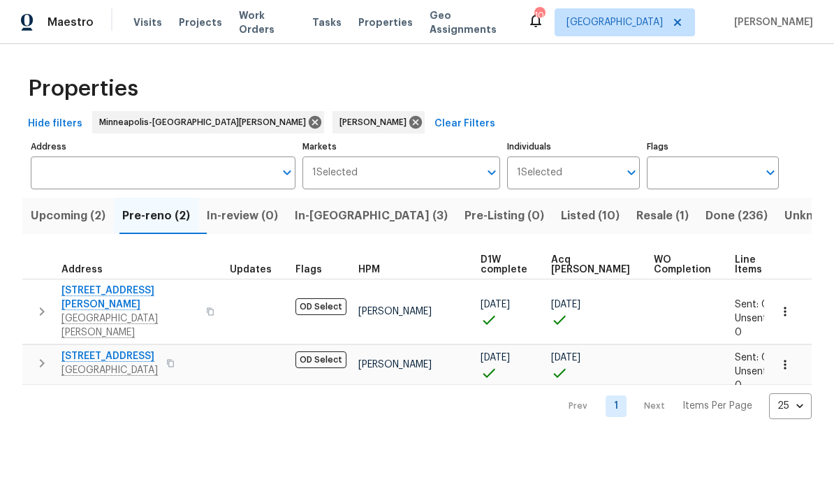
click at [77, 221] on span "Upcoming (2)" at bounding box center [68, 216] width 75 height 20
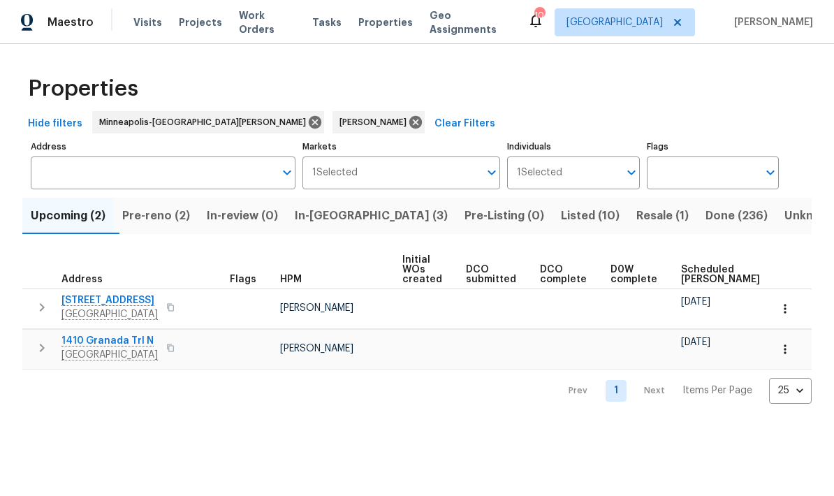
click at [177, 312] on button "button" at bounding box center [170, 308] width 17 height 20
click at [582, 314] on icon "button" at bounding box center [785, 309] width 14 height 14
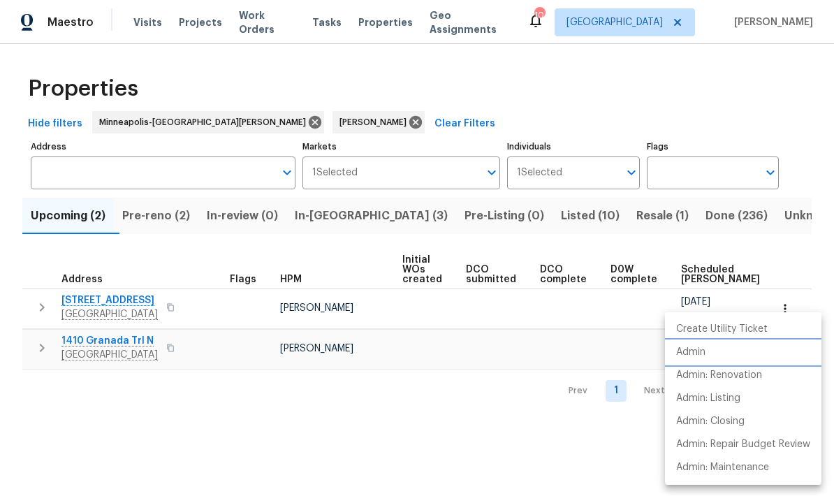
click at [582, 348] on p "Admin" at bounding box center [690, 352] width 29 height 15
